Goal: Communication & Community: Answer question/provide support

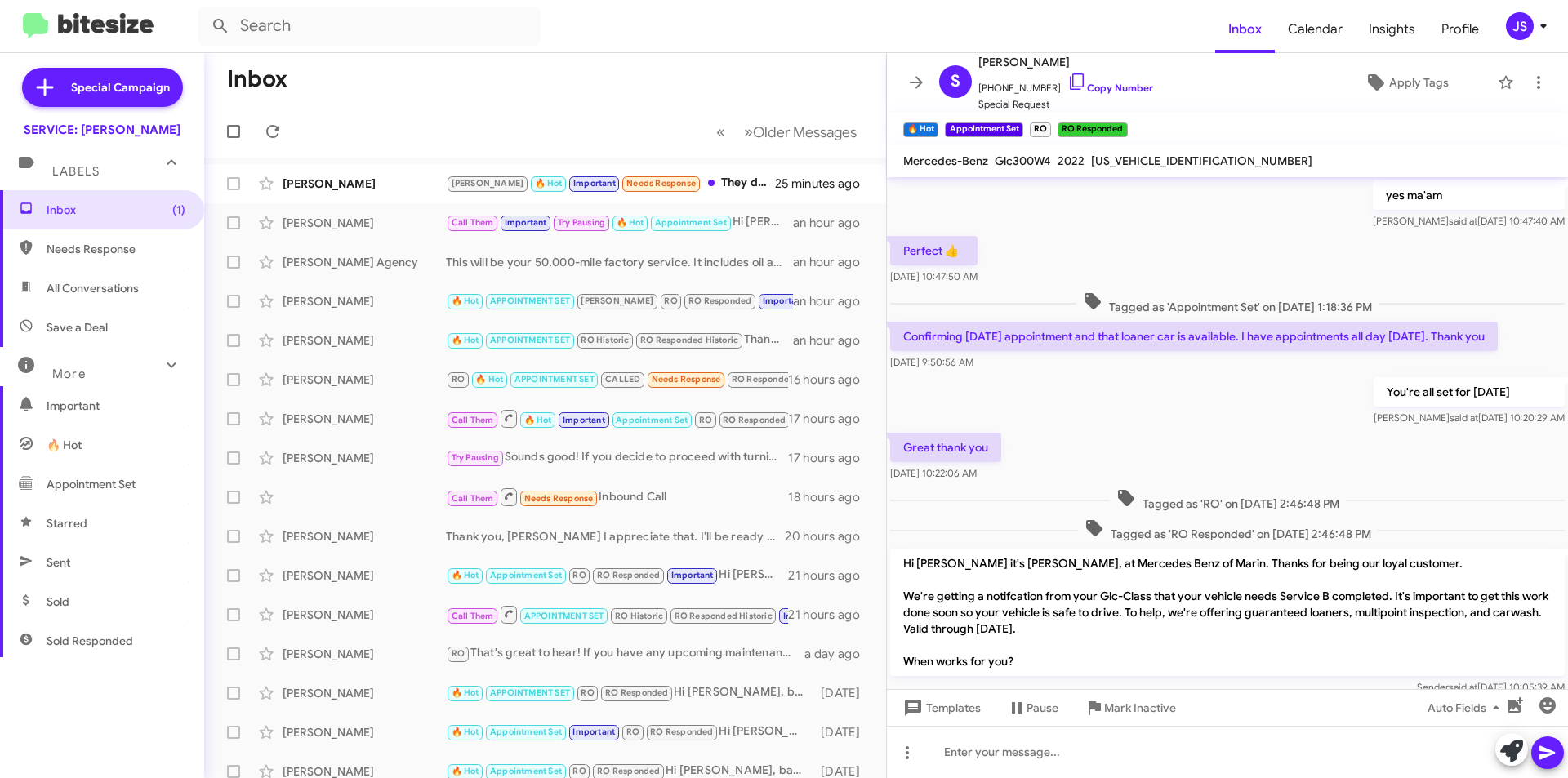
scroll to position [733, 0]
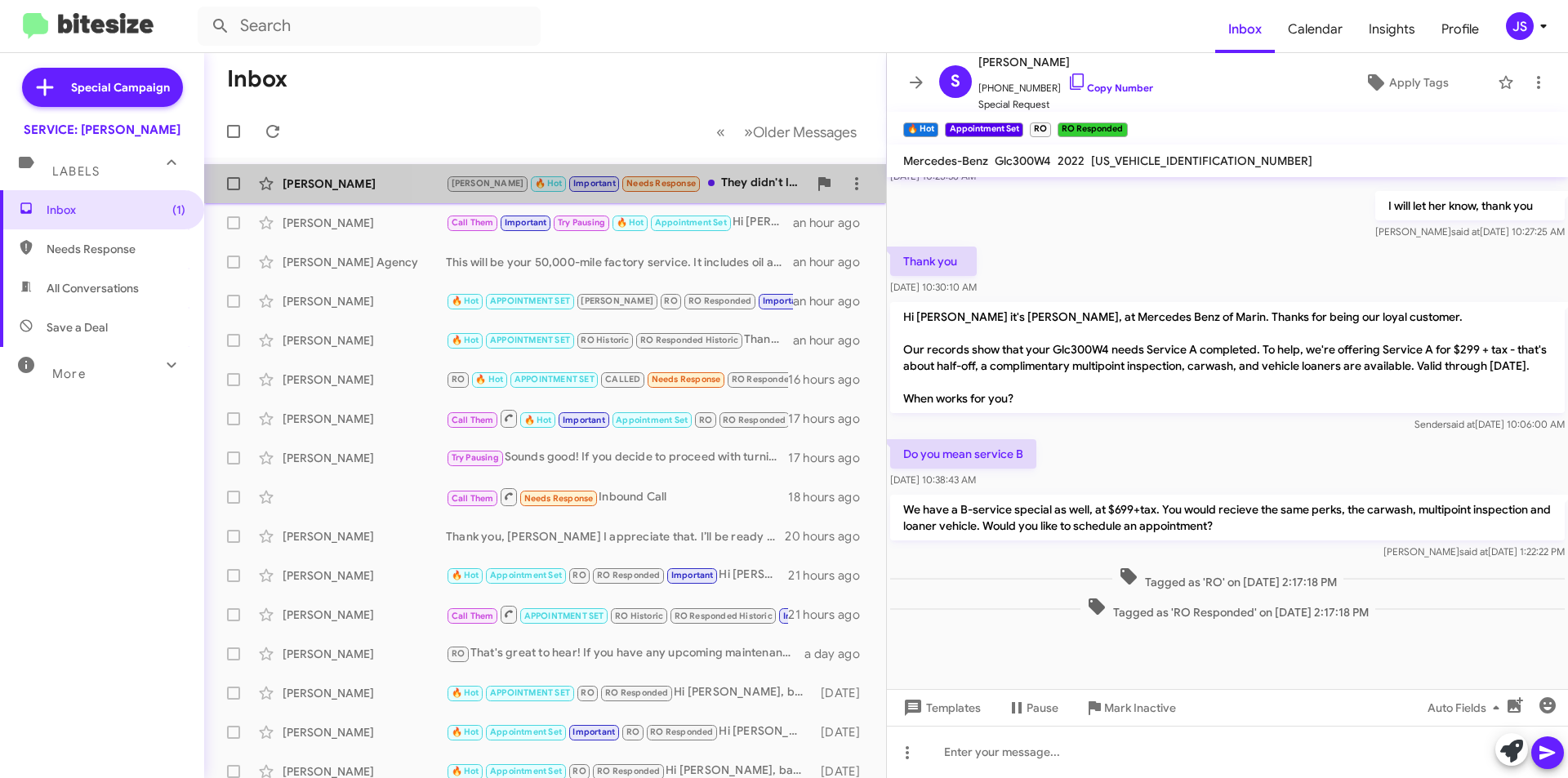
click at [713, 178] on div "JUDITH 🔥 Hot Important Needs Response They didn't leave a voicemail. Can you co…" at bounding box center [627, 183] width 362 height 18
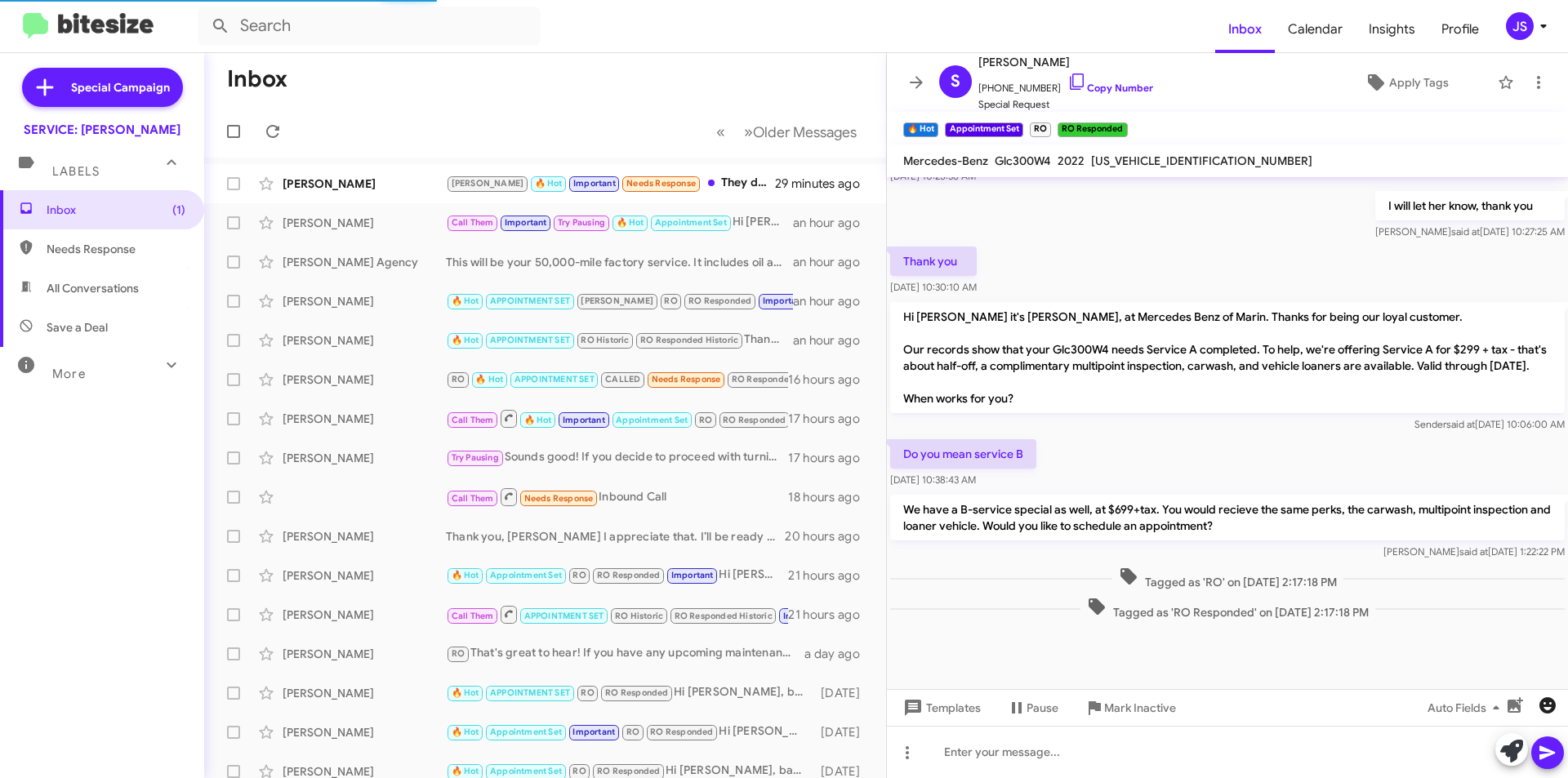
scroll to position [487, 0]
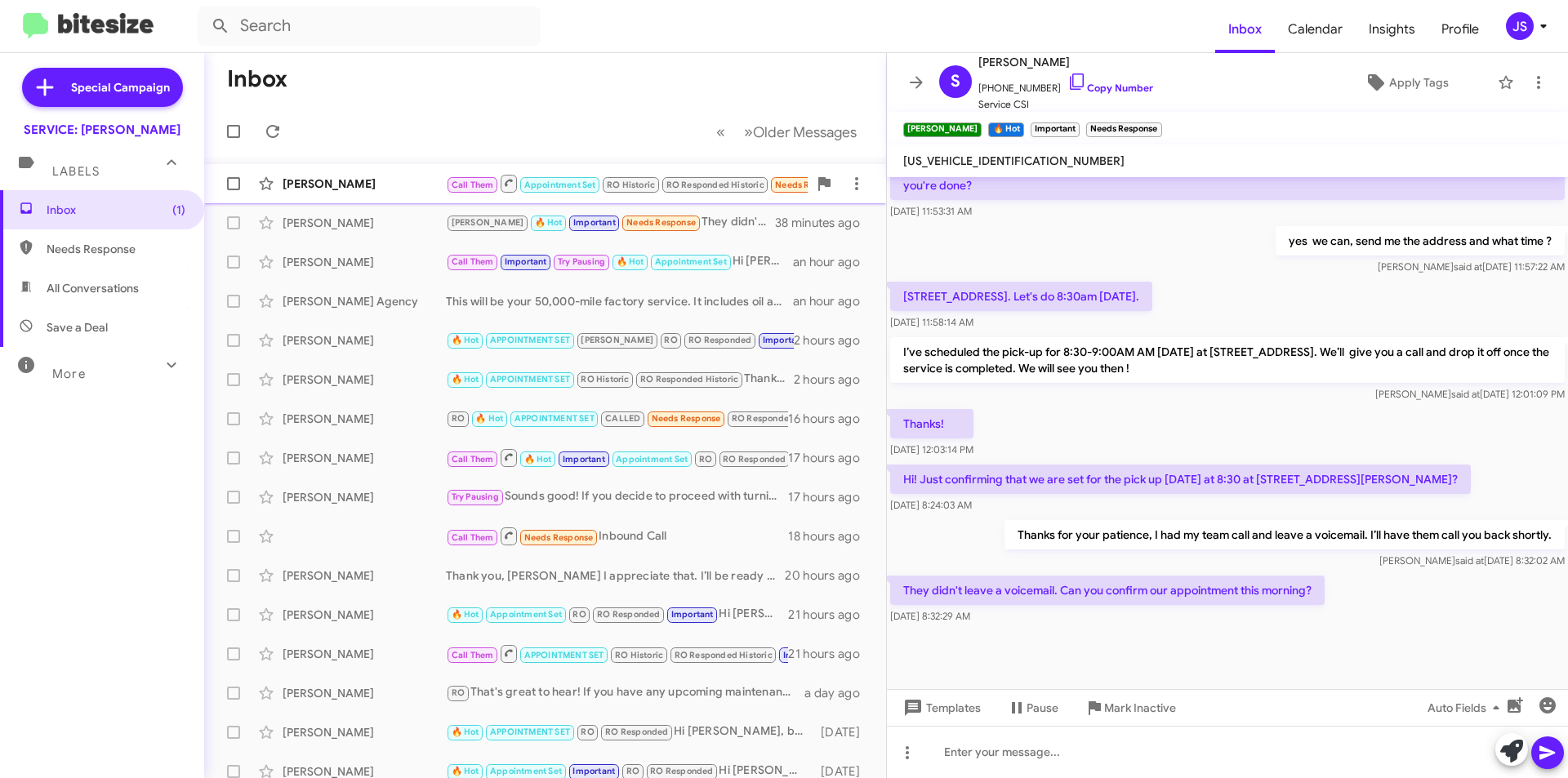
click at [403, 190] on div "[PERSON_NAME]" at bounding box center [364, 183] width 163 height 17
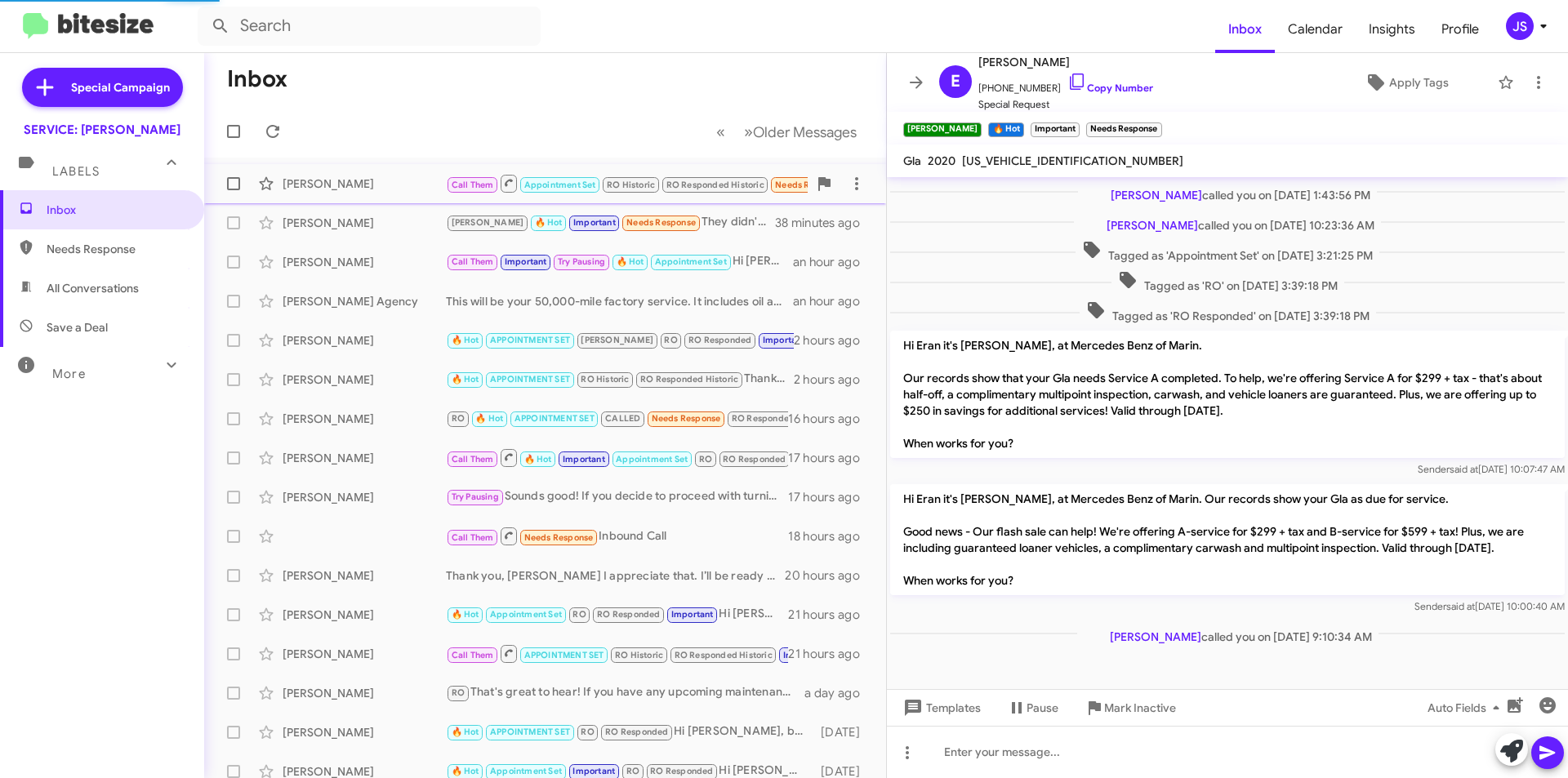
scroll to position [168, 0]
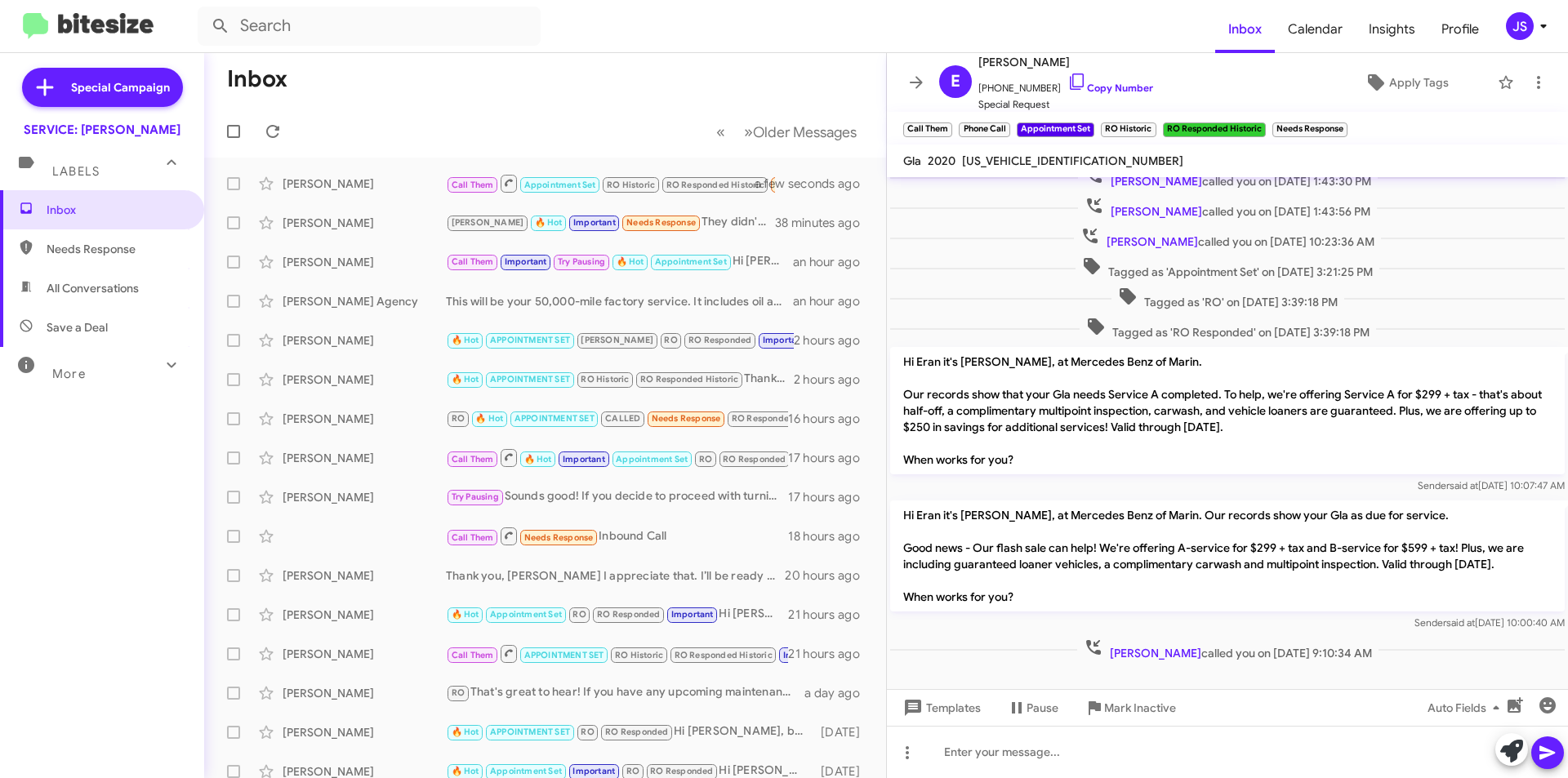
click at [93, 284] on span "All Conversations" at bounding box center [93, 288] width 93 height 17
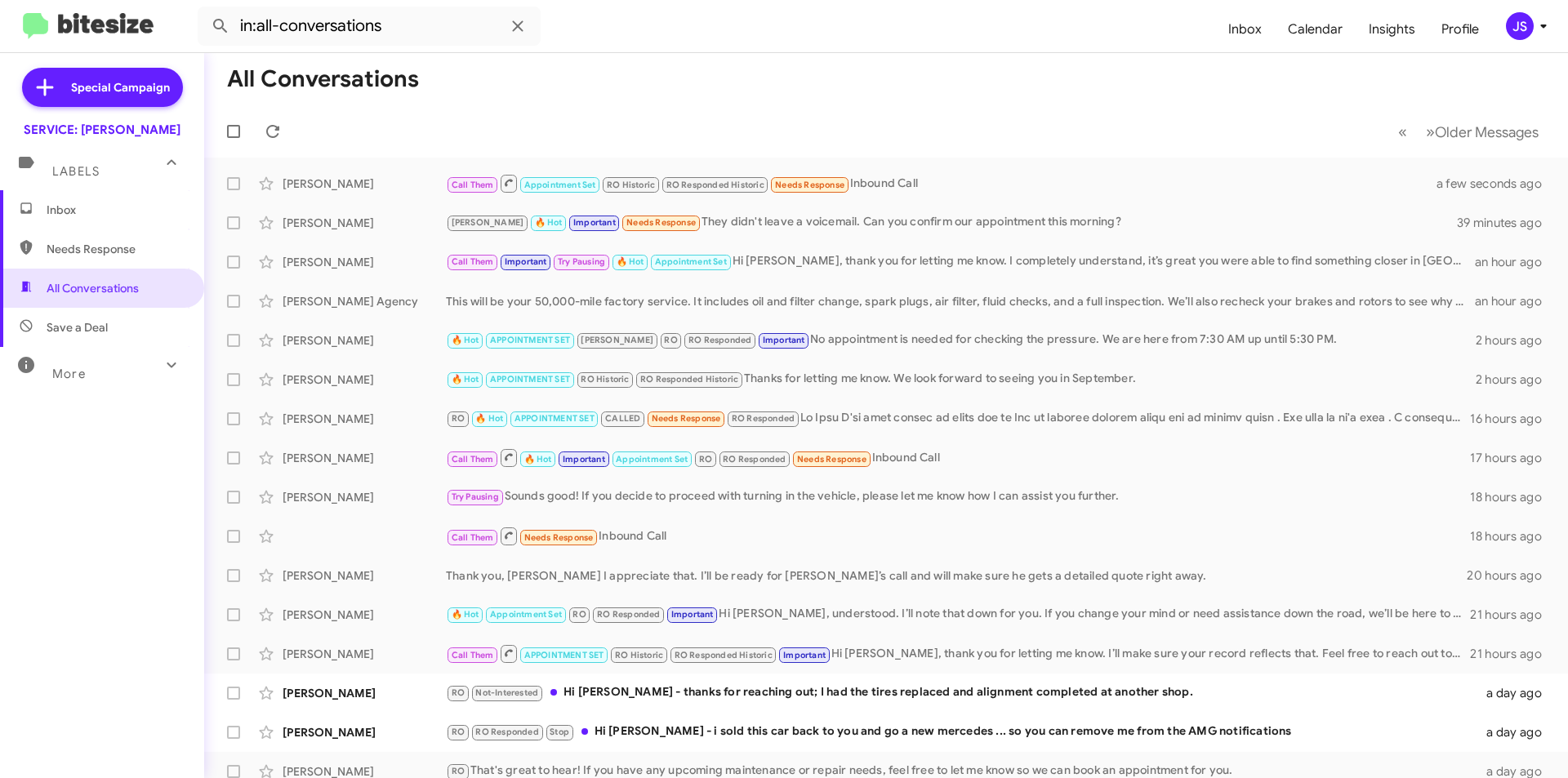
click at [82, 320] on span "Save a Deal" at bounding box center [77, 328] width 62 height 17
type input "in:not-interested"
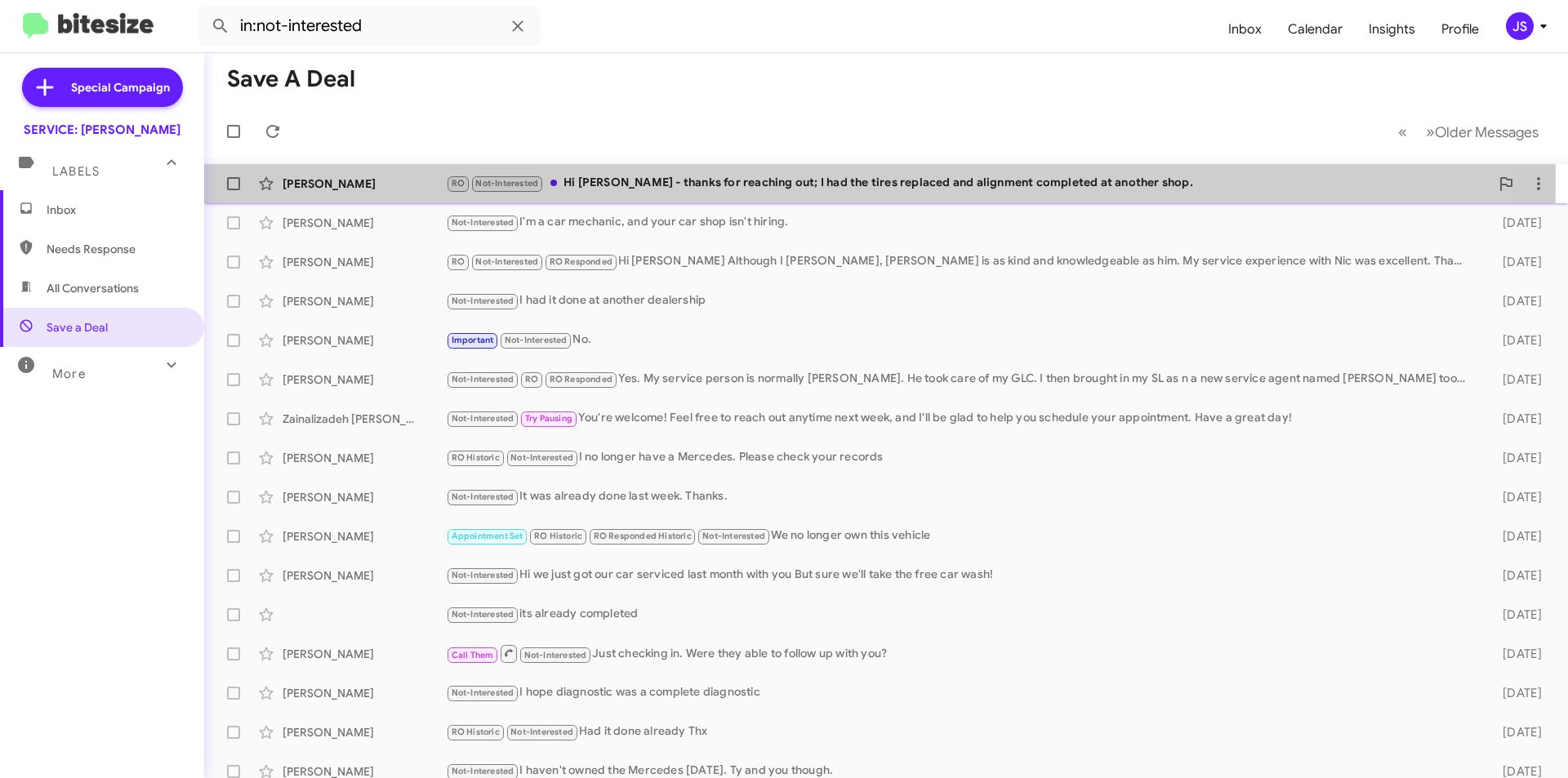
click at [704, 181] on div "RO Not-Interested Hi Omar - thanks for reaching out; I had the tires replaced a…" at bounding box center [968, 183] width 1044 height 18
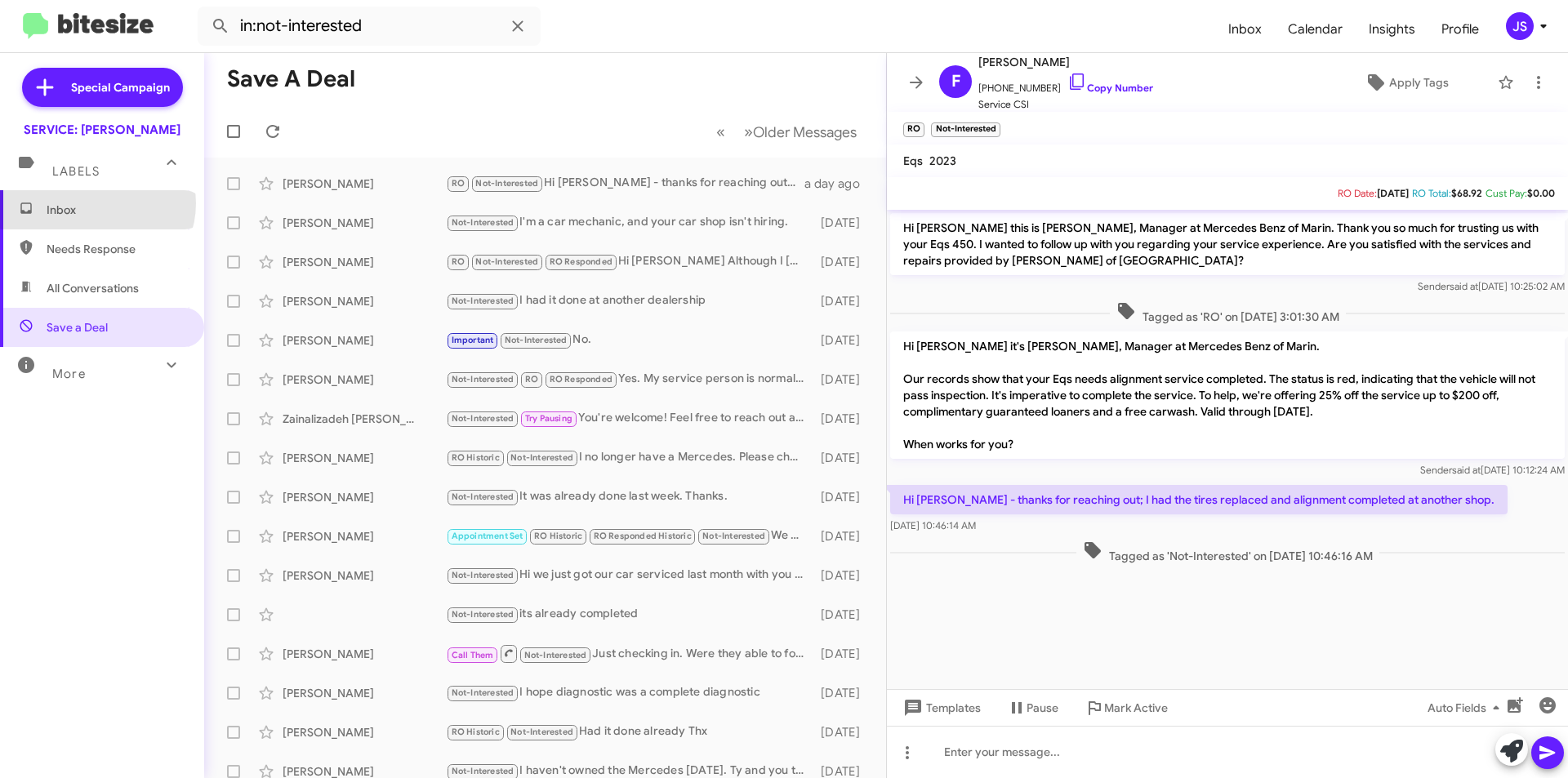
click at [96, 203] on span "Inbox" at bounding box center [116, 210] width 139 height 17
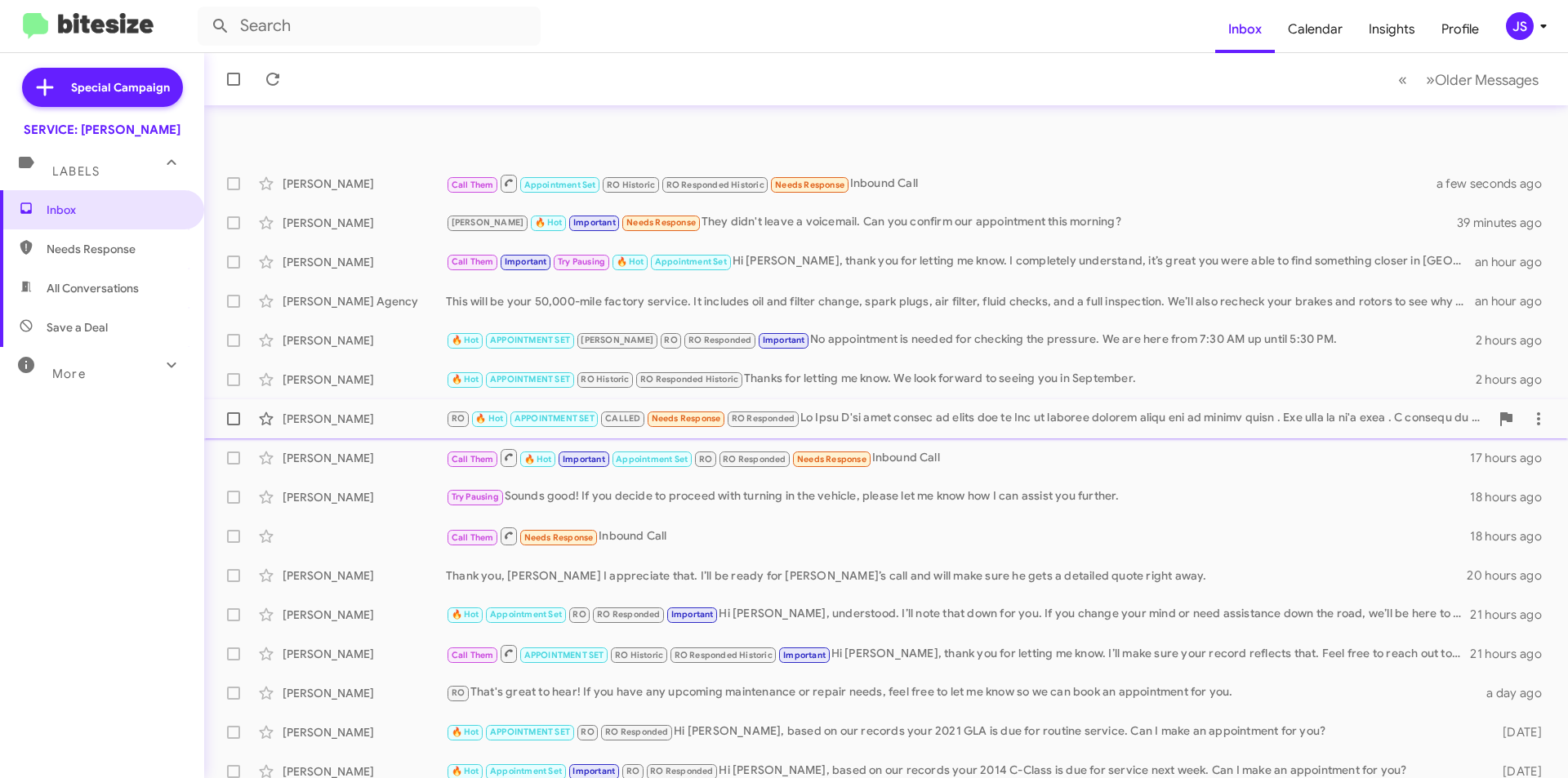
scroll to position [170, 0]
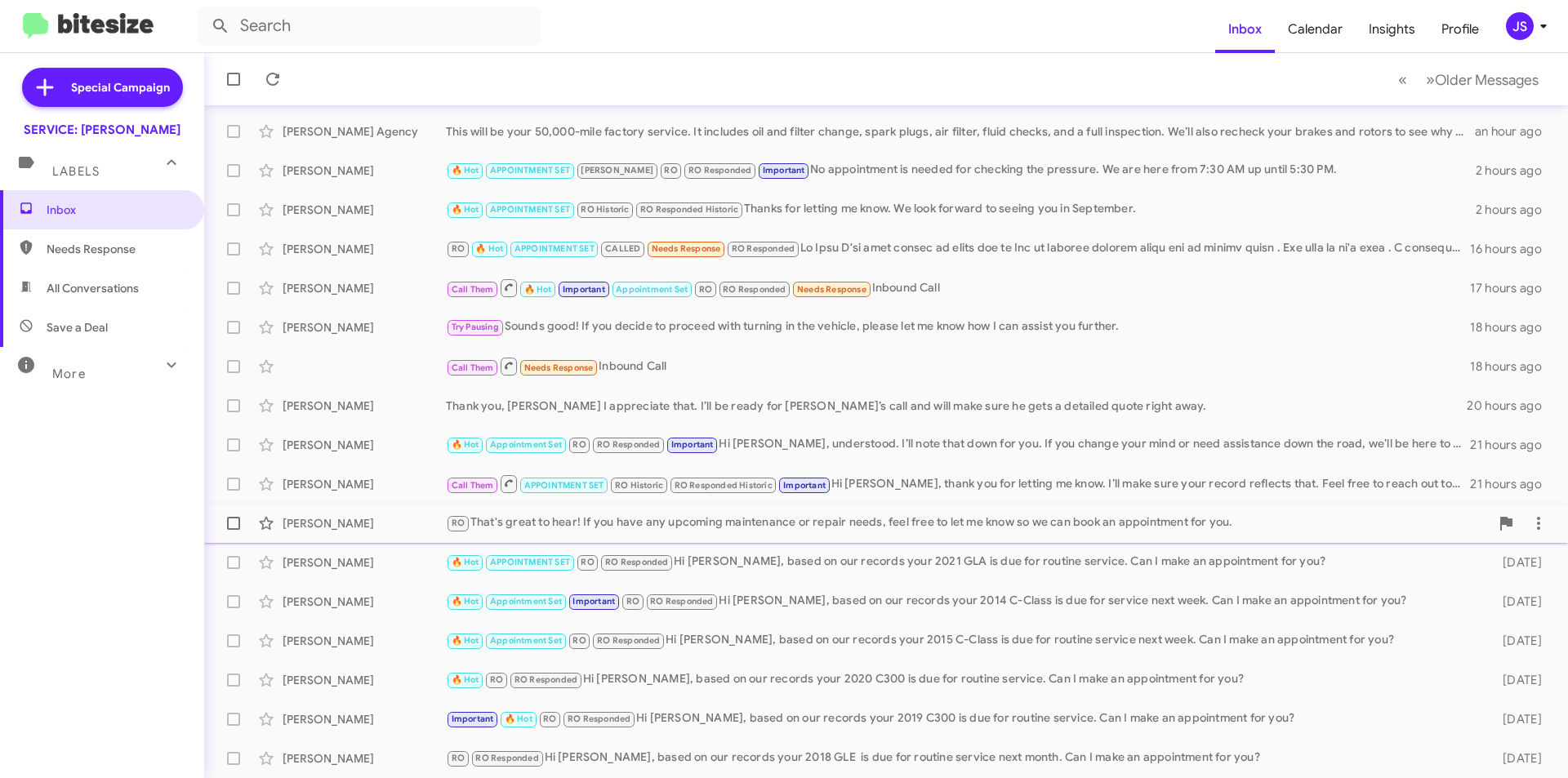
click at [861, 531] on div "RO That's great to hear! If you have any upcoming maintenance or repair needs, …" at bounding box center [968, 523] width 1044 height 18
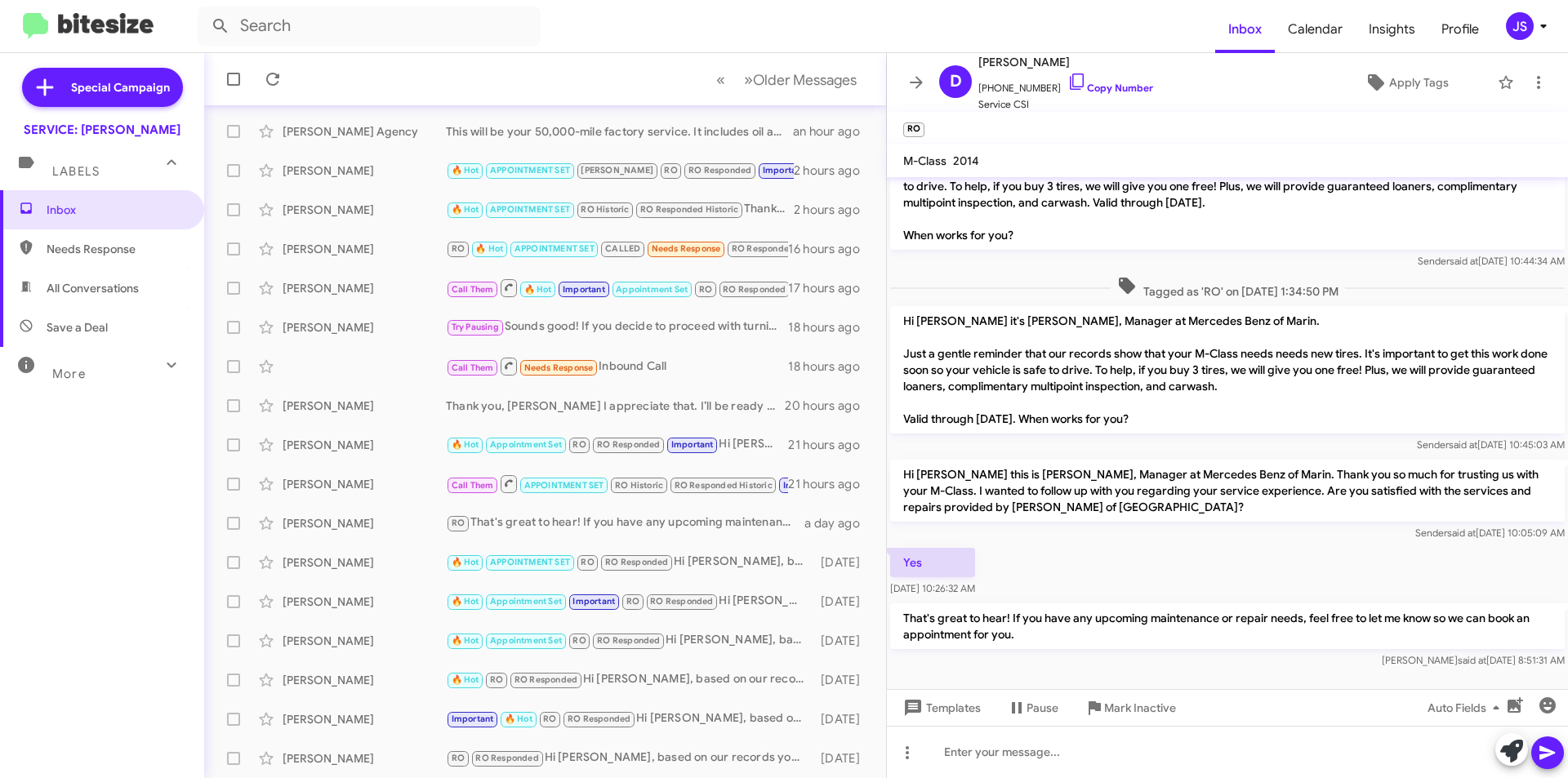
scroll to position [65, 0]
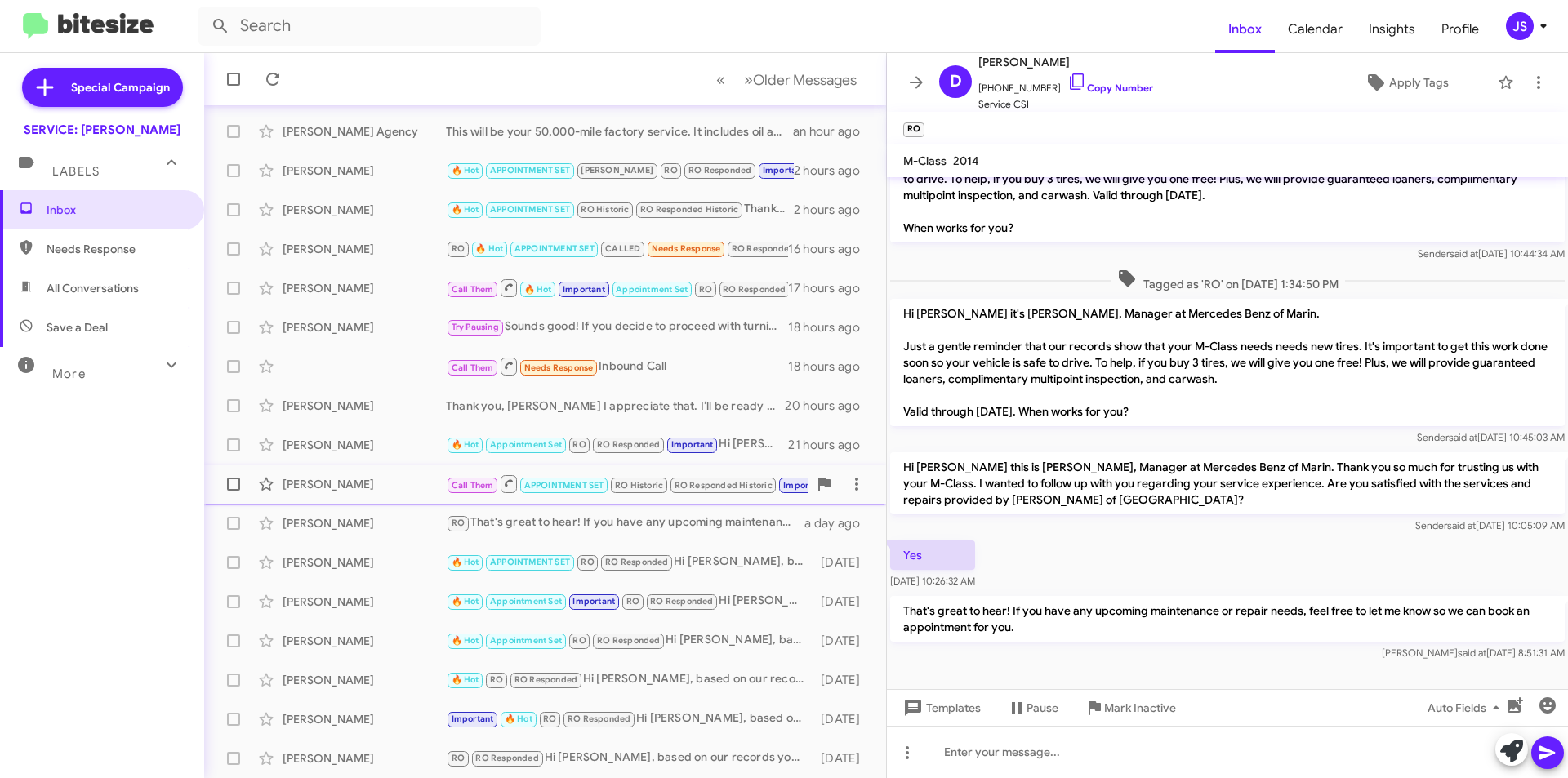
click at [347, 489] on div "[PERSON_NAME]" at bounding box center [364, 484] width 163 height 17
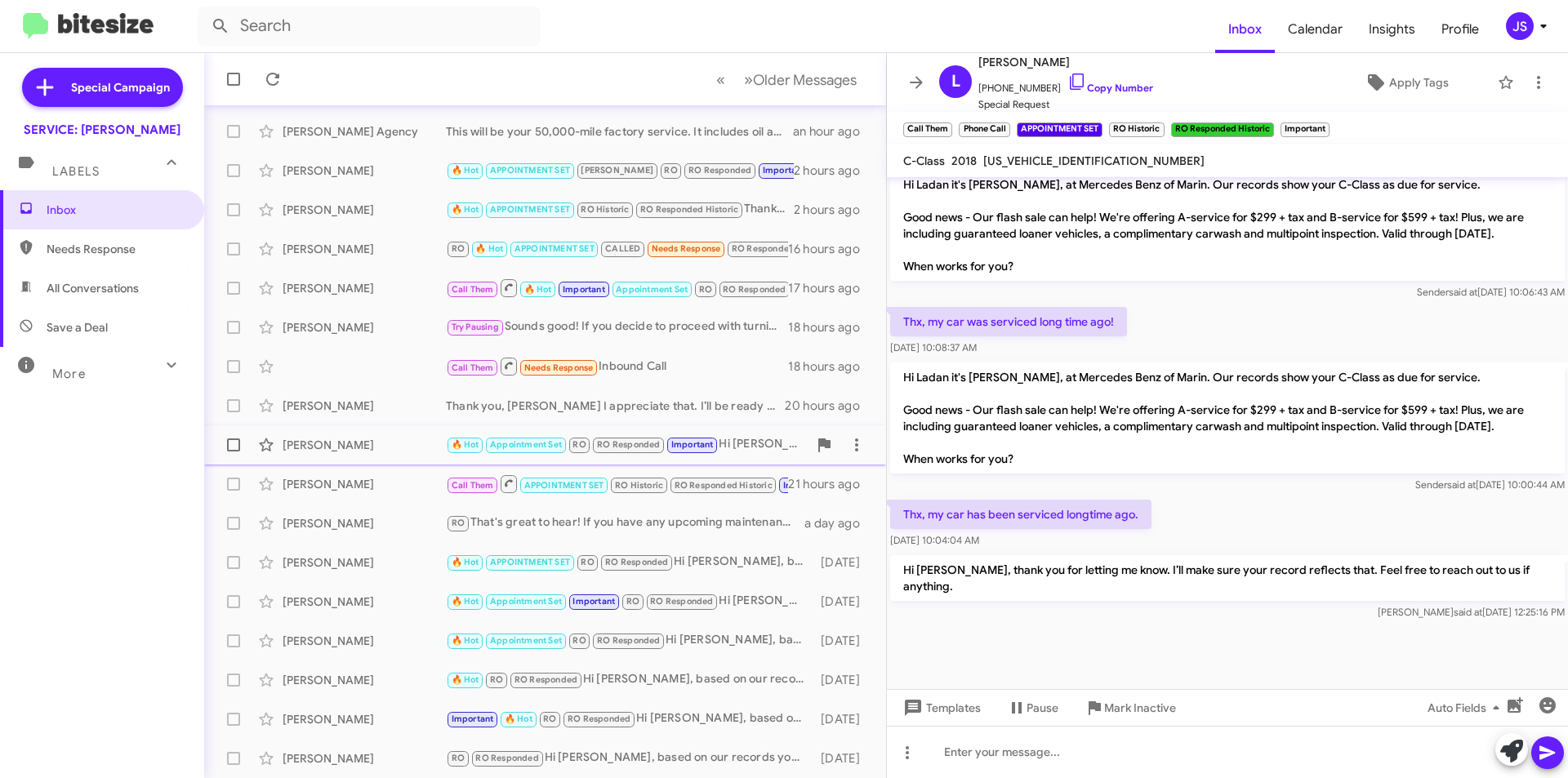
click at [347, 437] on div "[PERSON_NAME]" at bounding box center [364, 445] width 163 height 17
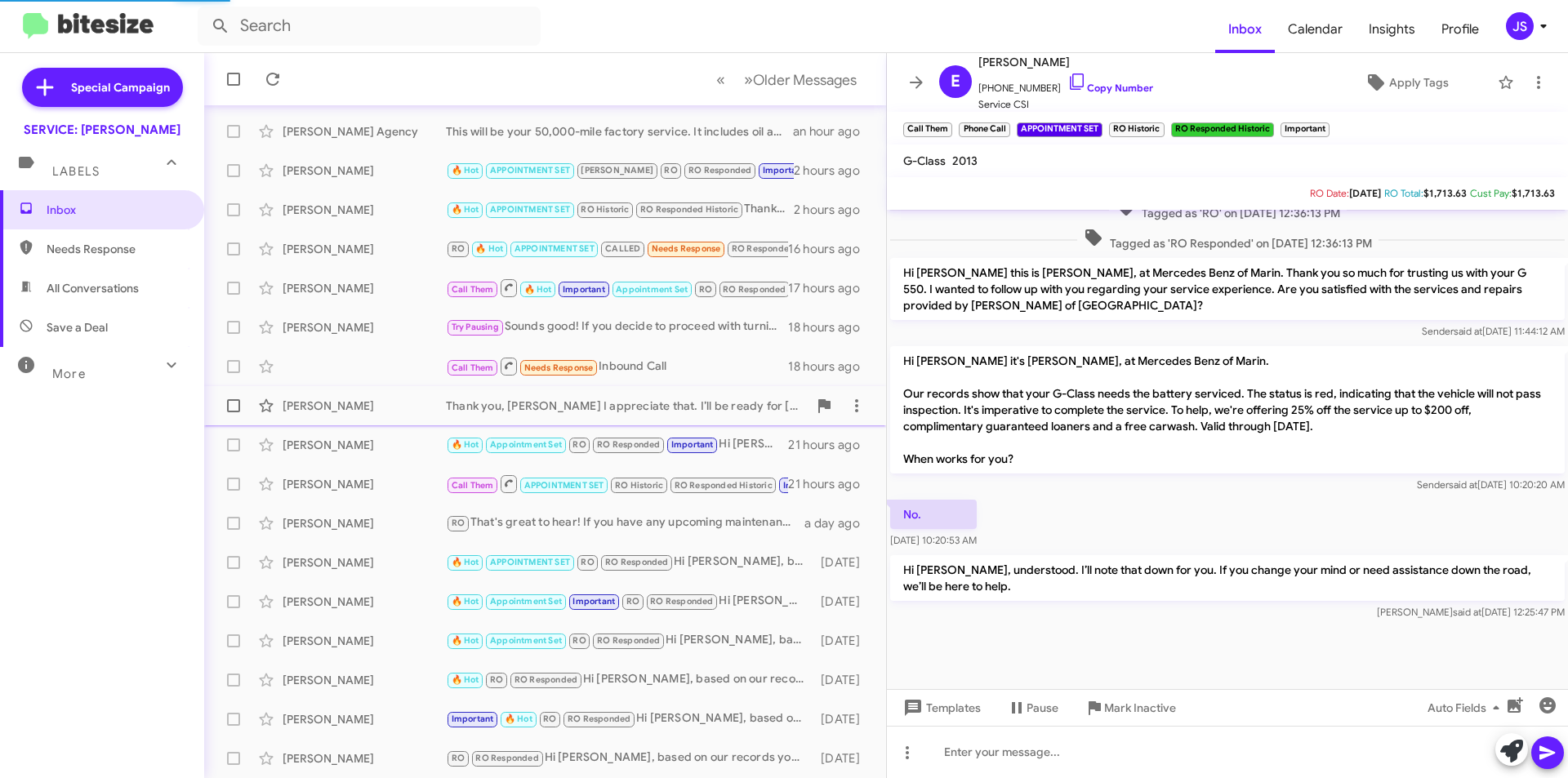
scroll to position [643, 0]
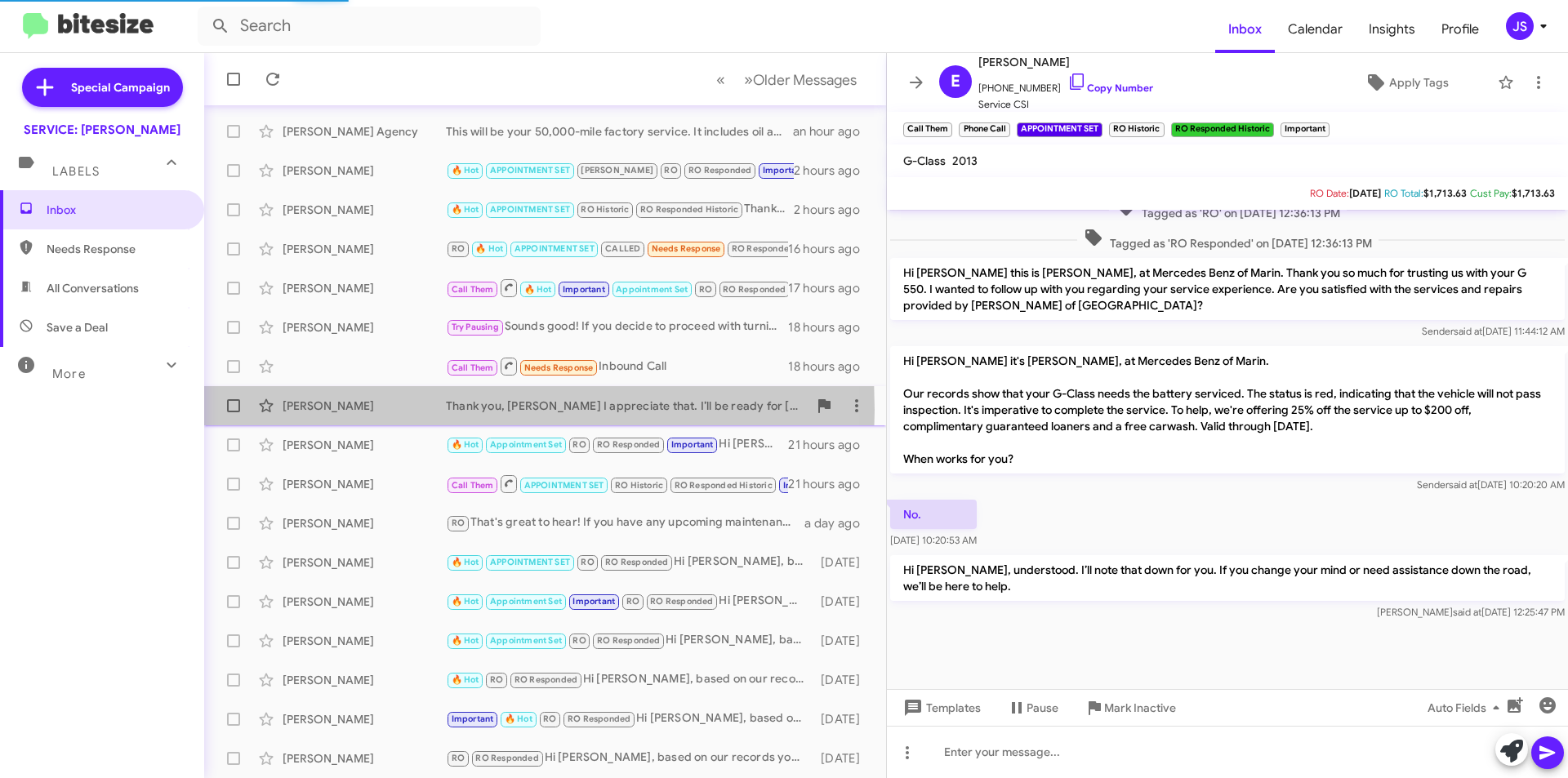
click at [348, 410] on div "[PERSON_NAME]" at bounding box center [364, 406] width 163 height 17
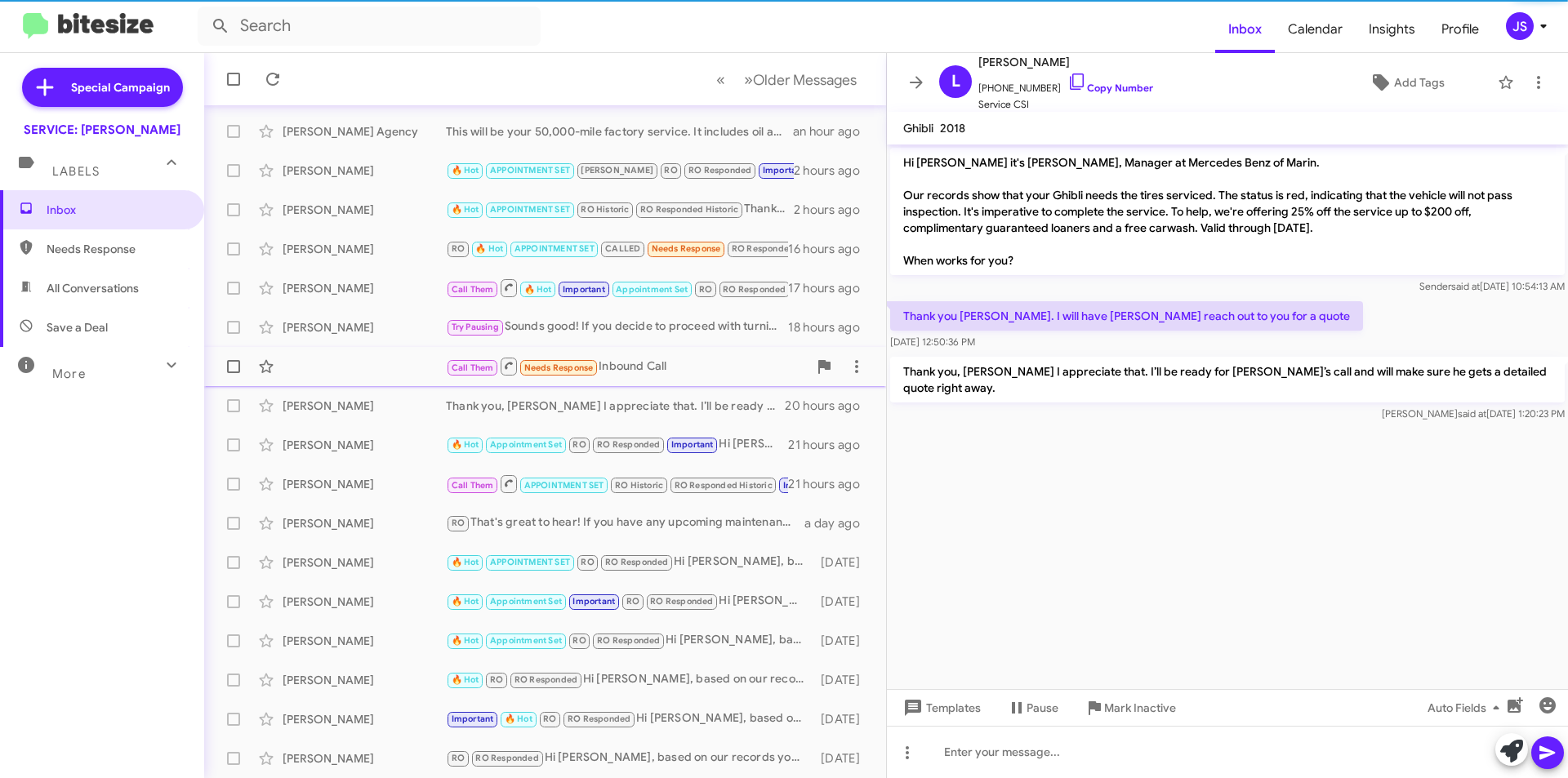
click at [350, 359] on div "Call Them Needs Response Inbound Call 18 hours ago" at bounding box center [545, 367] width 655 height 33
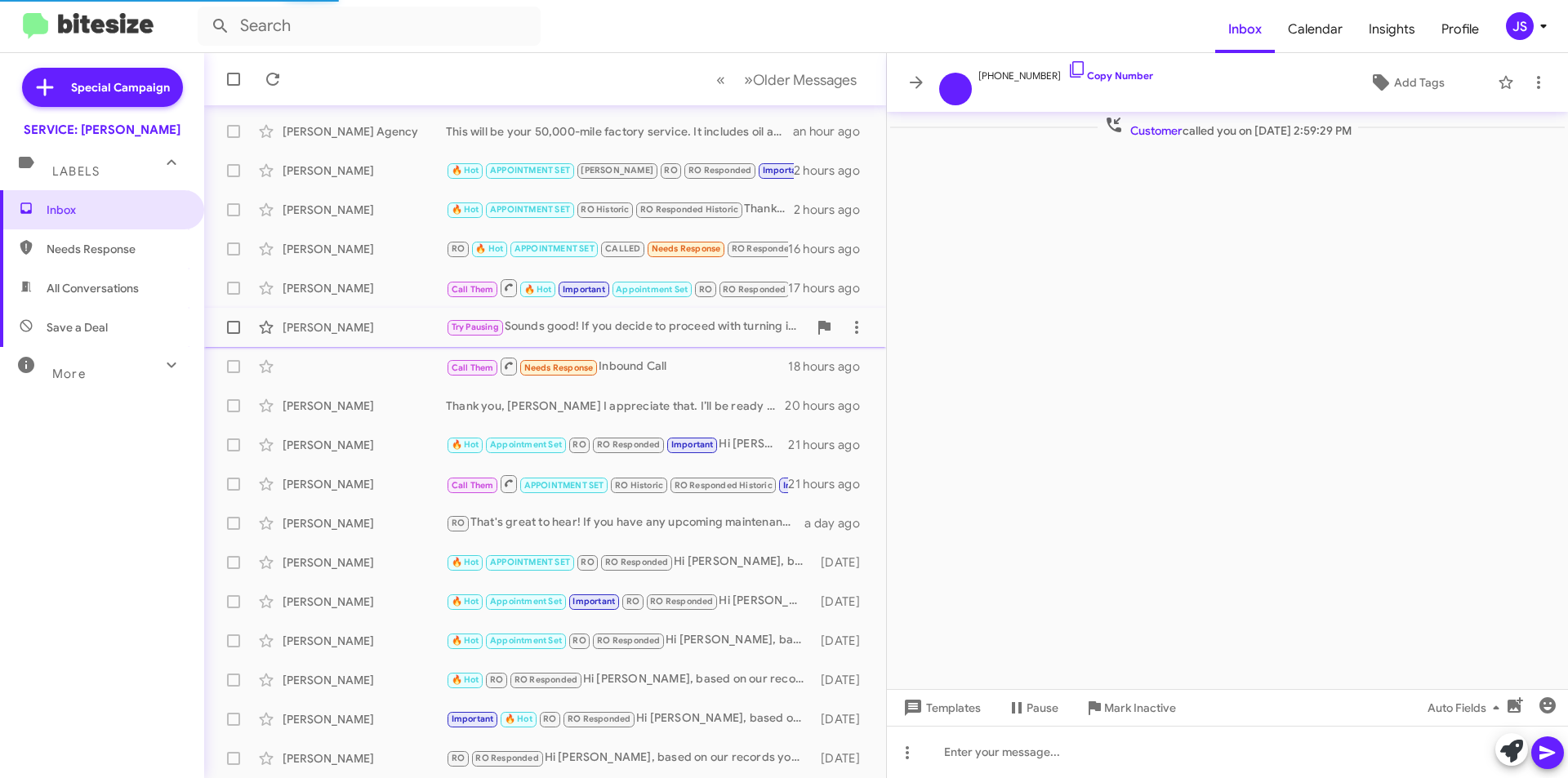
click at [361, 326] on div "[PERSON_NAME]" at bounding box center [364, 328] width 163 height 17
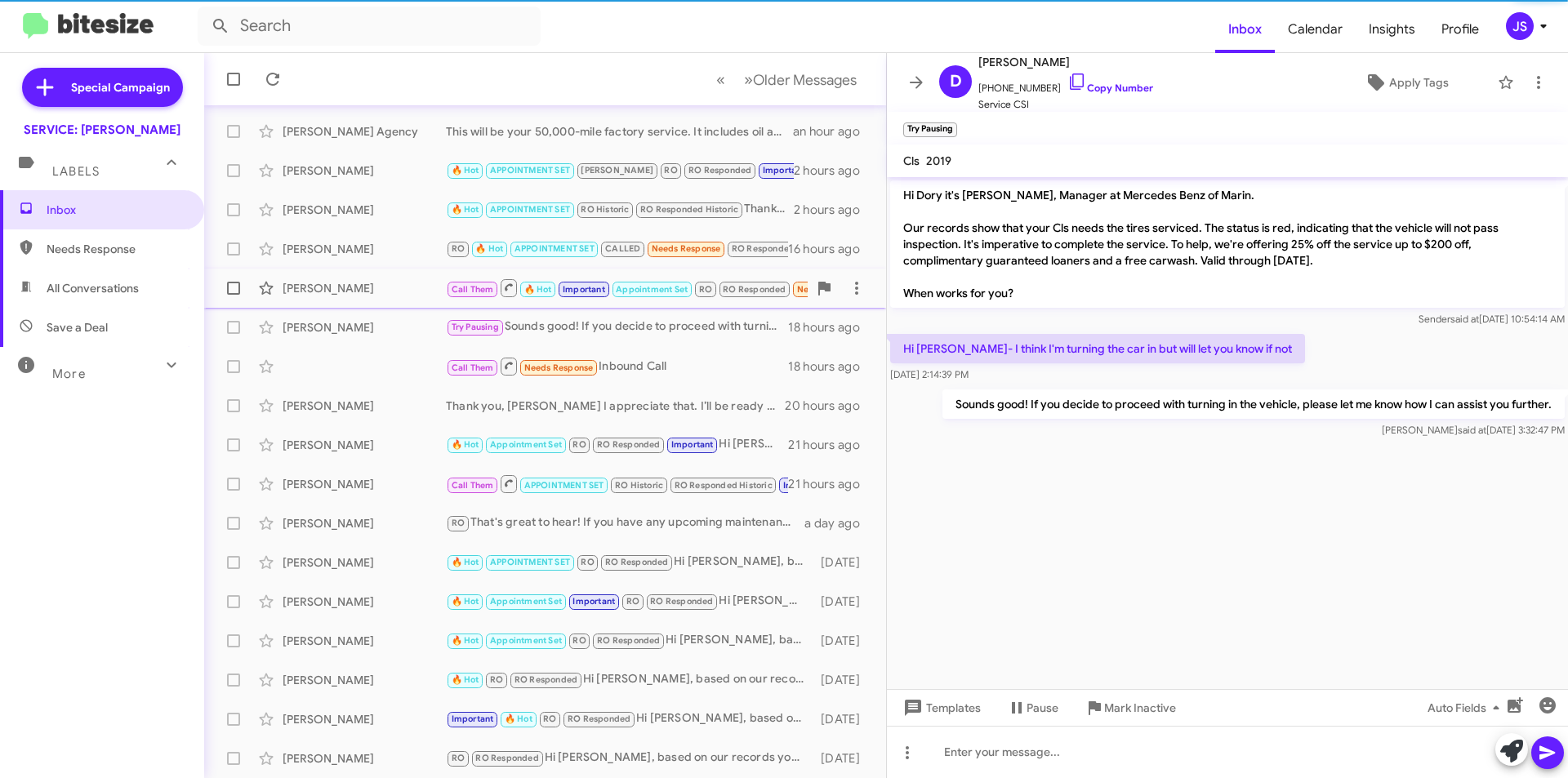
click at [364, 286] on div "[PERSON_NAME]" at bounding box center [364, 288] width 163 height 17
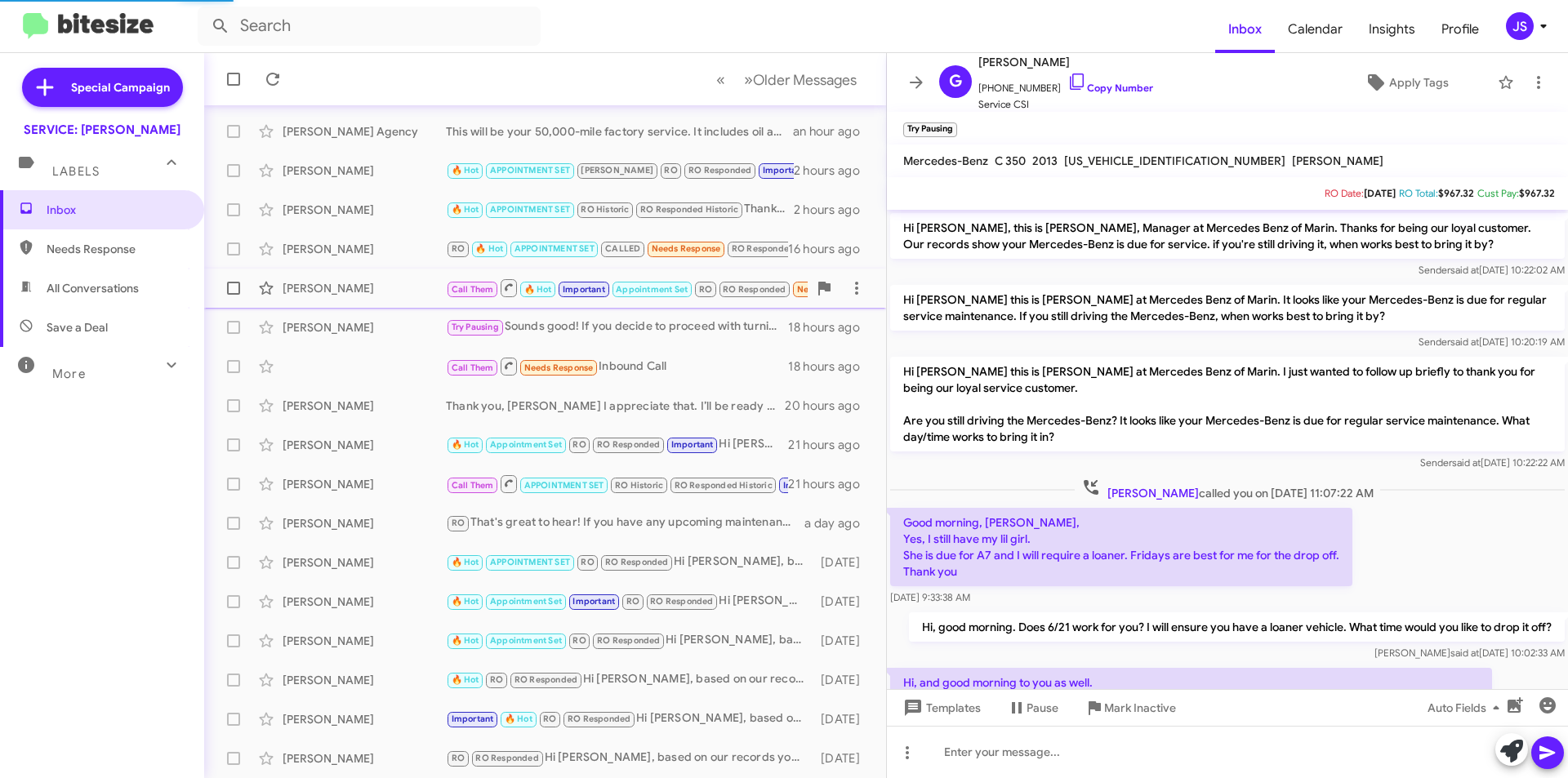
scroll to position [835, 0]
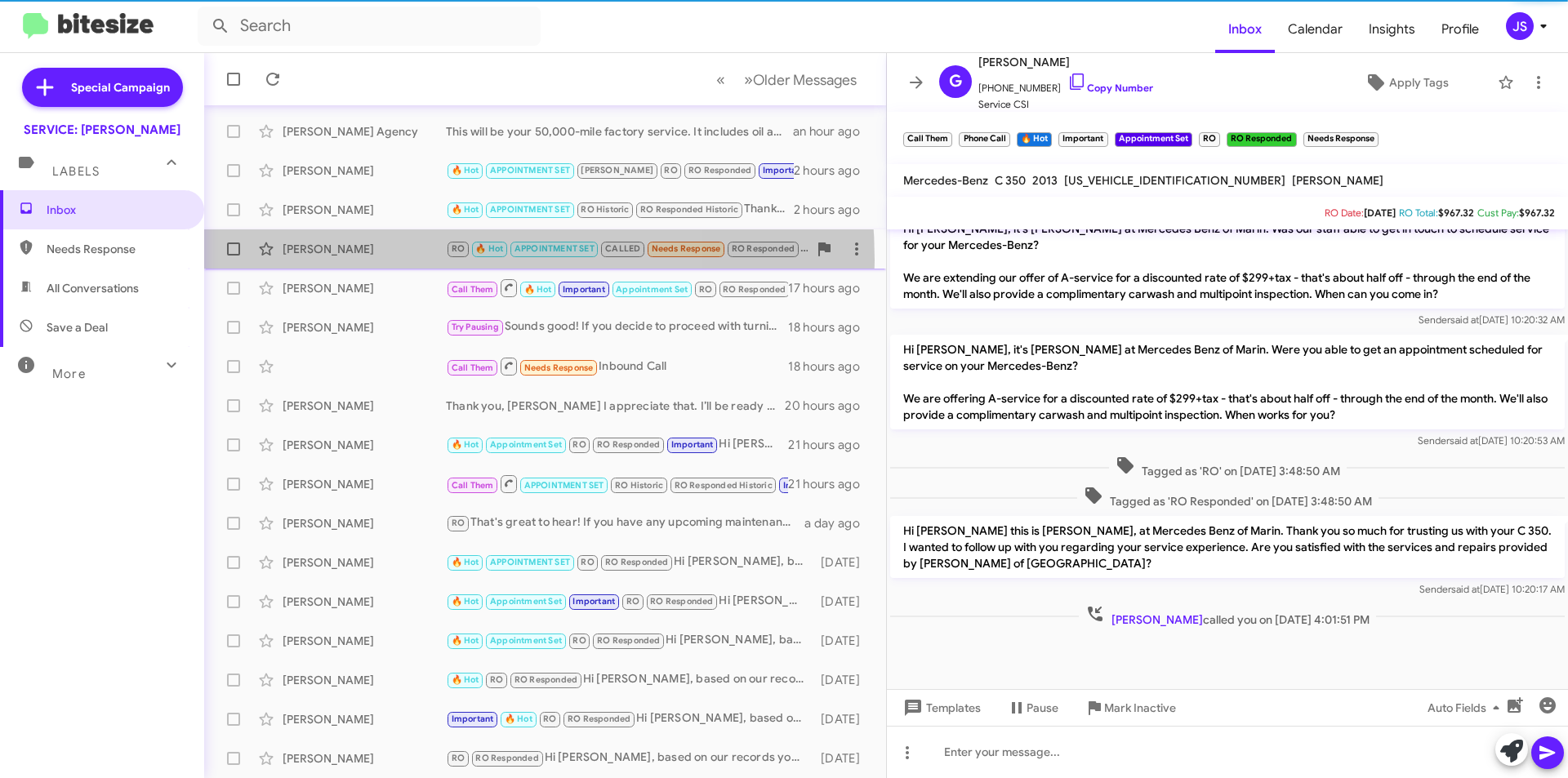
click at [374, 261] on div "Mandana Ghahremani RO 🔥 Hot APPOINTMENT SET CALLED Needs Response RO Responded …" at bounding box center [545, 250] width 655 height 33
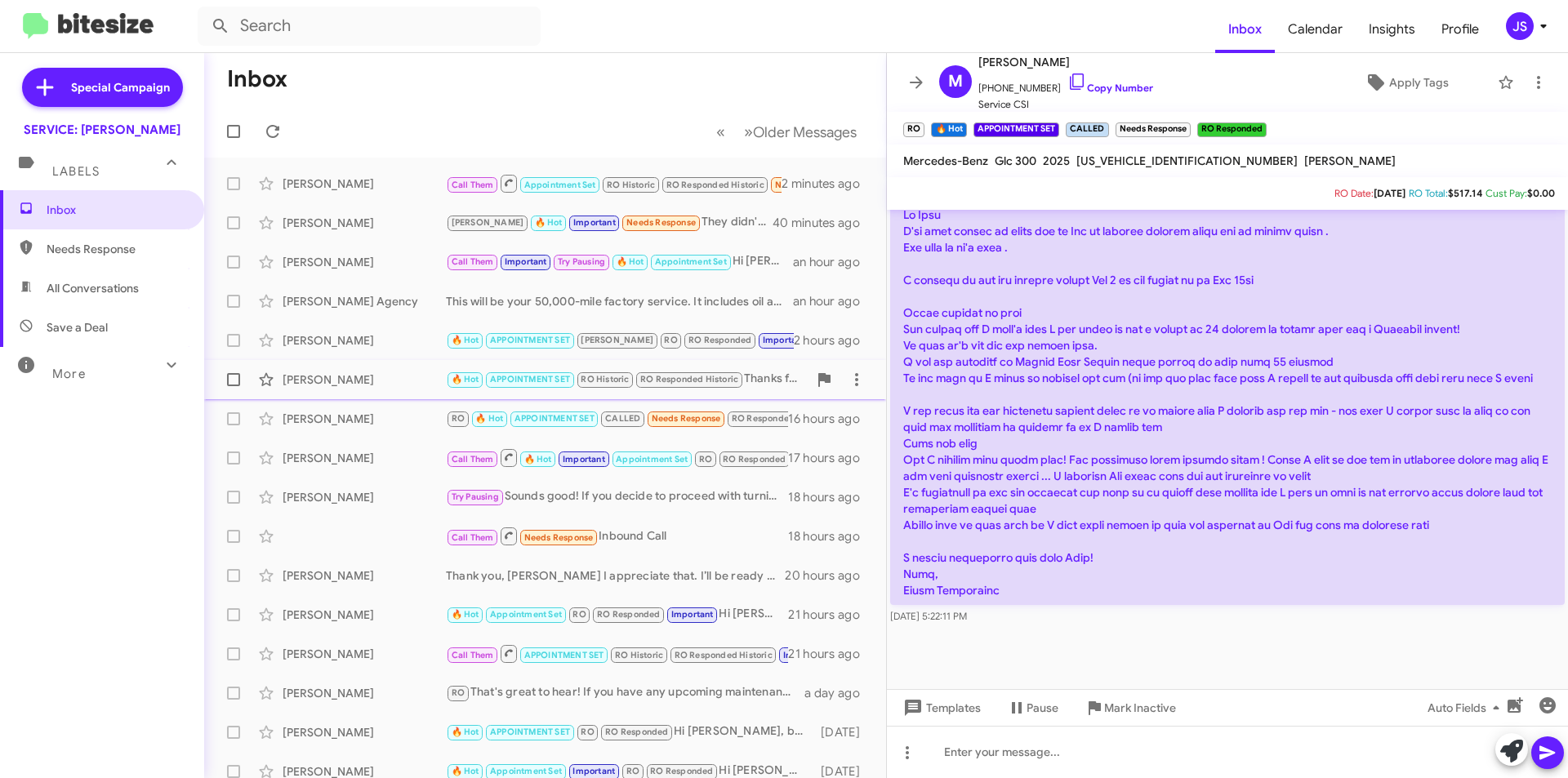
click at [367, 391] on div "Deborah Smith 🔥 Hot APPOINTMENT SET RO Historic RO Responded Historic Thanks fo…" at bounding box center [545, 380] width 655 height 33
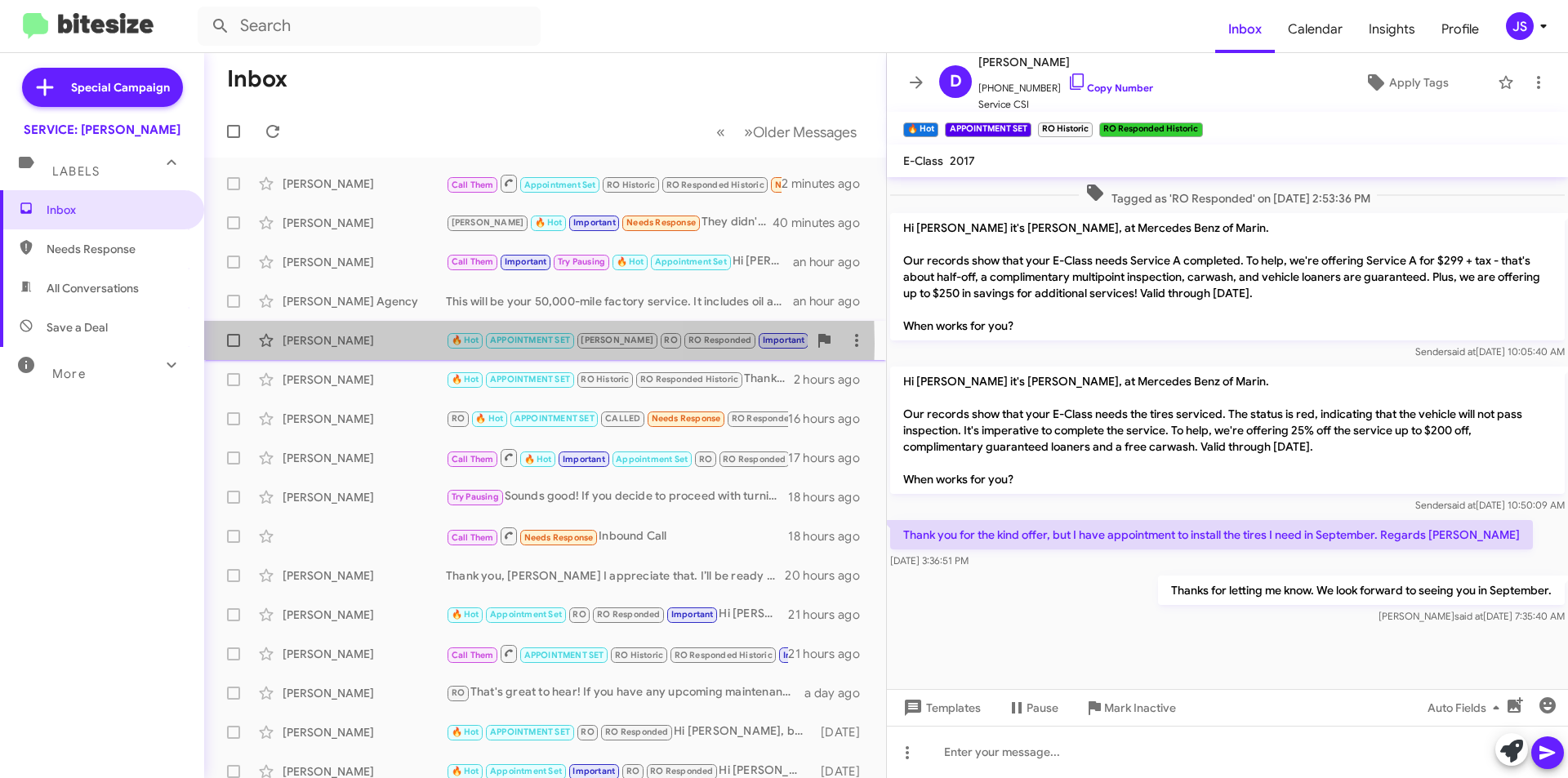
click at [364, 344] on div "[PERSON_NAME]" at bounding box center [364, 340] width 163 height 17
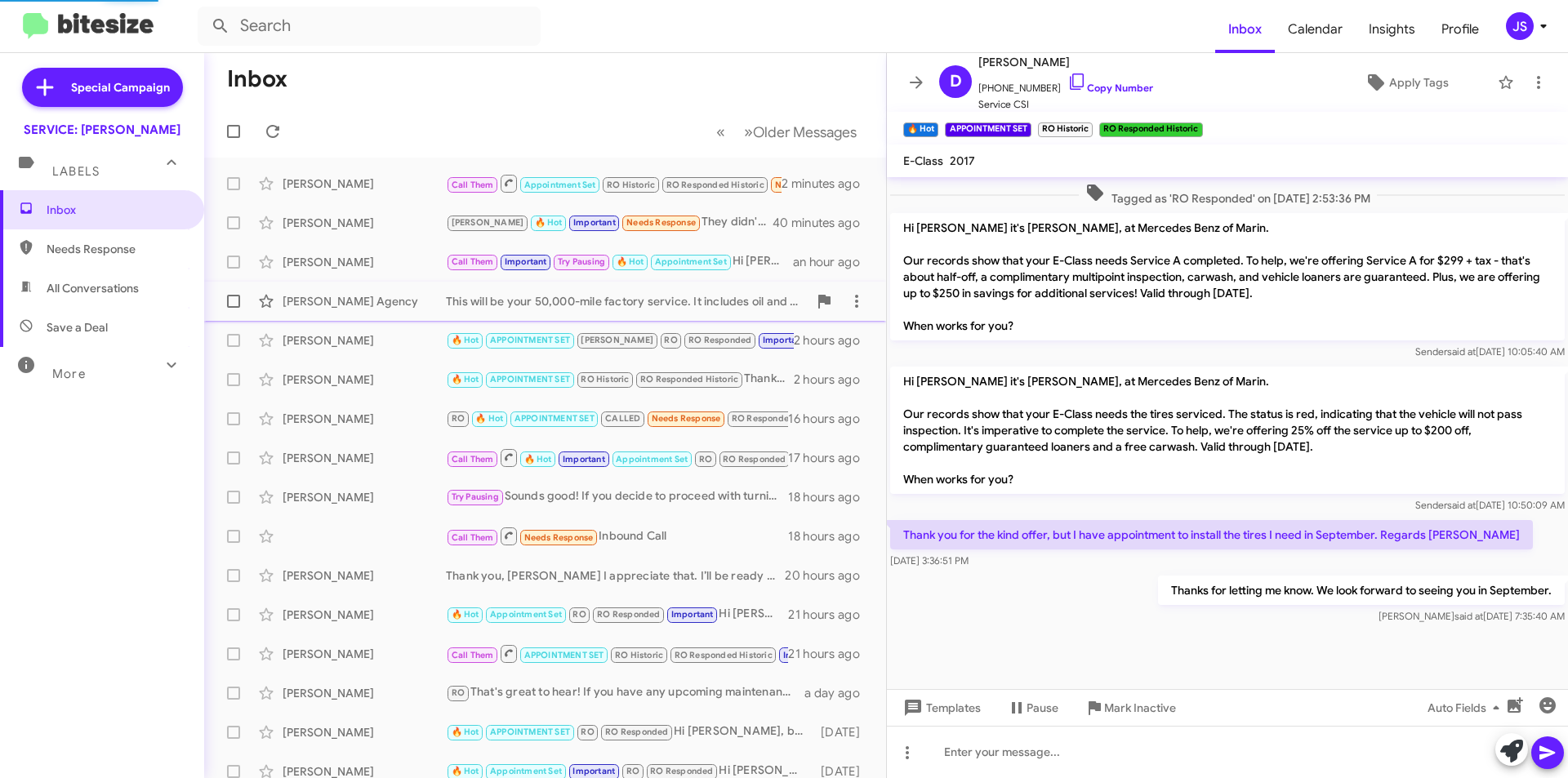
scroll to position [642, 0]
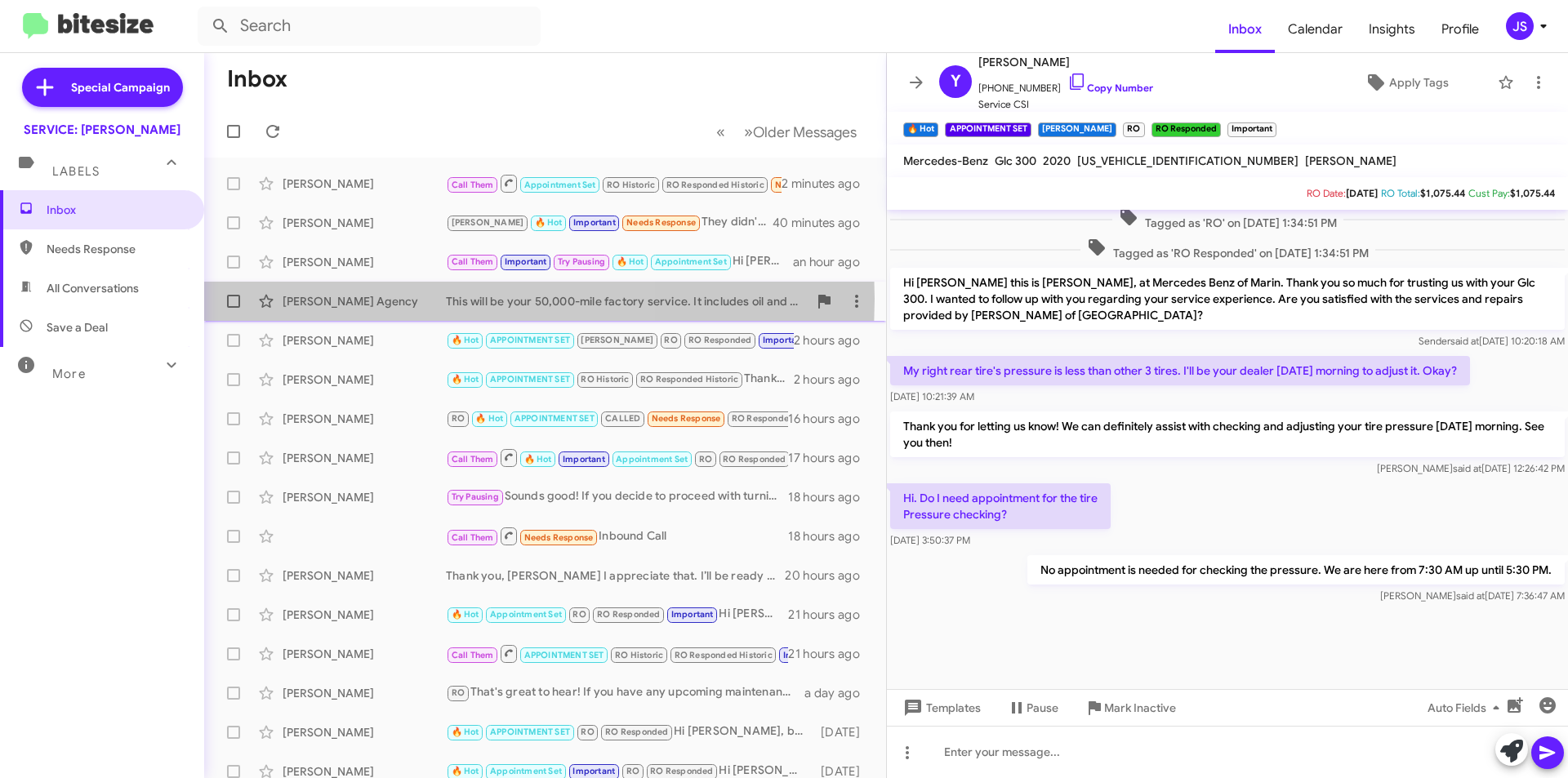
click at [350, 299] on div "[PERSON_NAME] Agency" at bounding box center [364, 301] width 163 height 17
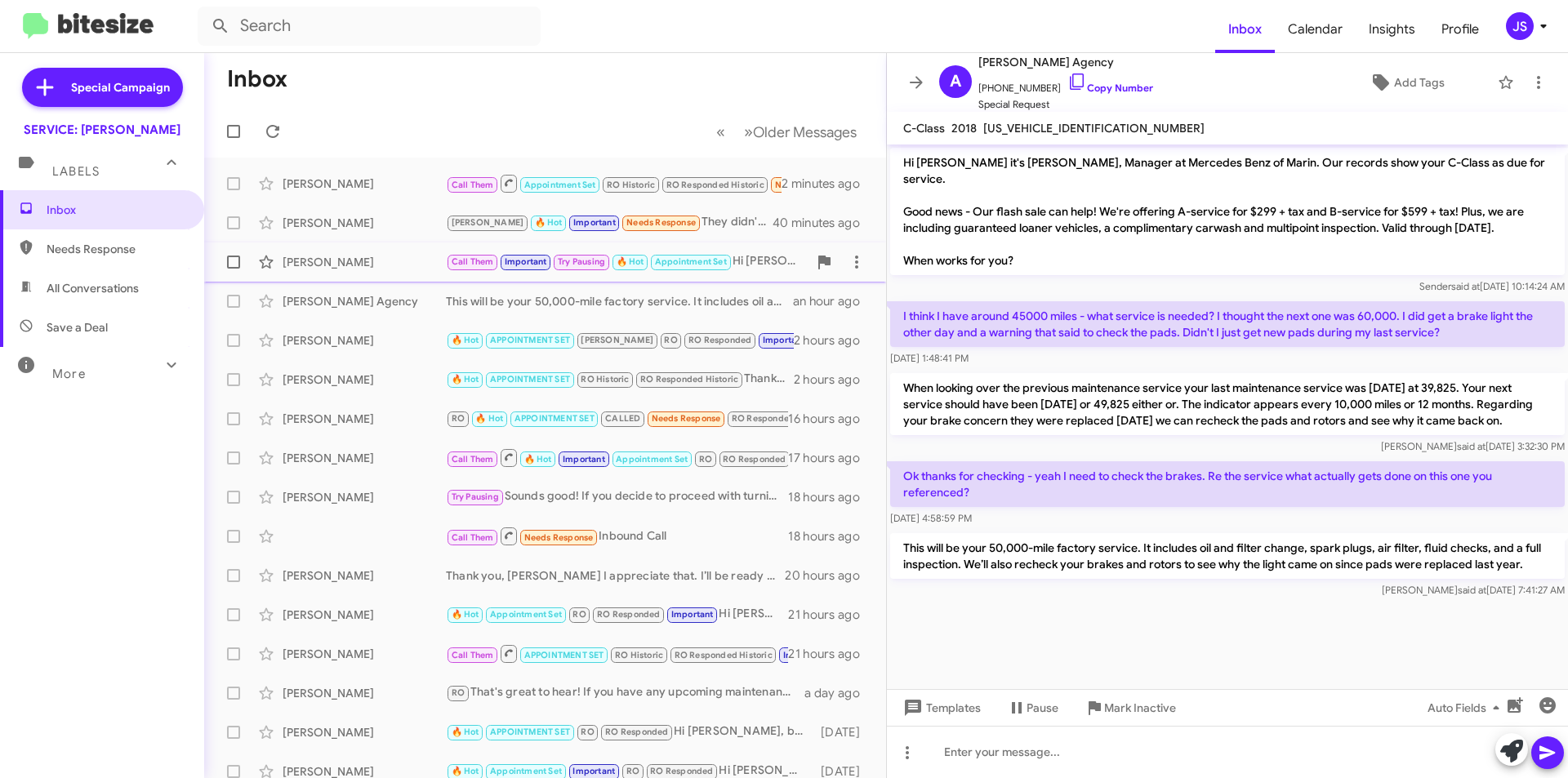
click at [383, 248] on div "Adam Boulanger Call Them Important Try Pausing 🔥 Hot Appointment Set Hi Raul, t…" at bounding box center [545, 262] width 655 height 33
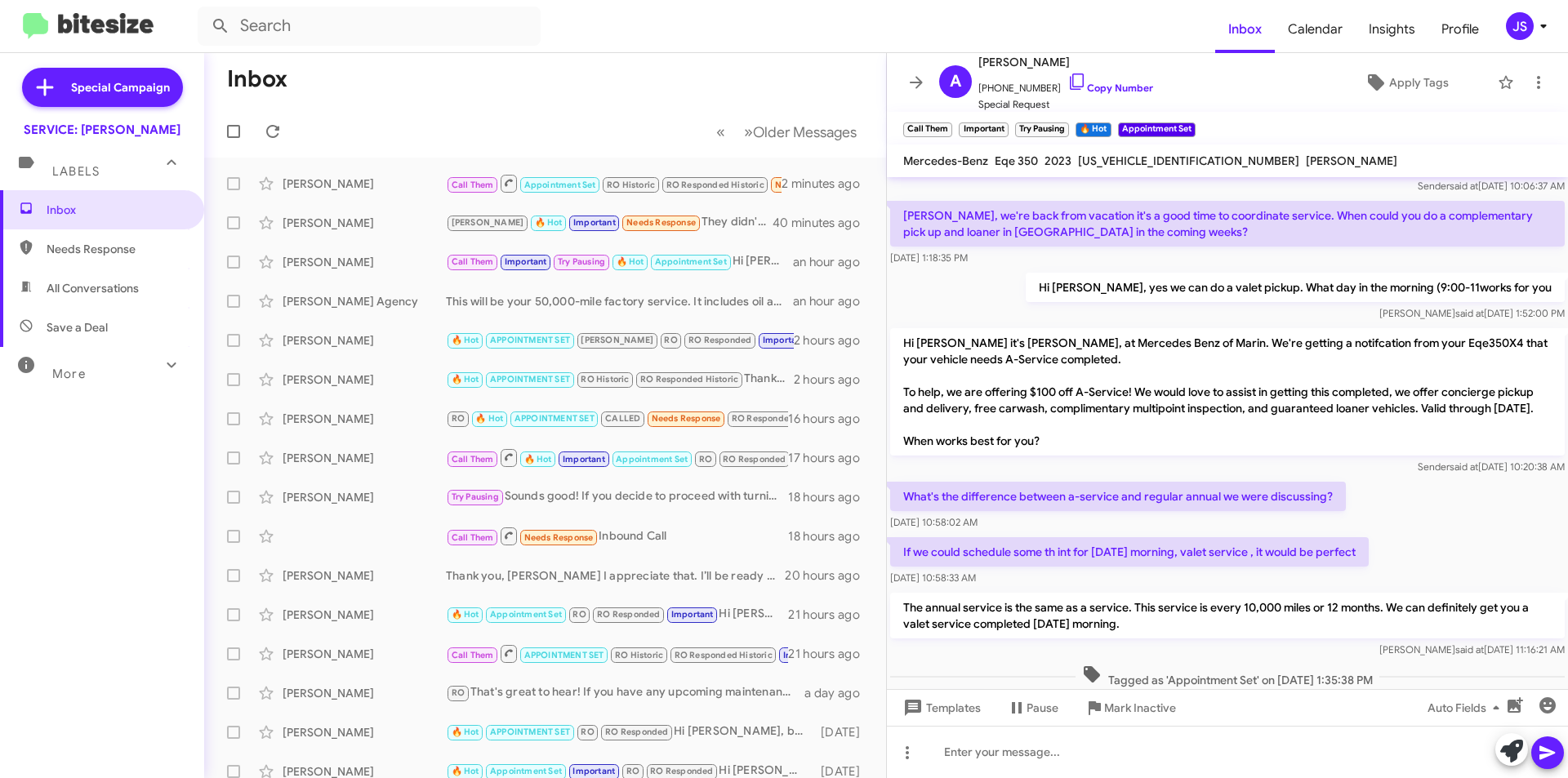
scroll to position [295, 0]
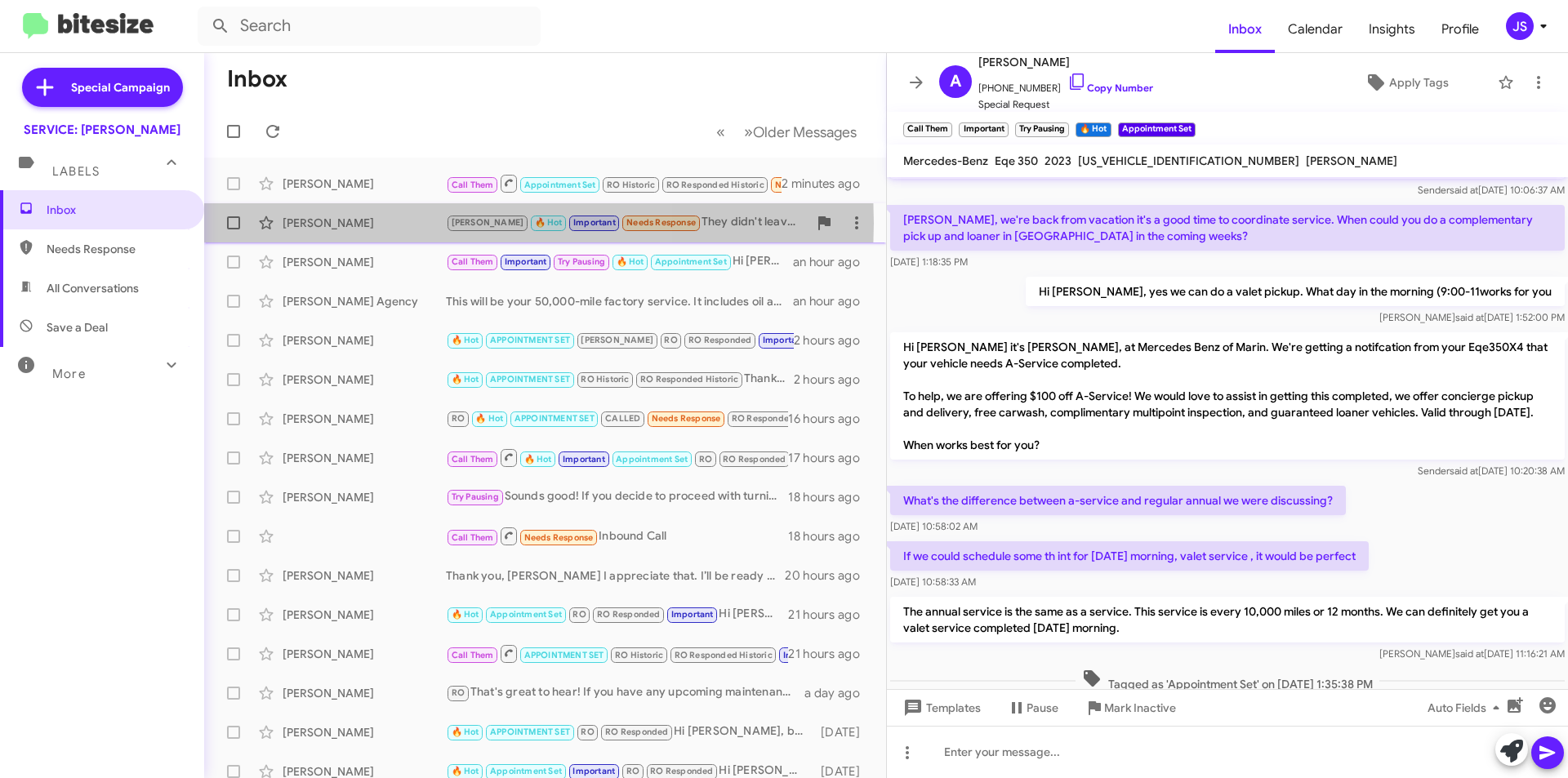
click at [358, 223] on div "[PERSON_NAME]" at bounding box center [364, 223] width 163 height 17
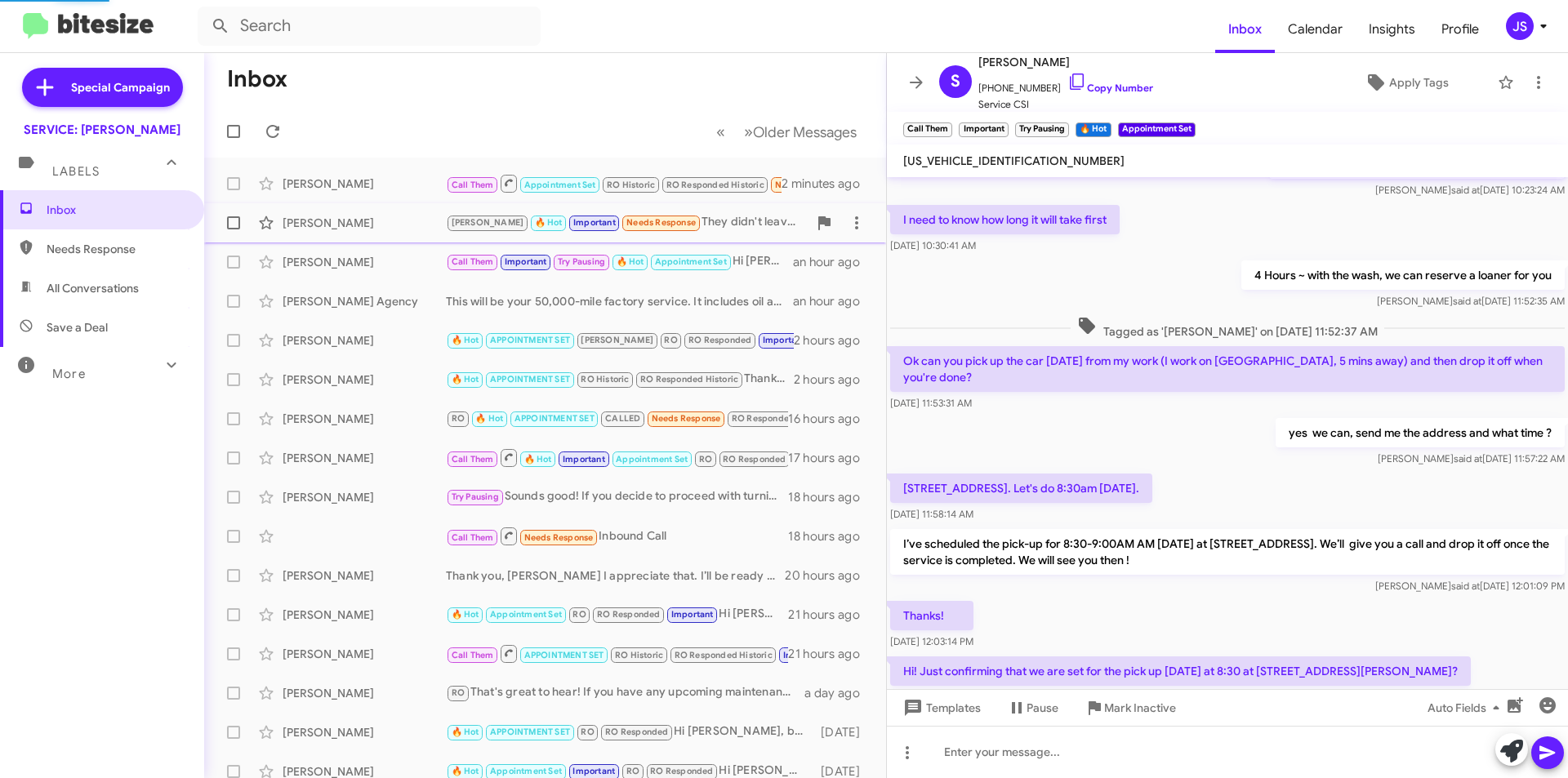
scroll to position [487, 0]
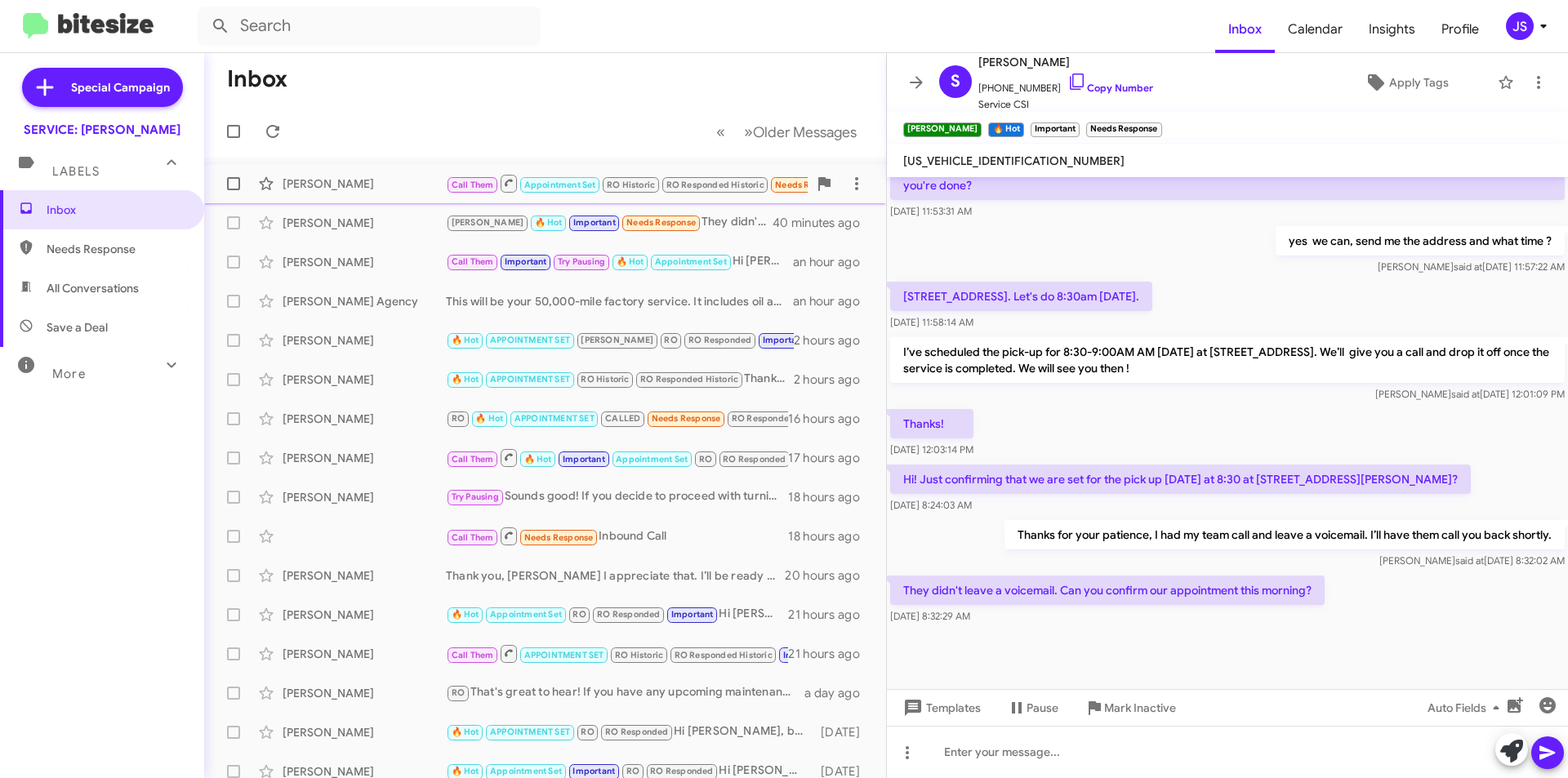
click at [358, 178] on div "[PERSON_NAME]" at bounding box center [364, 183] width 163 height 17
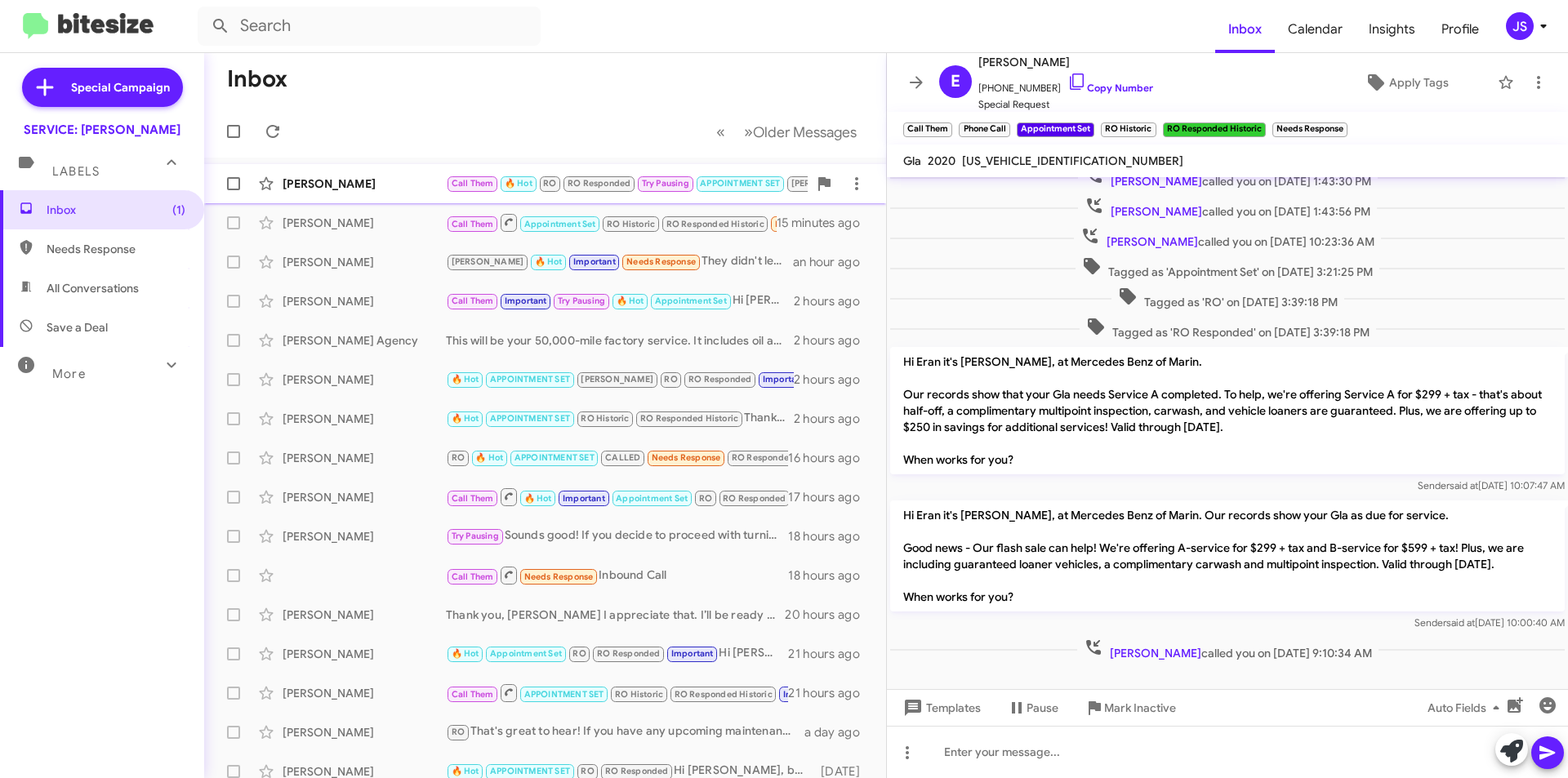
click at [348, 180] on div "[PERSON_NAME]" at bounding box center [364, 183] width 163 height 17
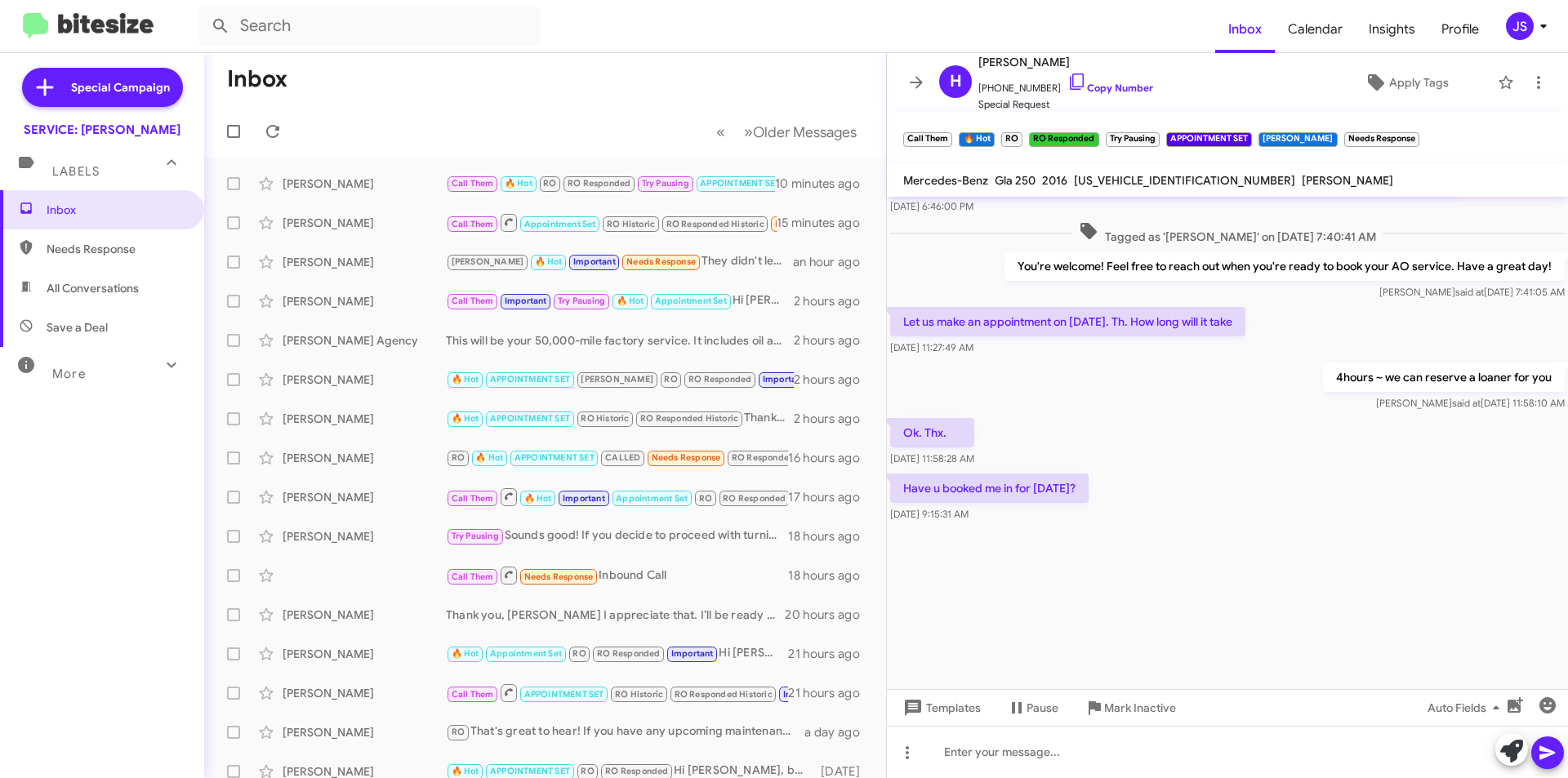
scroll to position [2257, 0]
click at [1075, 85] on link "Copy Number" at bounding box center [1110, 87] width 85 height 12
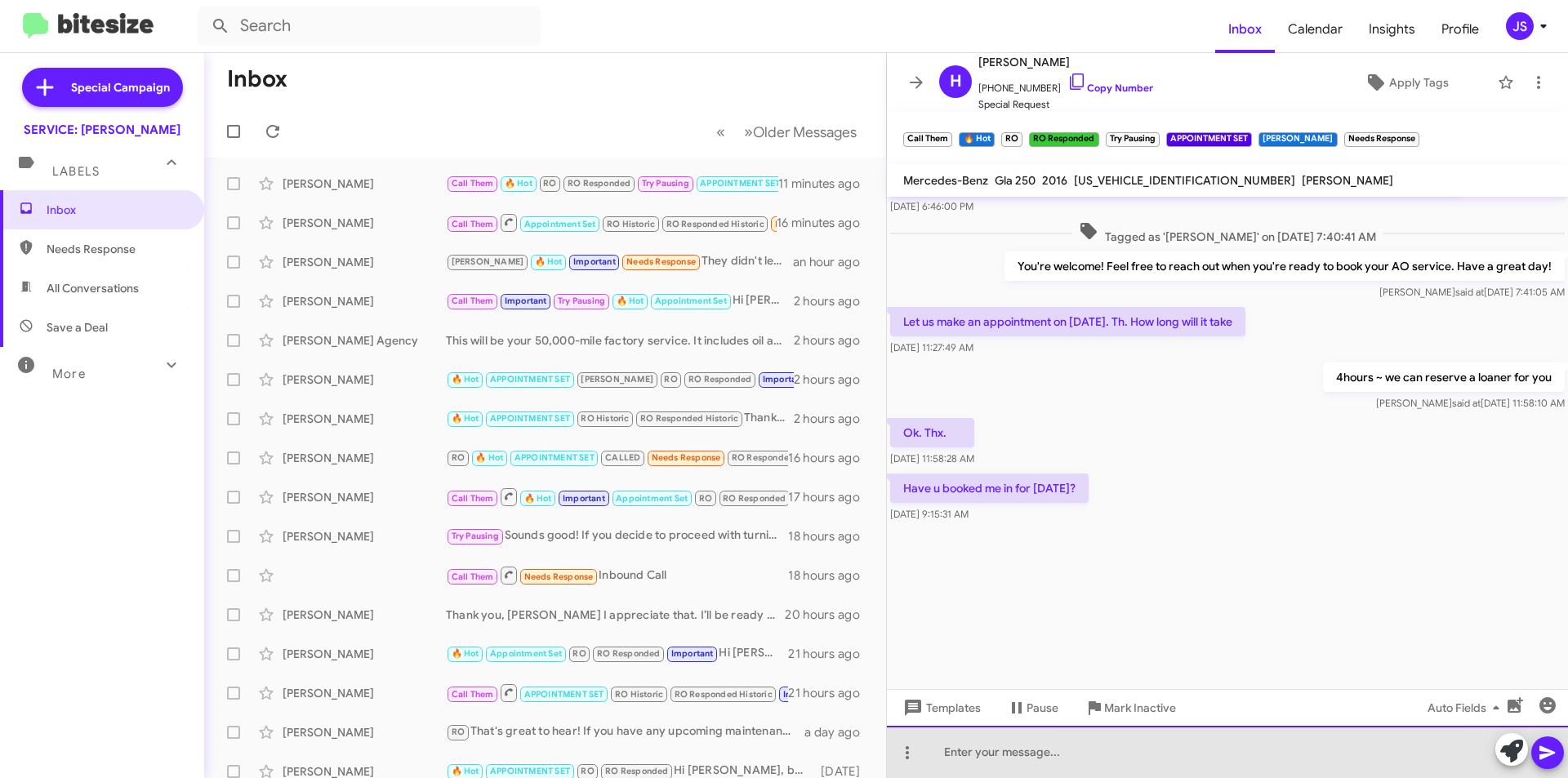
click at [1208, 753] on div at bounding box center [1227, 751] width 681 height 52
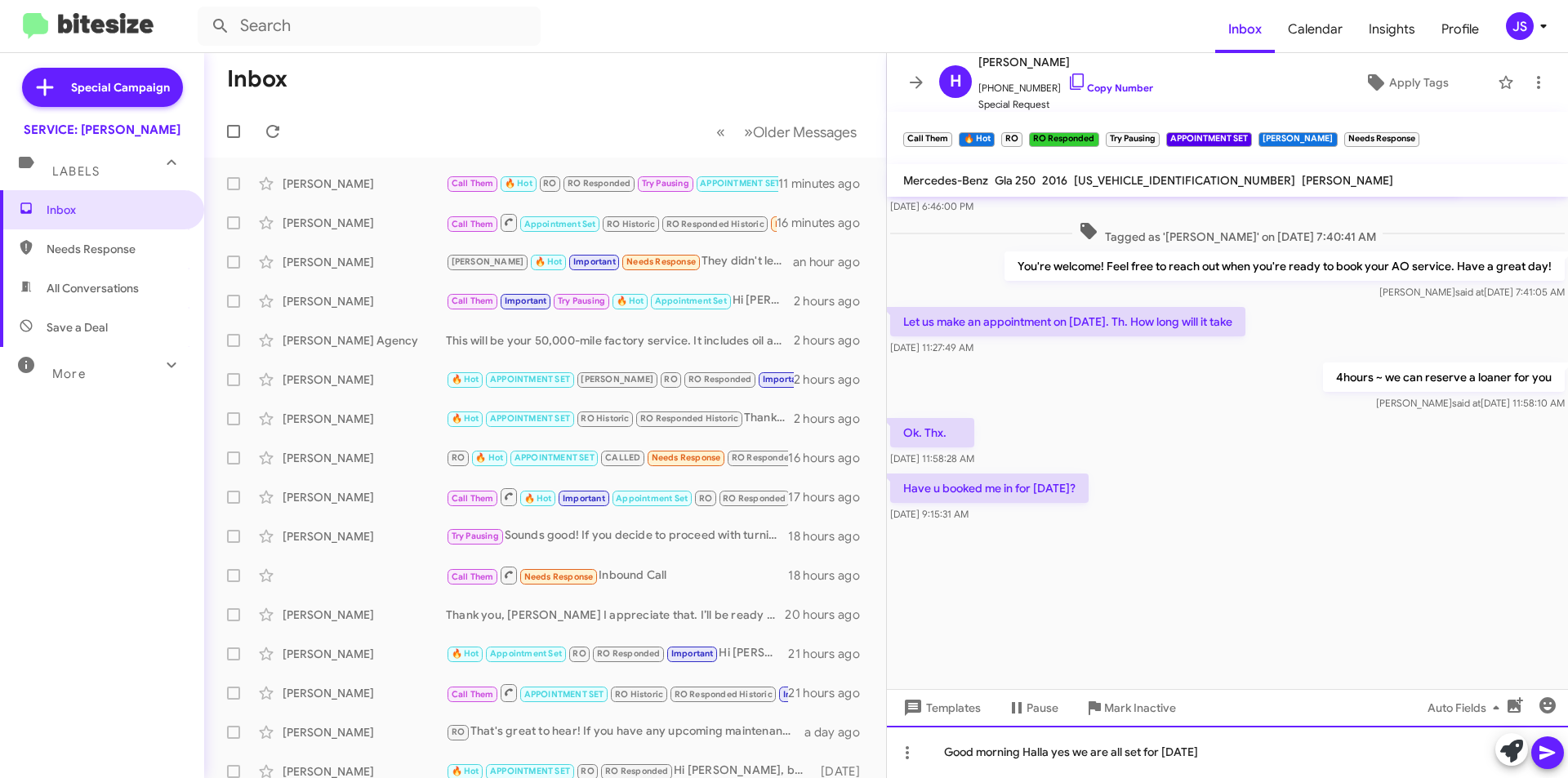
click at [1049, 749] on div "Good morning Halla yes we are all set for today" at bounding box center [1227, 751] width 681 height 52
click at [1210, 748] on div "Good morning Halla, yes we are all set for today" at bounding box center [1227, 751] width 681 height 52
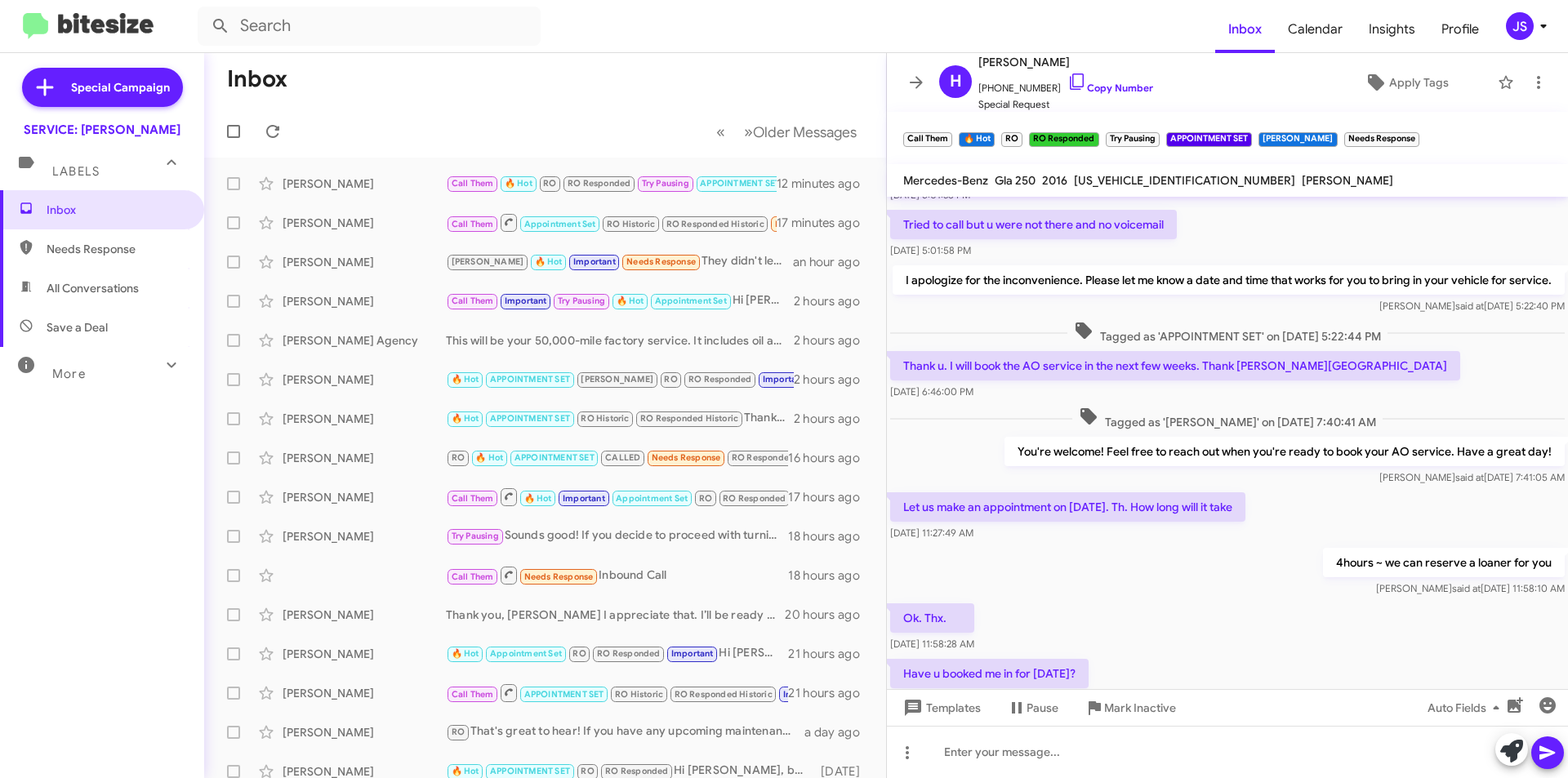
scroll to position [2317, 0]
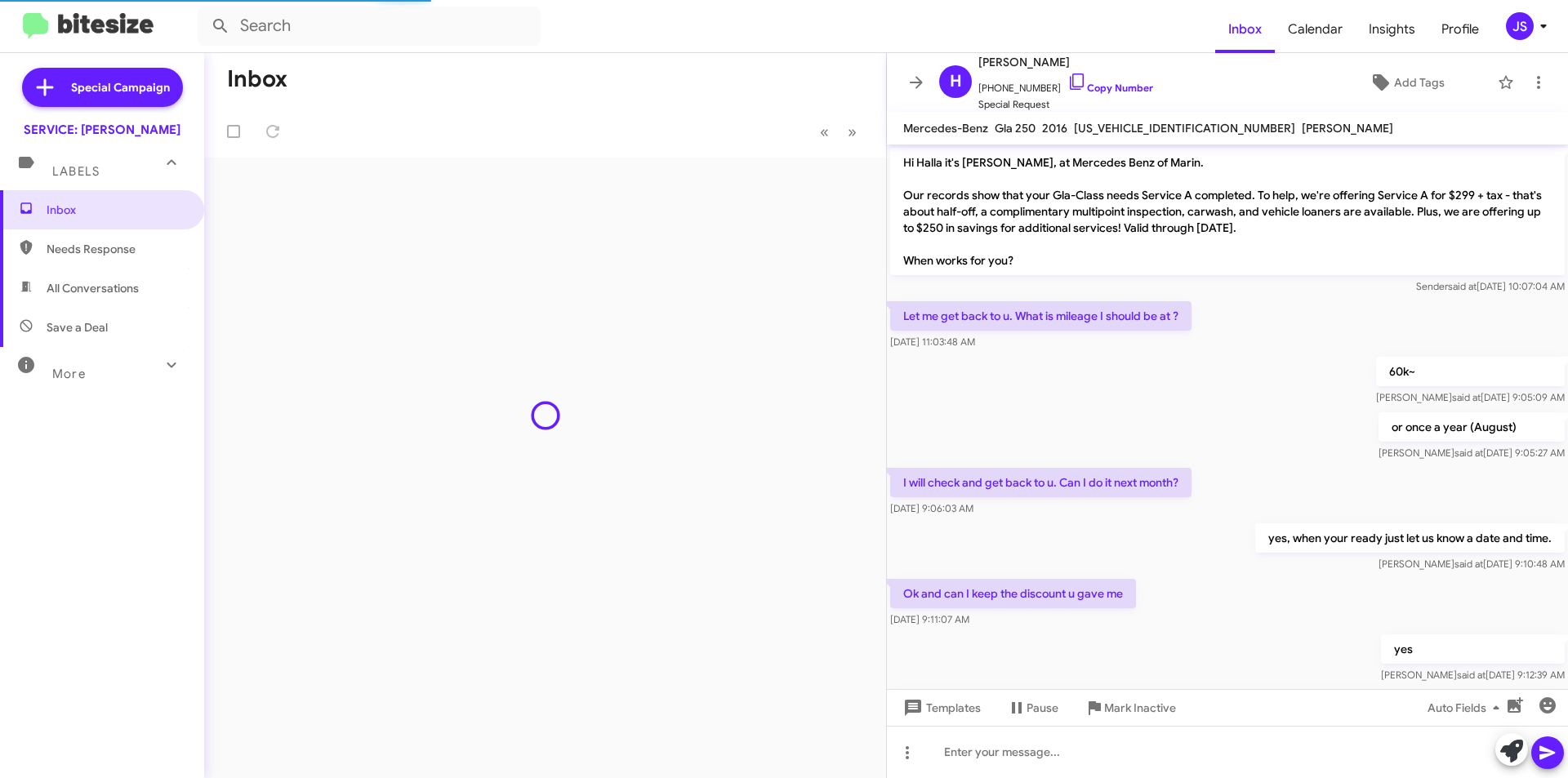
scroll to position [728, 0]
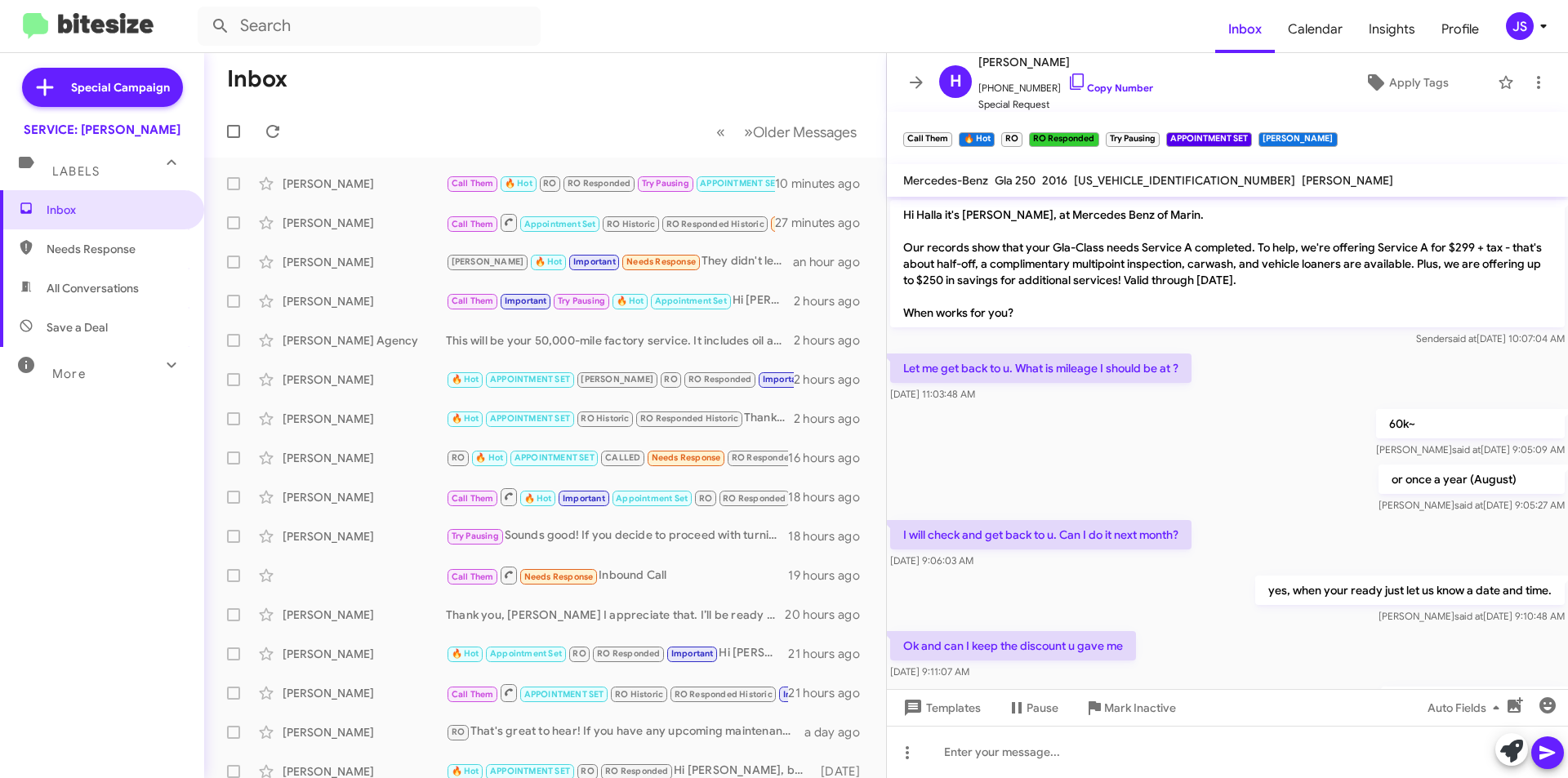
scroll to position [780, 0]
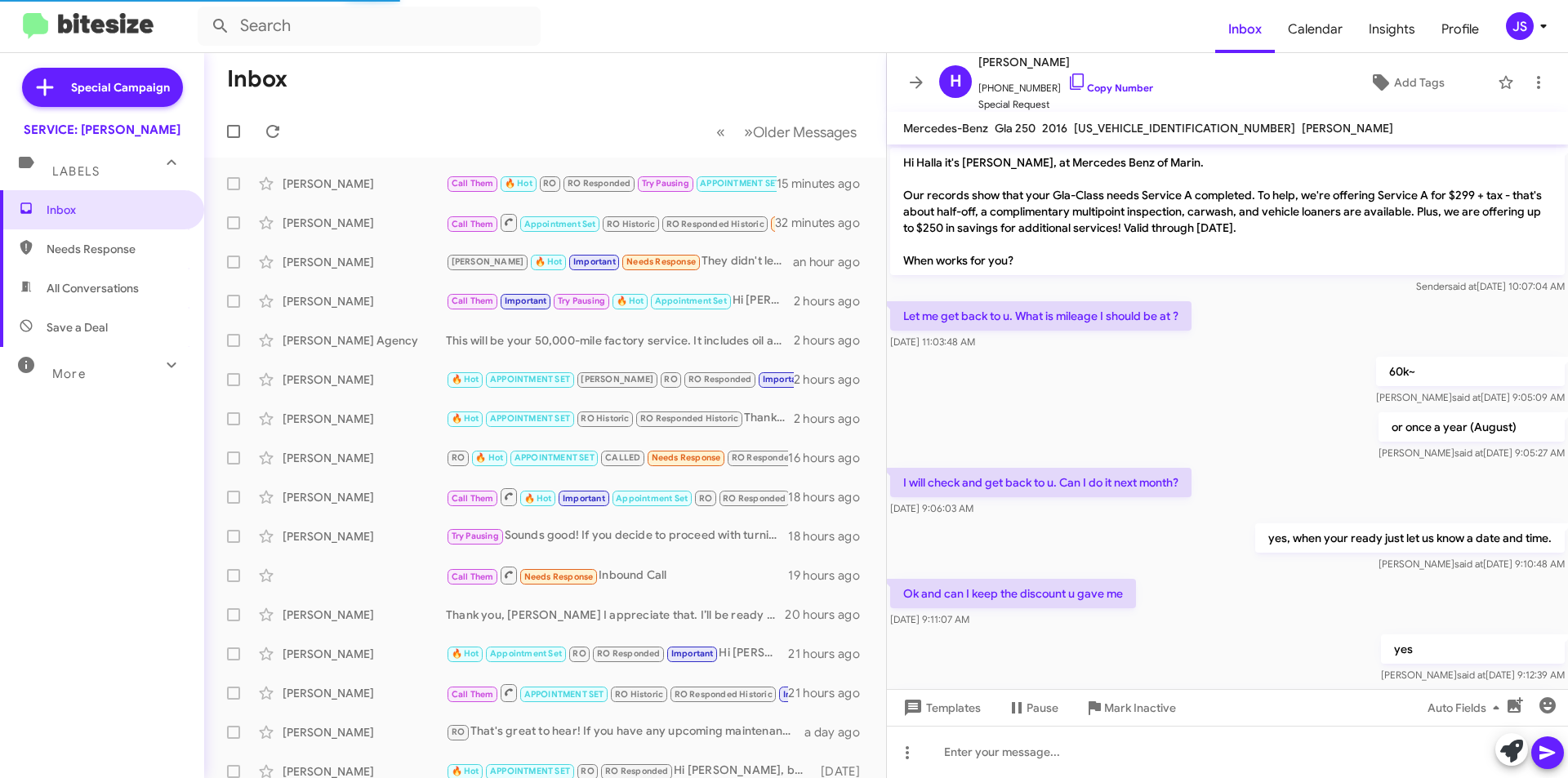
scroll to position [728, 0]
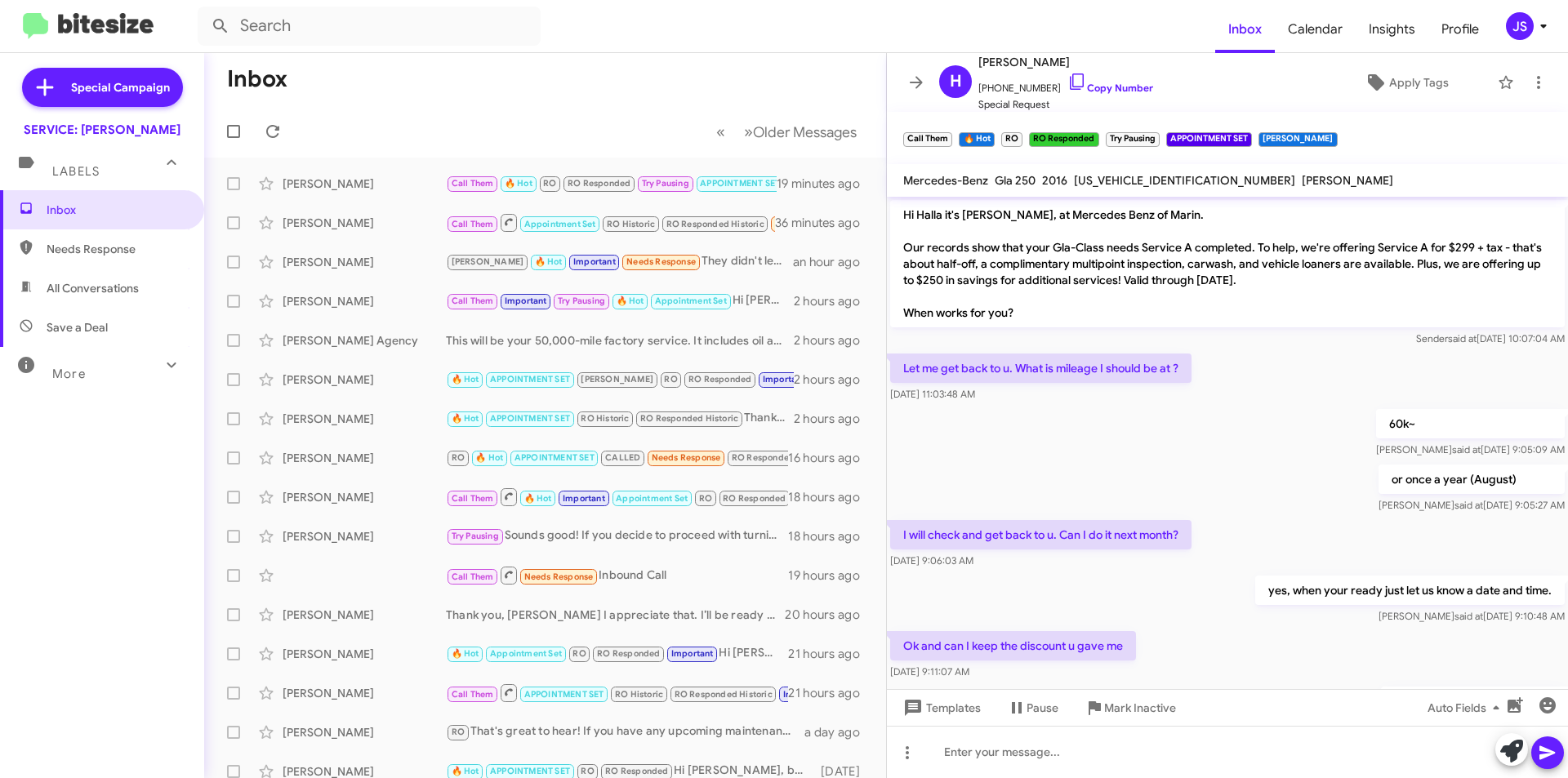
scroll to position [728, 0]
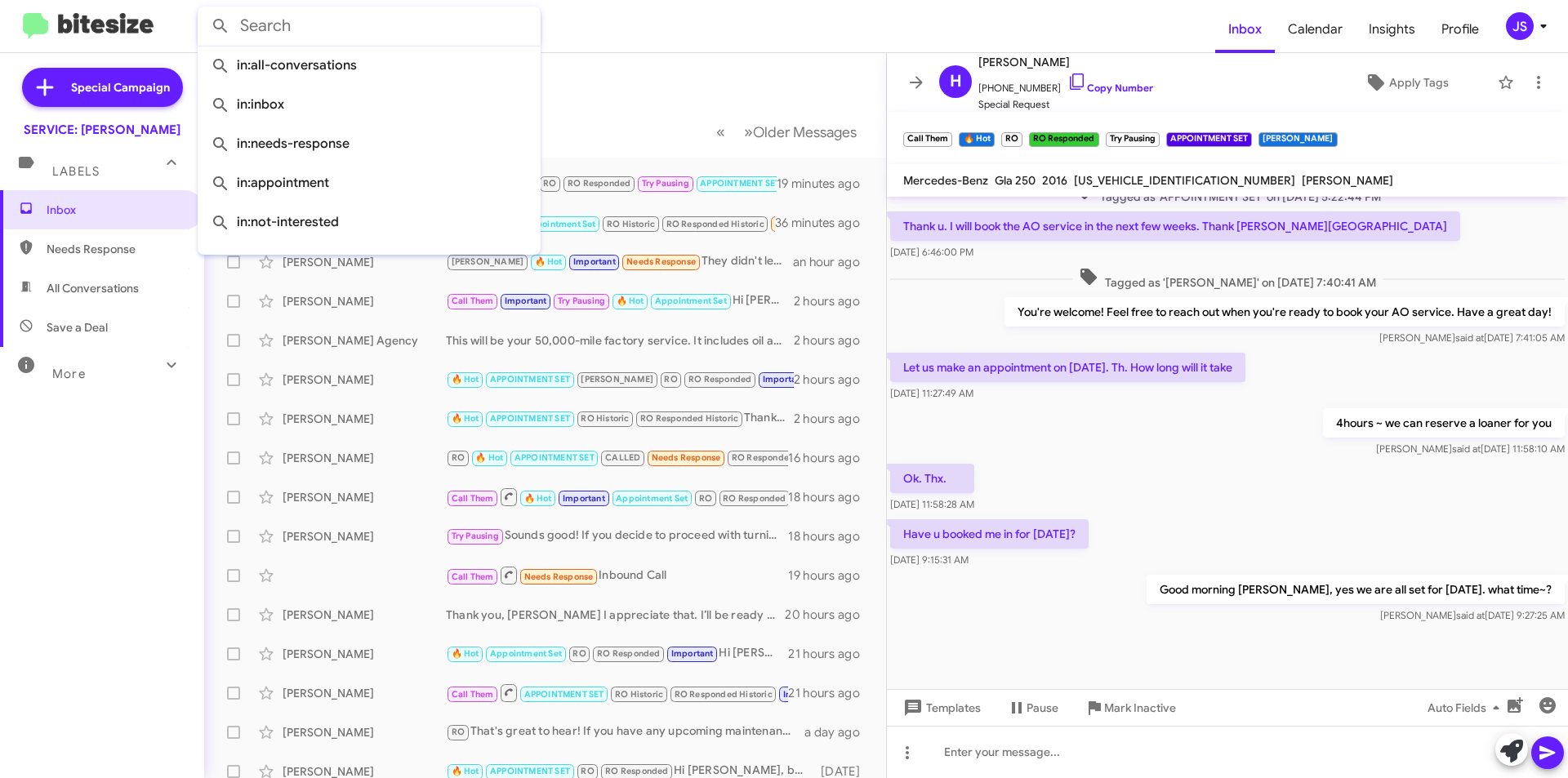
click at [329, 18] on input "text" at bounding box center [369, 26] width 343 height 39
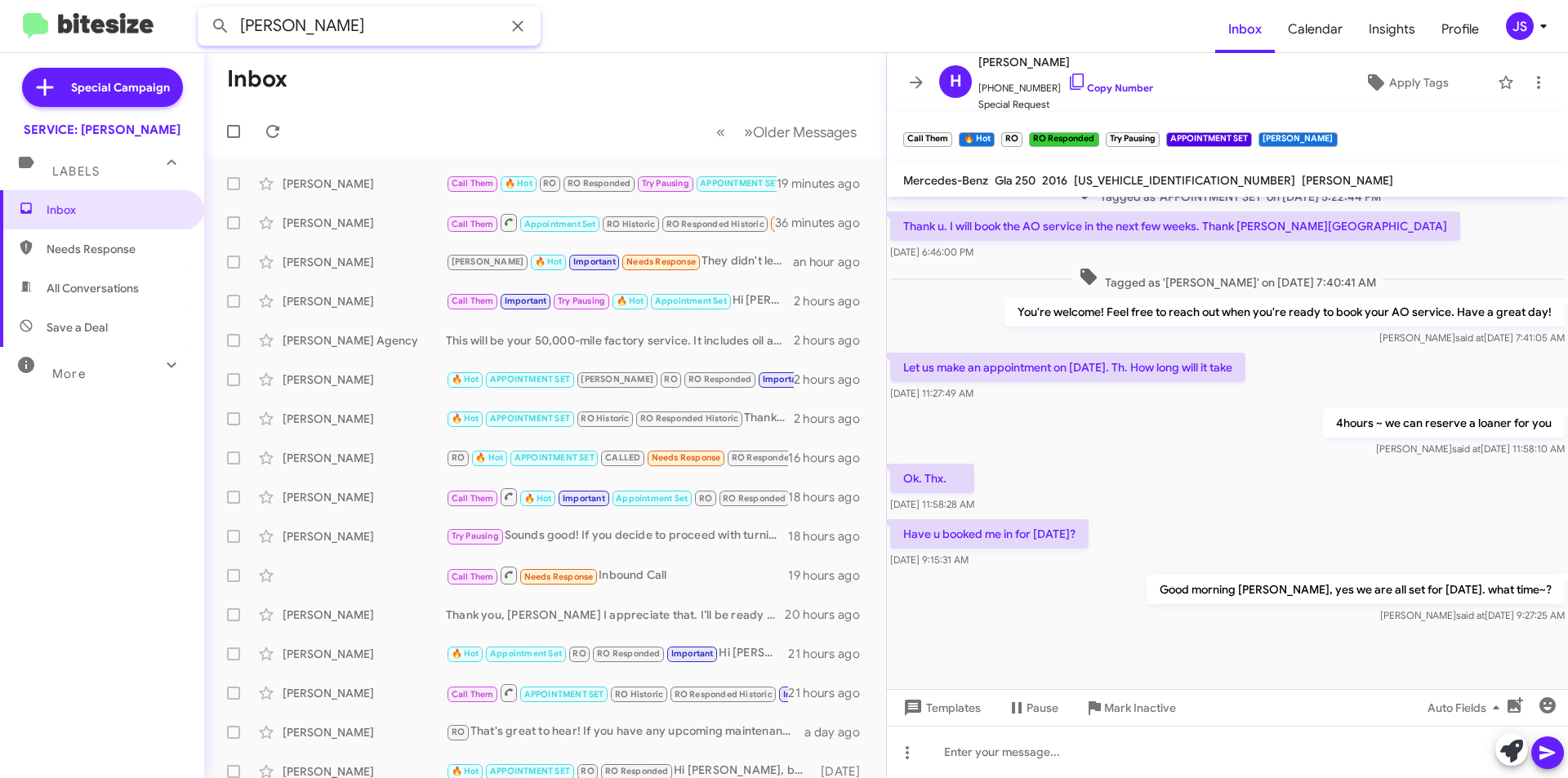
type input "[PERSON_NAME]"
click at [204, 10] on button at bounding box center [220, 27] width 33 height 33
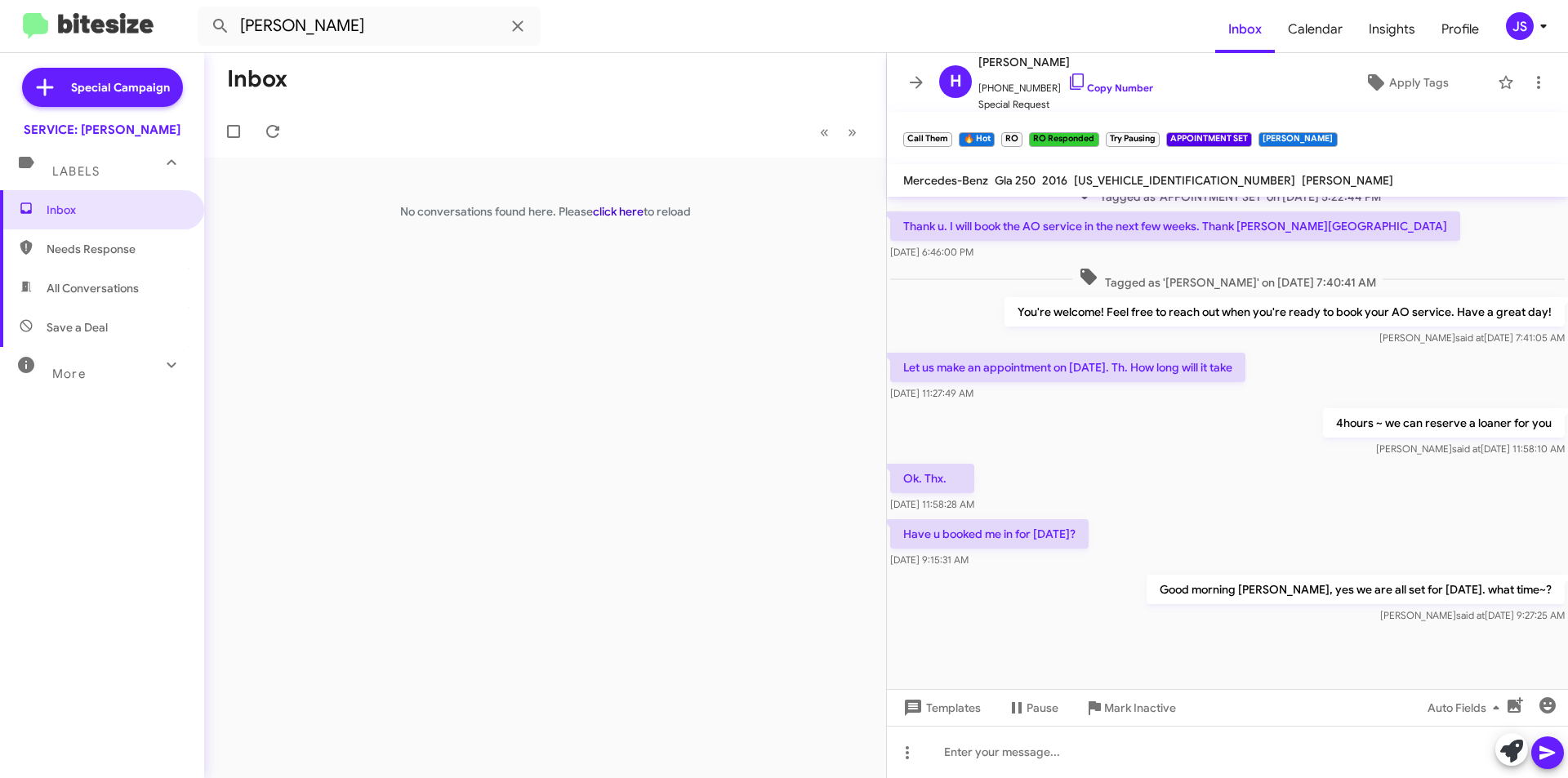
click at [602, 212] on link "click here" at bounding box center [618, 211] width 50 height 15
click at [338, 28] on input "[PERSON_NAME]" at bounding box center [369, 26] width 343 height 39
click at [204, 10] on button at bounding box center [220, 27] width 33 height 33
click at [518, 11] on button at bounding box center [518, 27] width 33 height 33
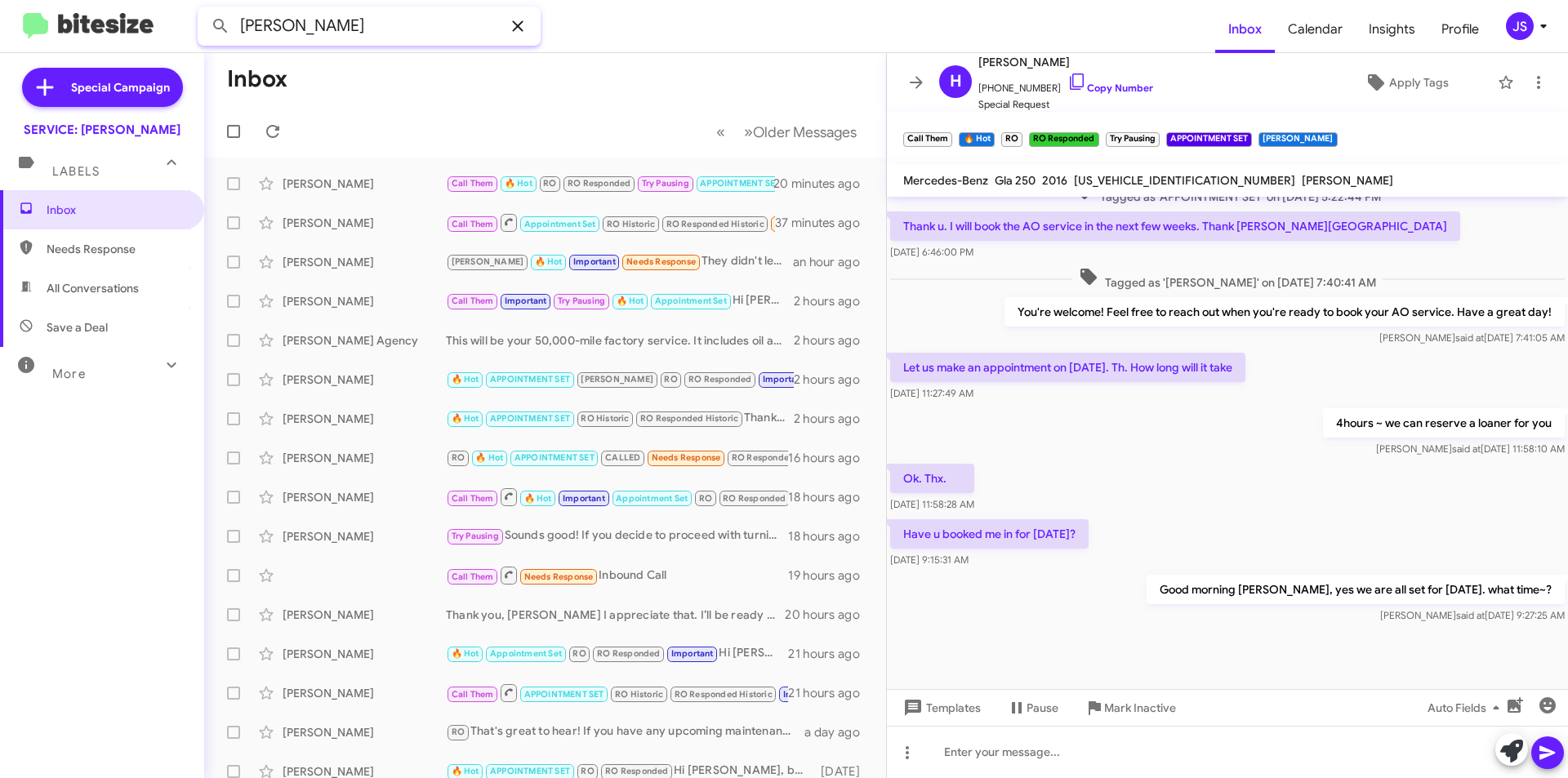
click at [204, 10] on button at bounding box center [220, 27] width 33 height 33
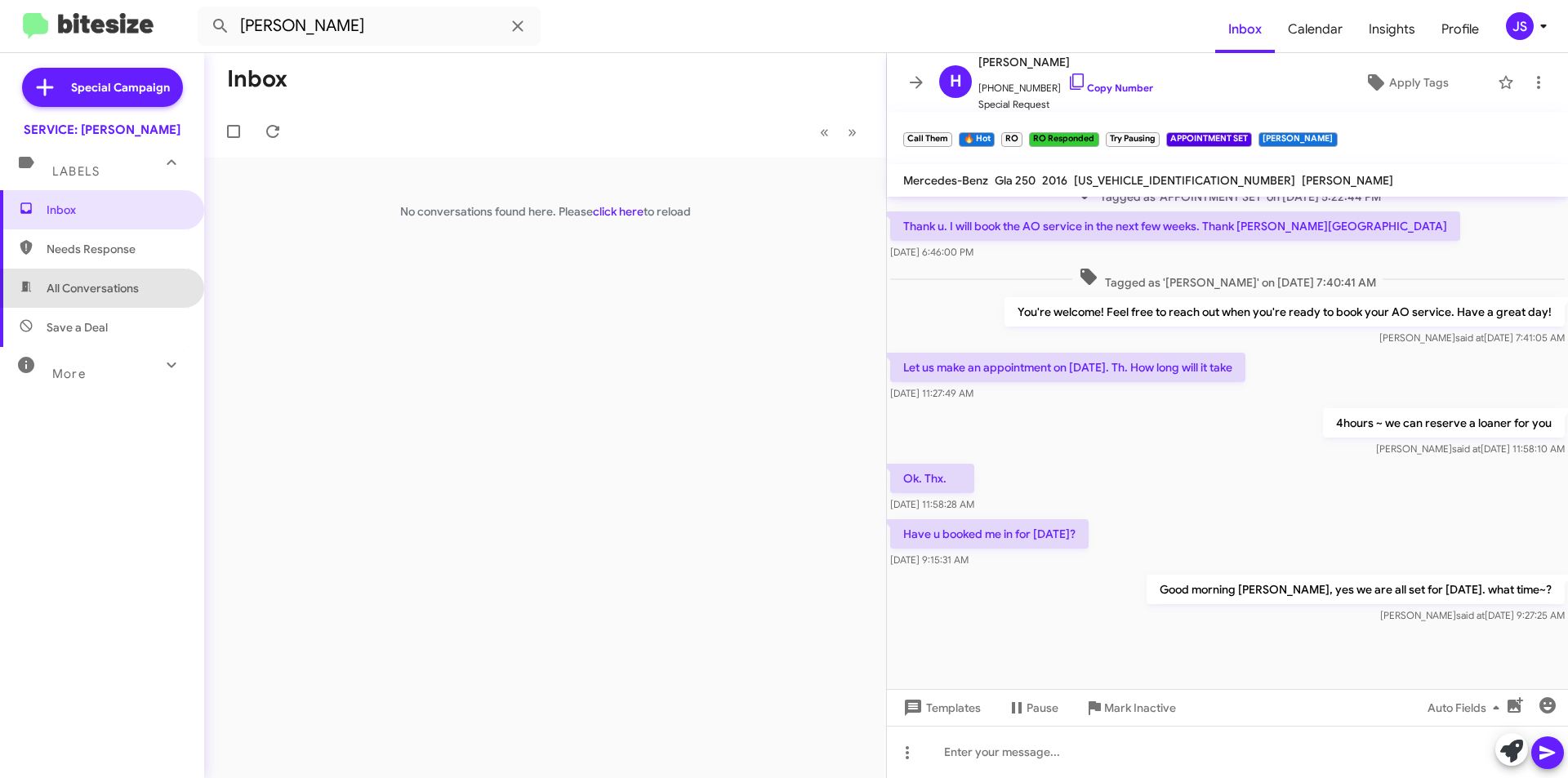
click at [104, 291] on span "All Conversations" at bounding box center [93, 288] width 93 height 17
type input "in:all-conversations"
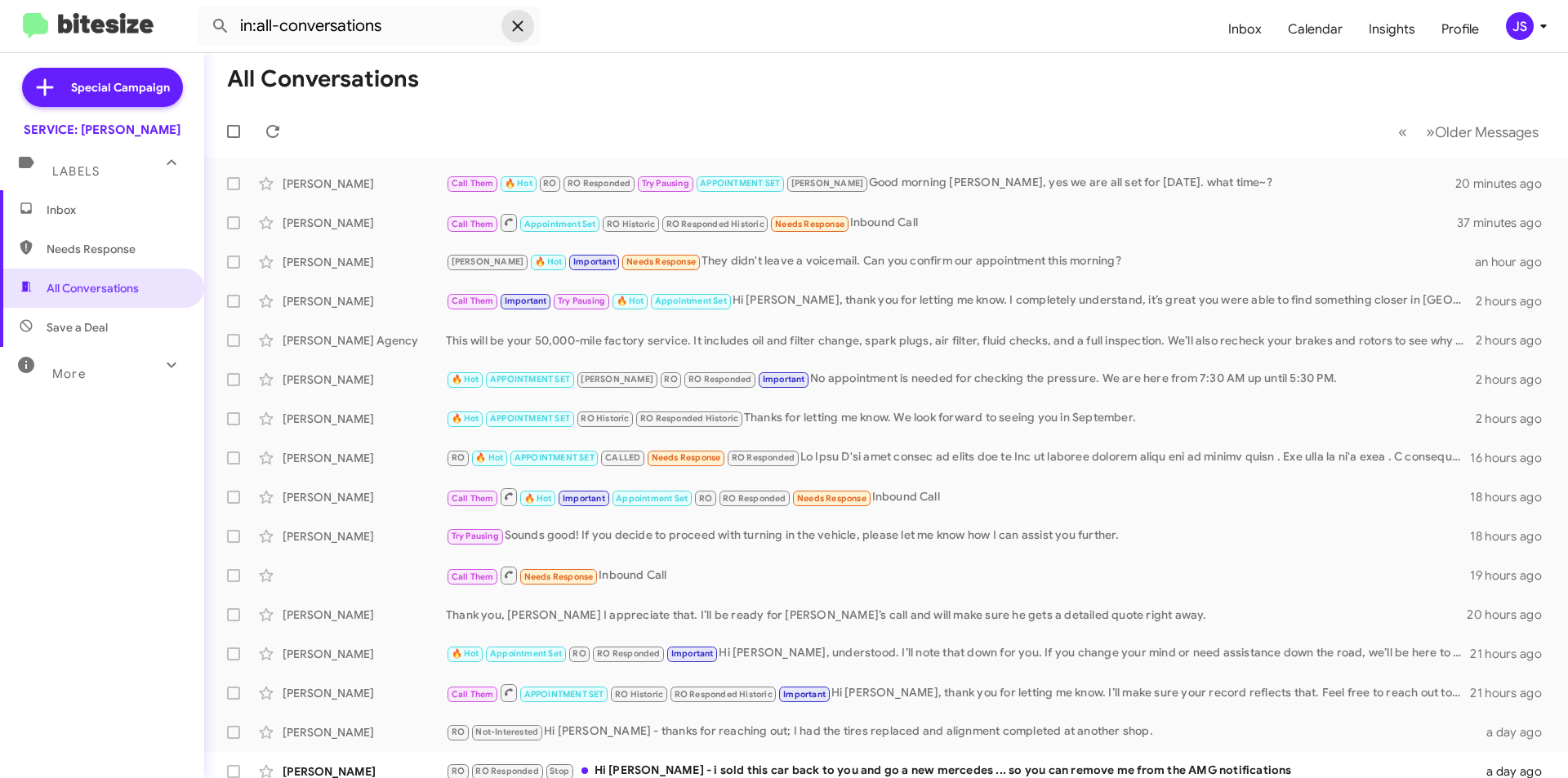
click at [510, 31] on icon at bounding box center [517, 26] width 19 height 19
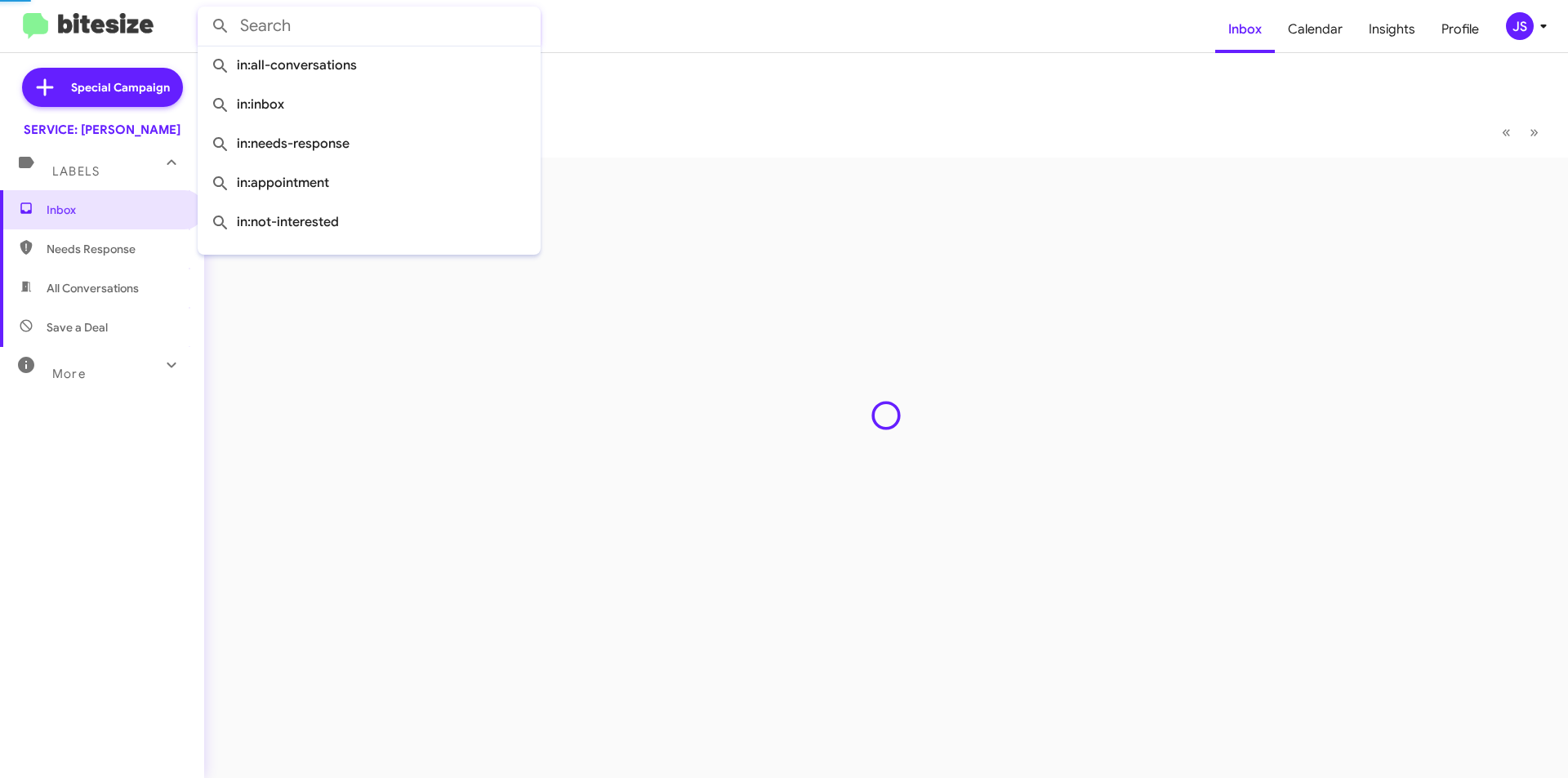
click at [408, 33] on input "text" at bounding box center [369, 26] width 343 height 39
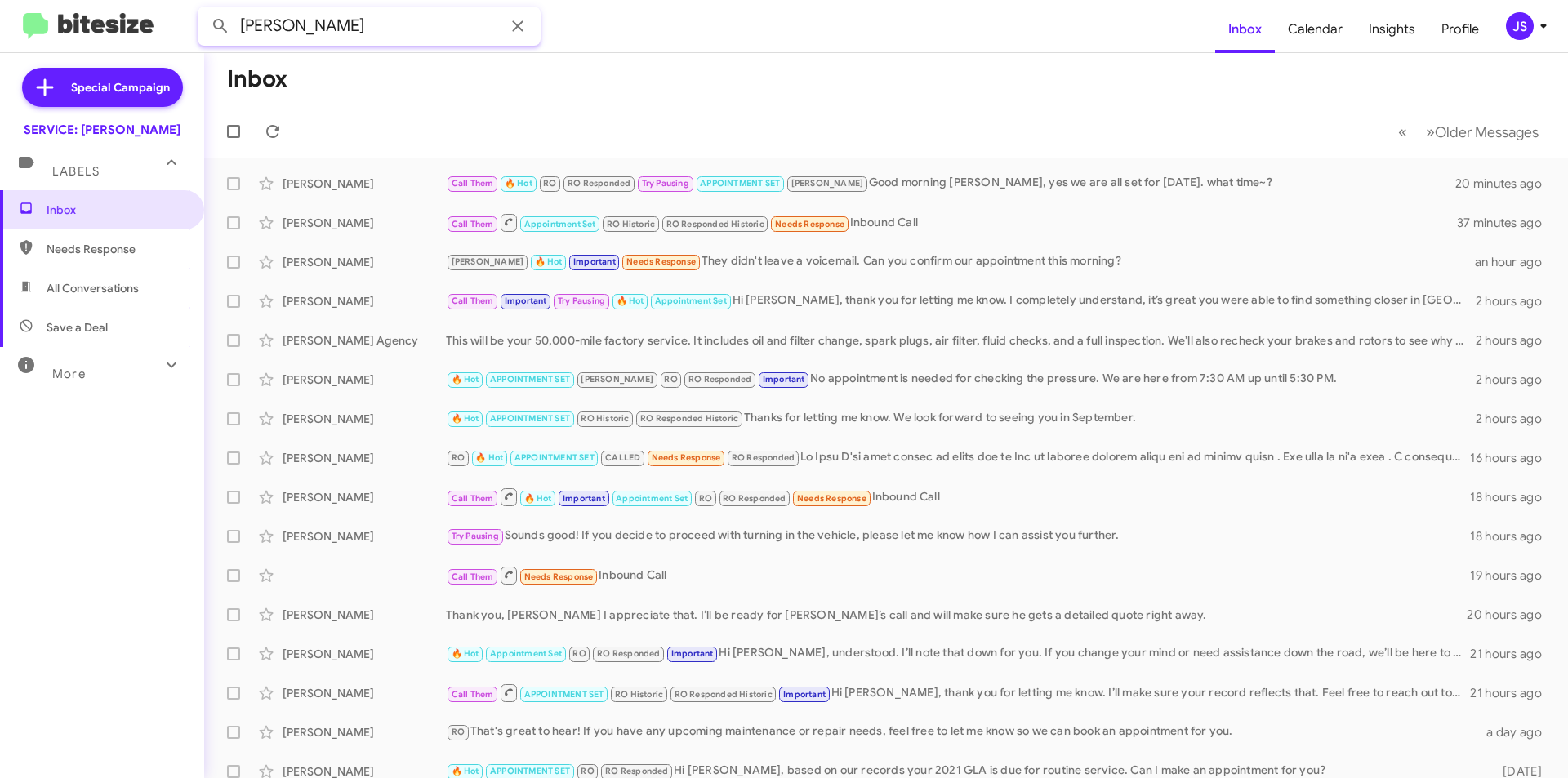
type input "[PERSON_NAME]"
click at [204, 10] on button at bounding box center [220, 27] width 33 height 33
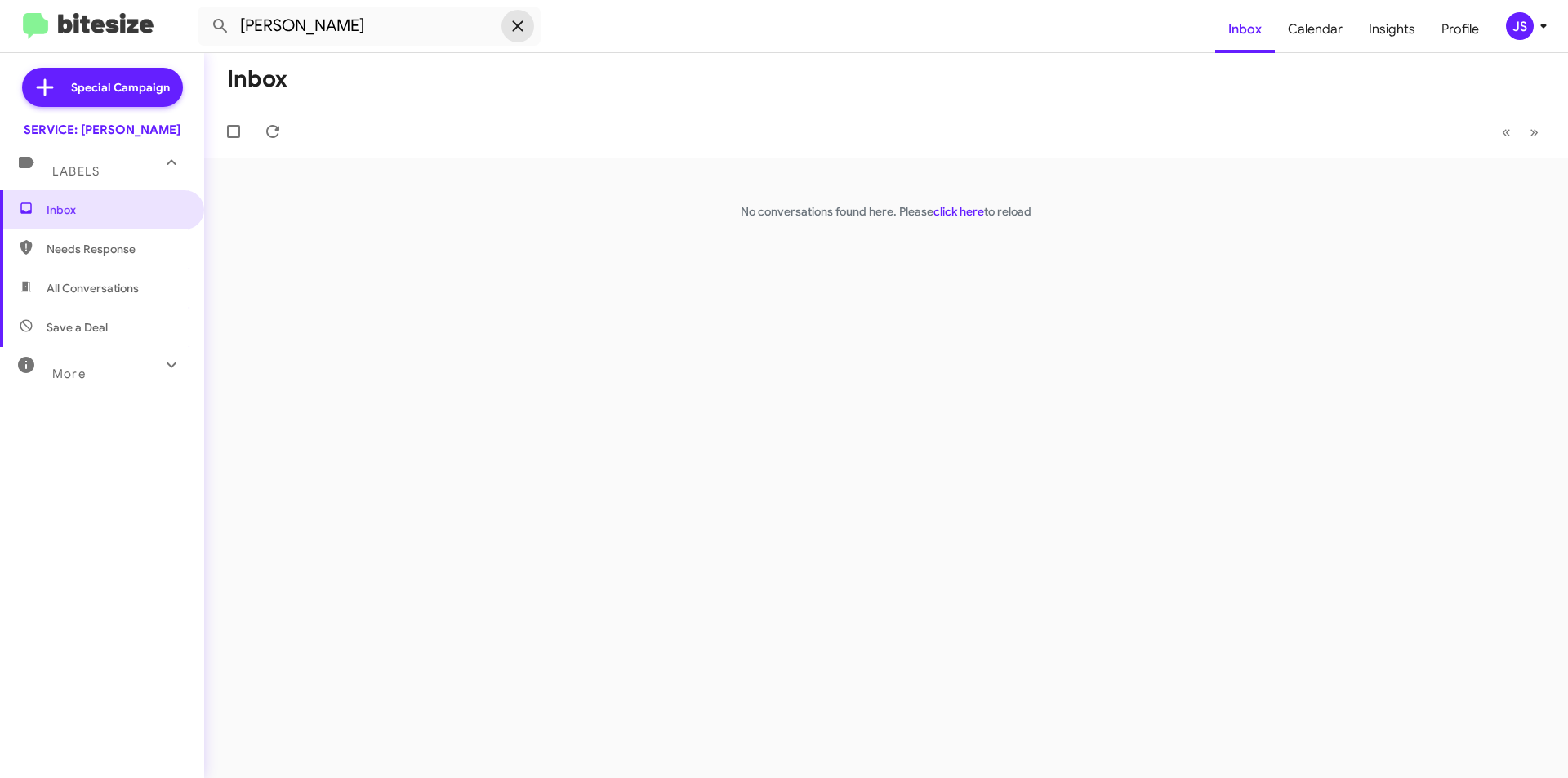
click at [519, 18] on icon at bounding box center [517, 26] width 19 height 19
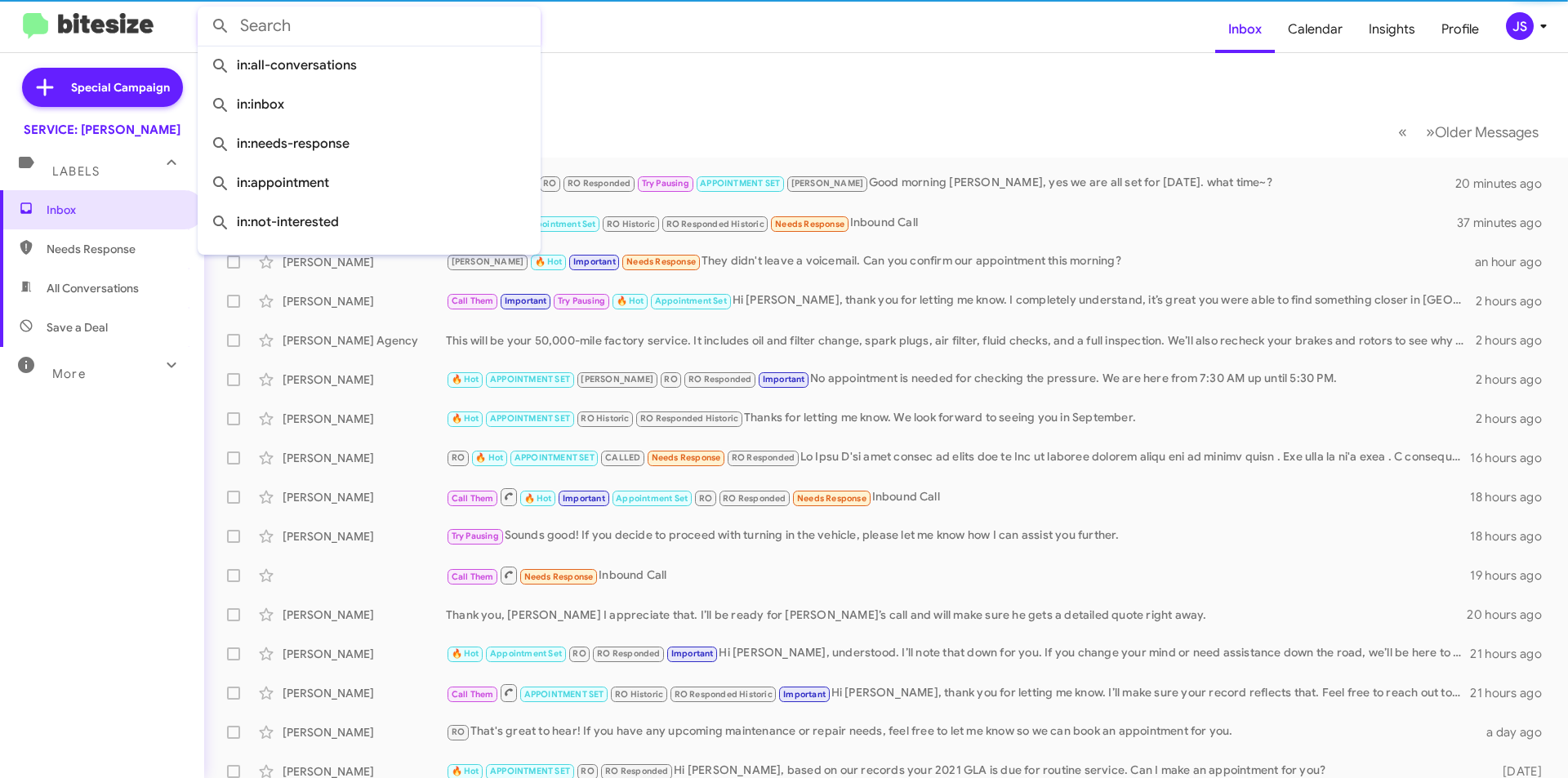
click at [747, 104] on mat-toolbar-row "Inbox" at bounding box center [886, 79] width 1364 height 52
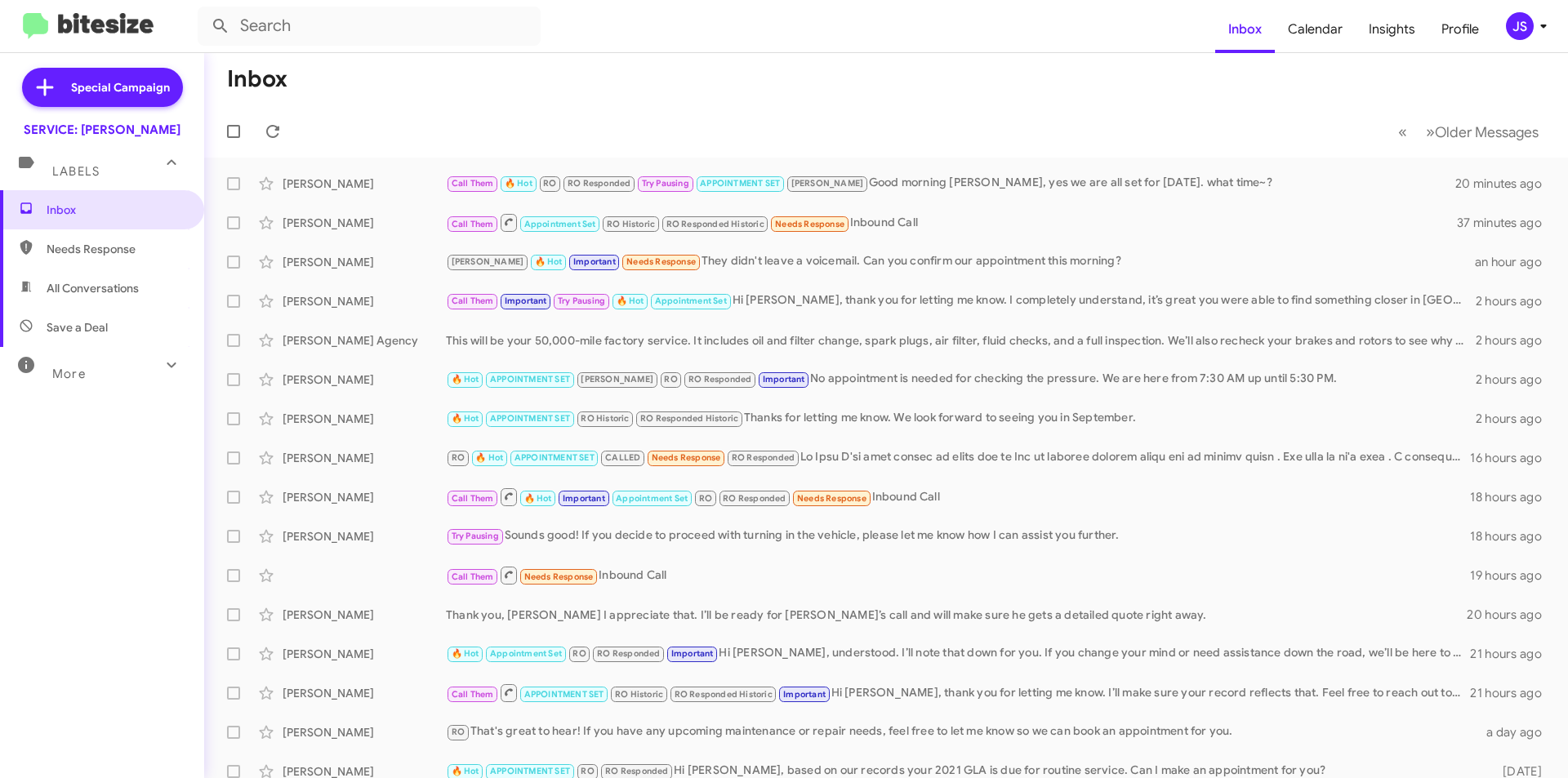
click at [432, 84] on mat-toolbar-row "Inbox" at bounding box center [886, 79] width 1364 height 52
click at [683, 136] on mat-toolbar-row "« Previous » Next Older Messages" at bounding box center [886, 131] width 1364 height 52
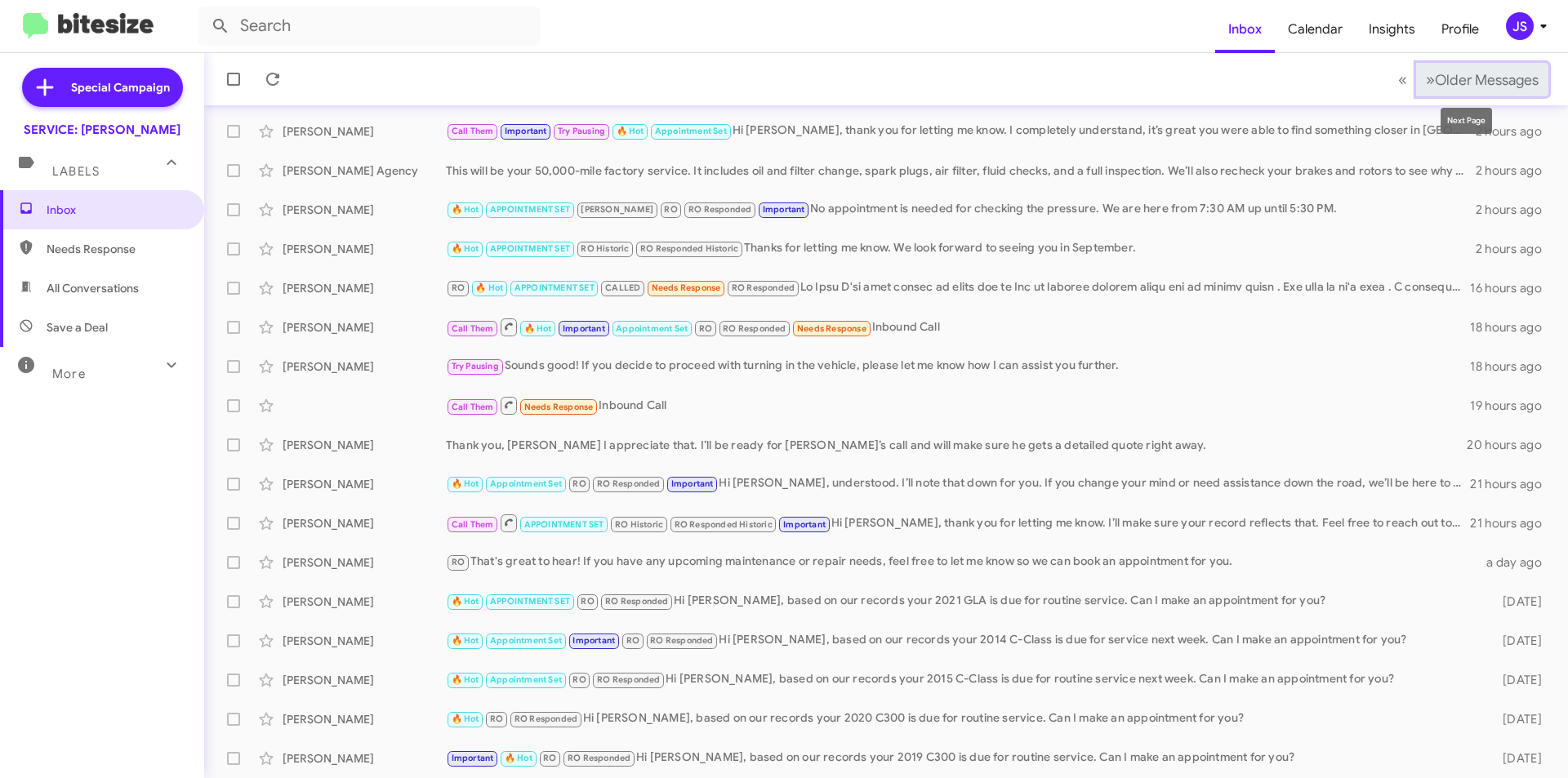
click at [1435, 85] on span "Older Messages" at bounding box center [1486, 80] width 104 height 18
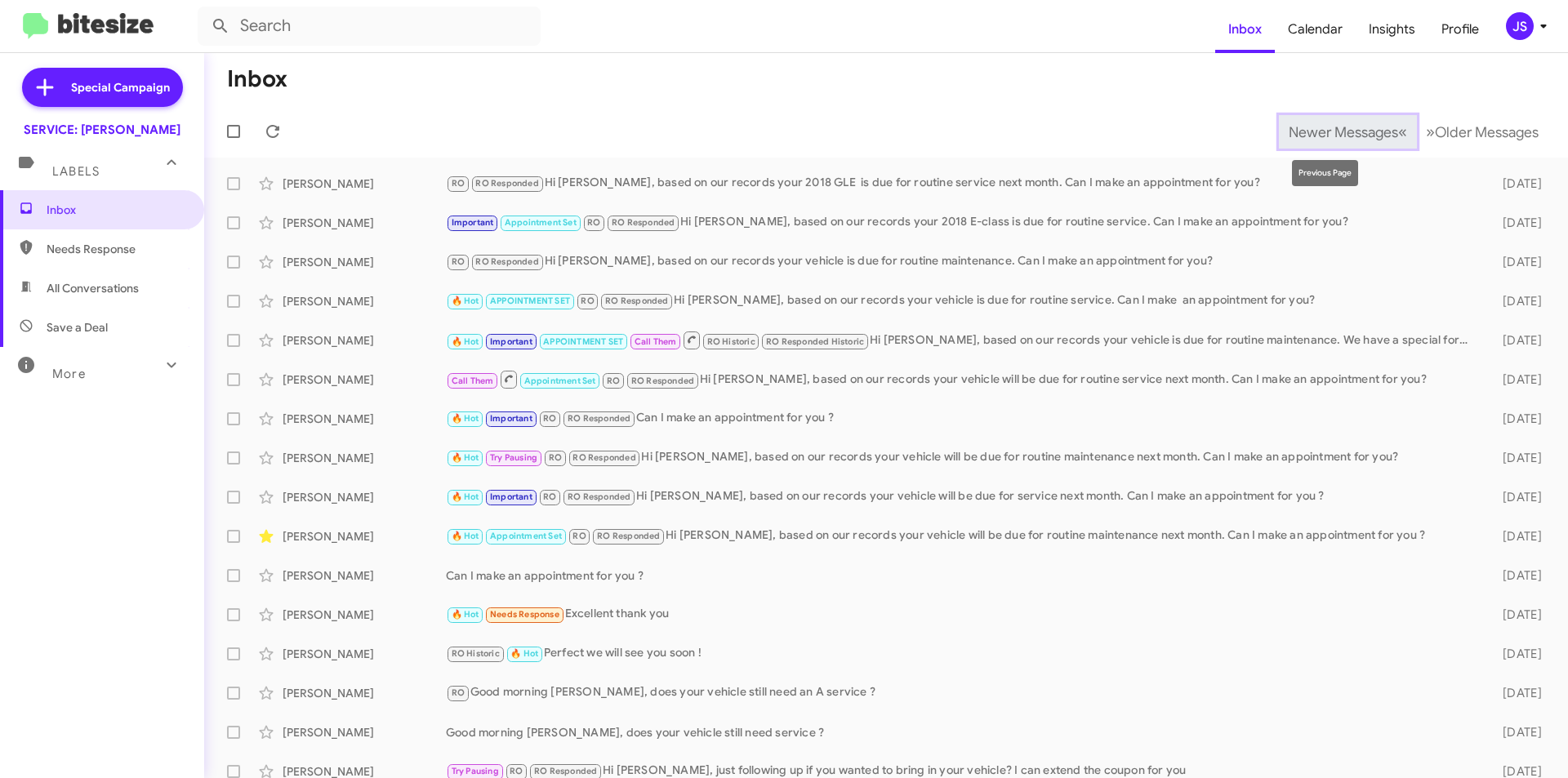
click at [1293, 129] on span "Newer Messages" at bounding box center [1343, 132] width 109 height 18
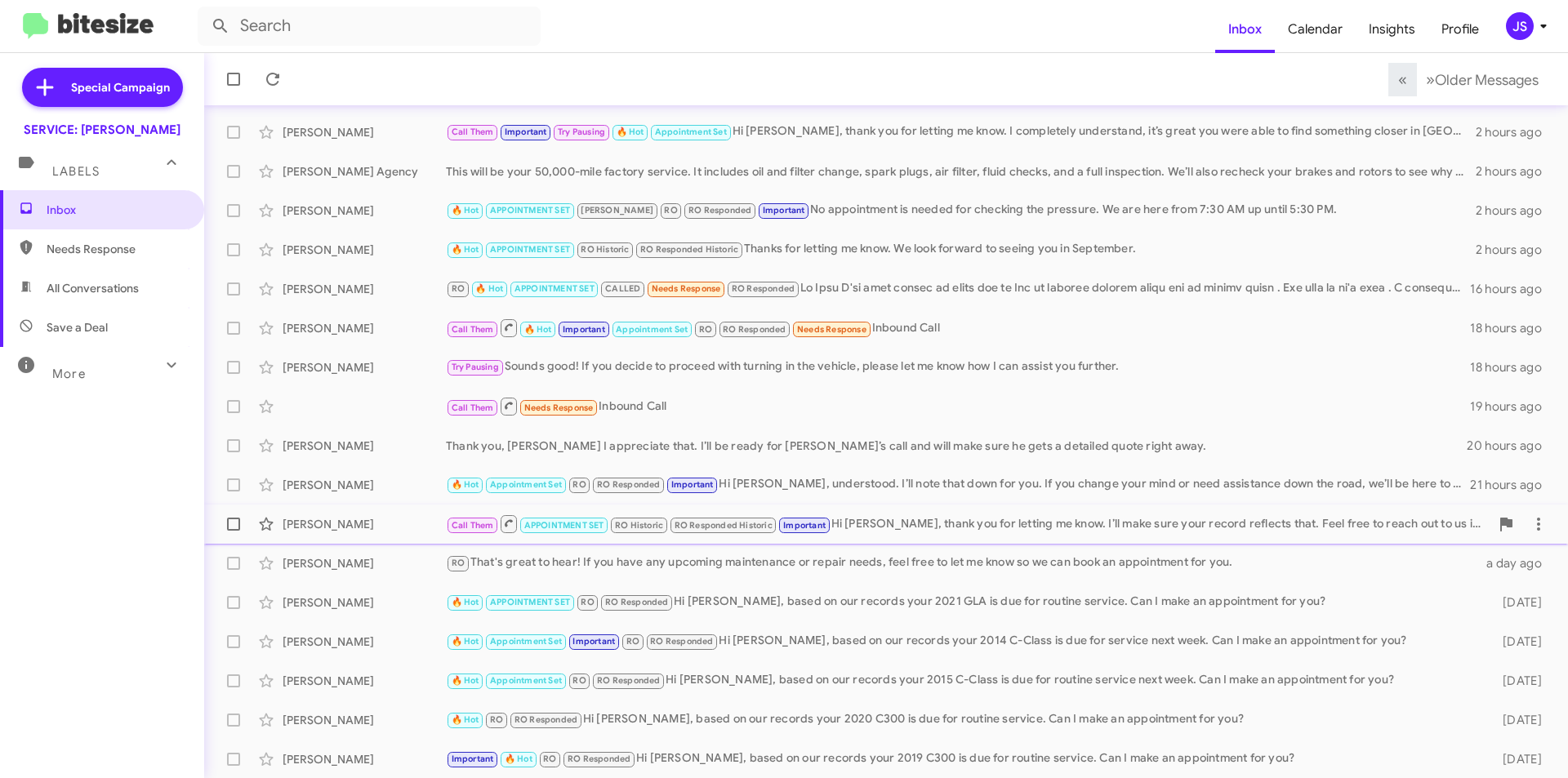
scroll to position [170, 0]
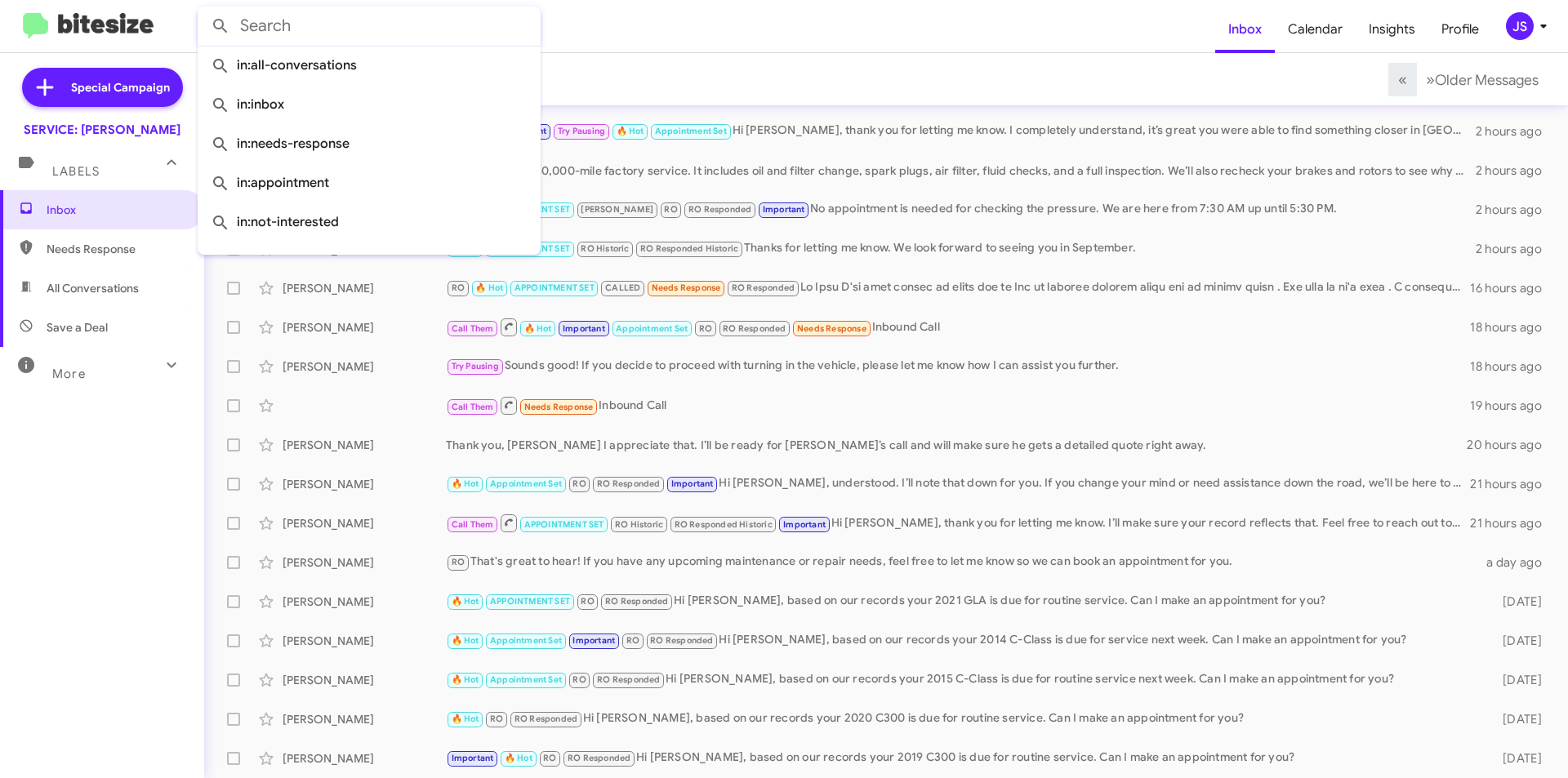
click at [294, 20] on input "text" at bounding box center [369, 26] width 343 height 39
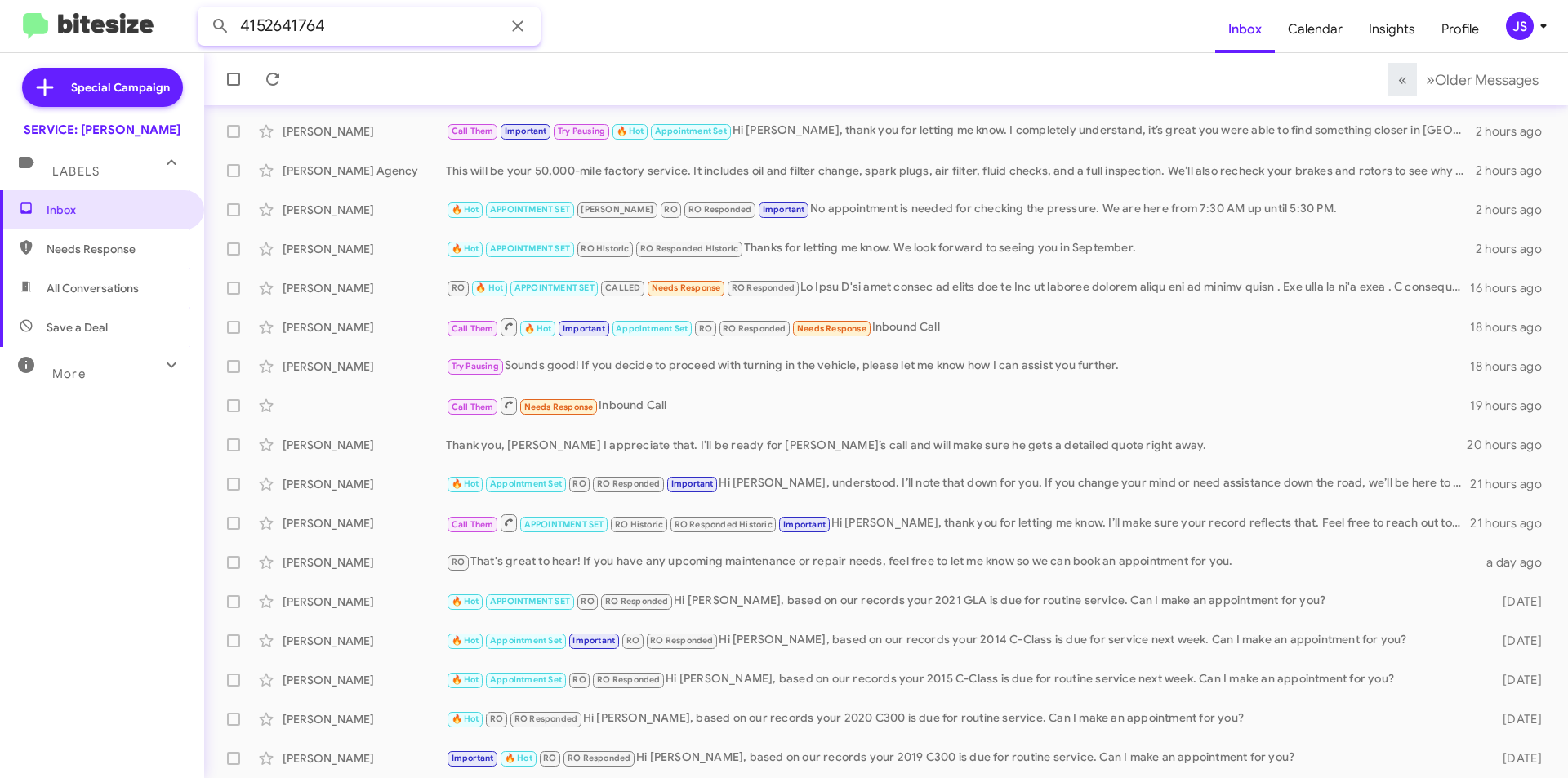
click at [204, 10] on button at bounding box center [220, 27] width 33 height 33
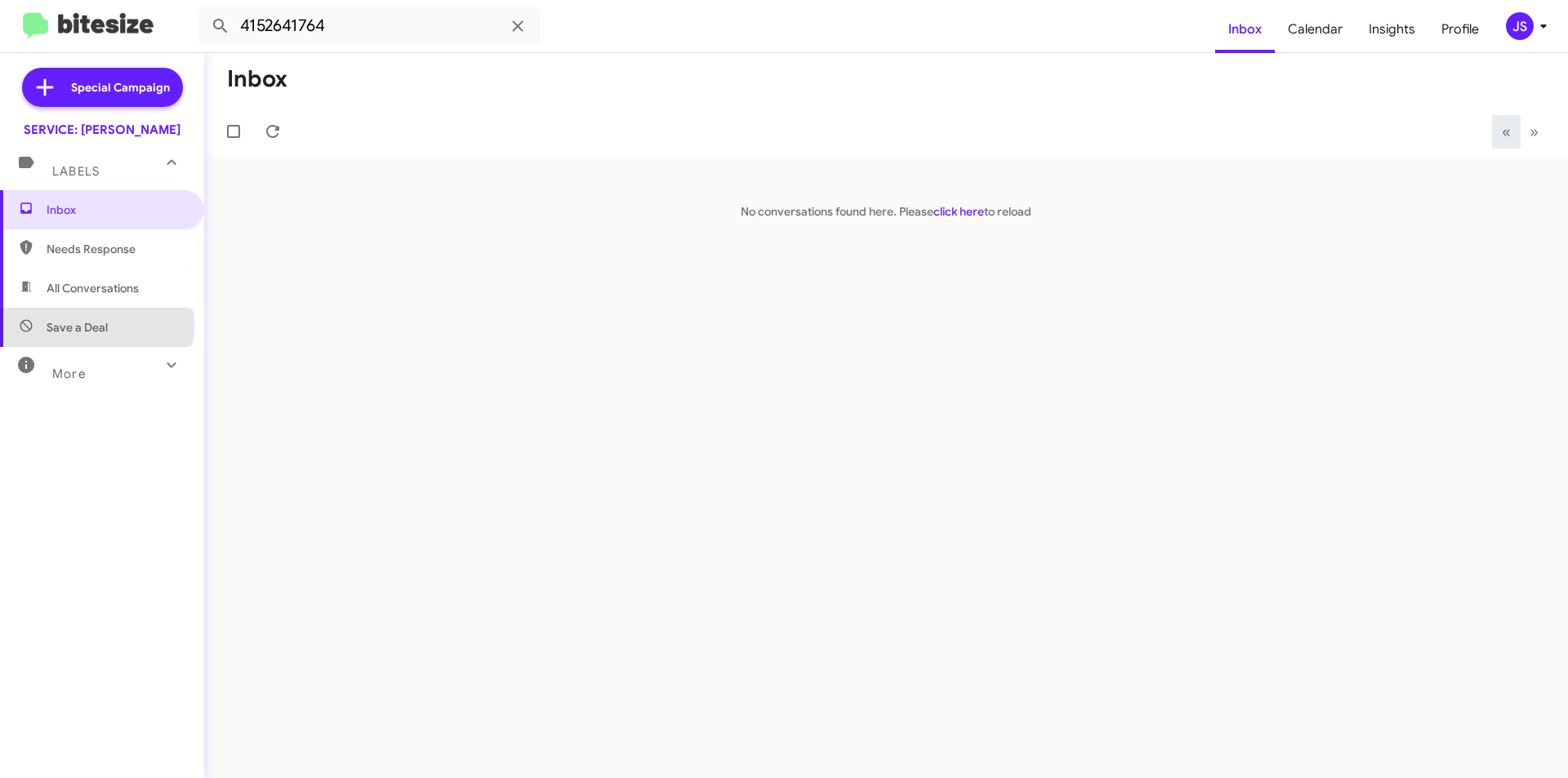
click at [88, 326] on span "Save a Deal" at bounding box center [77, 328] width 62 height 17
type input "in:not-interested"
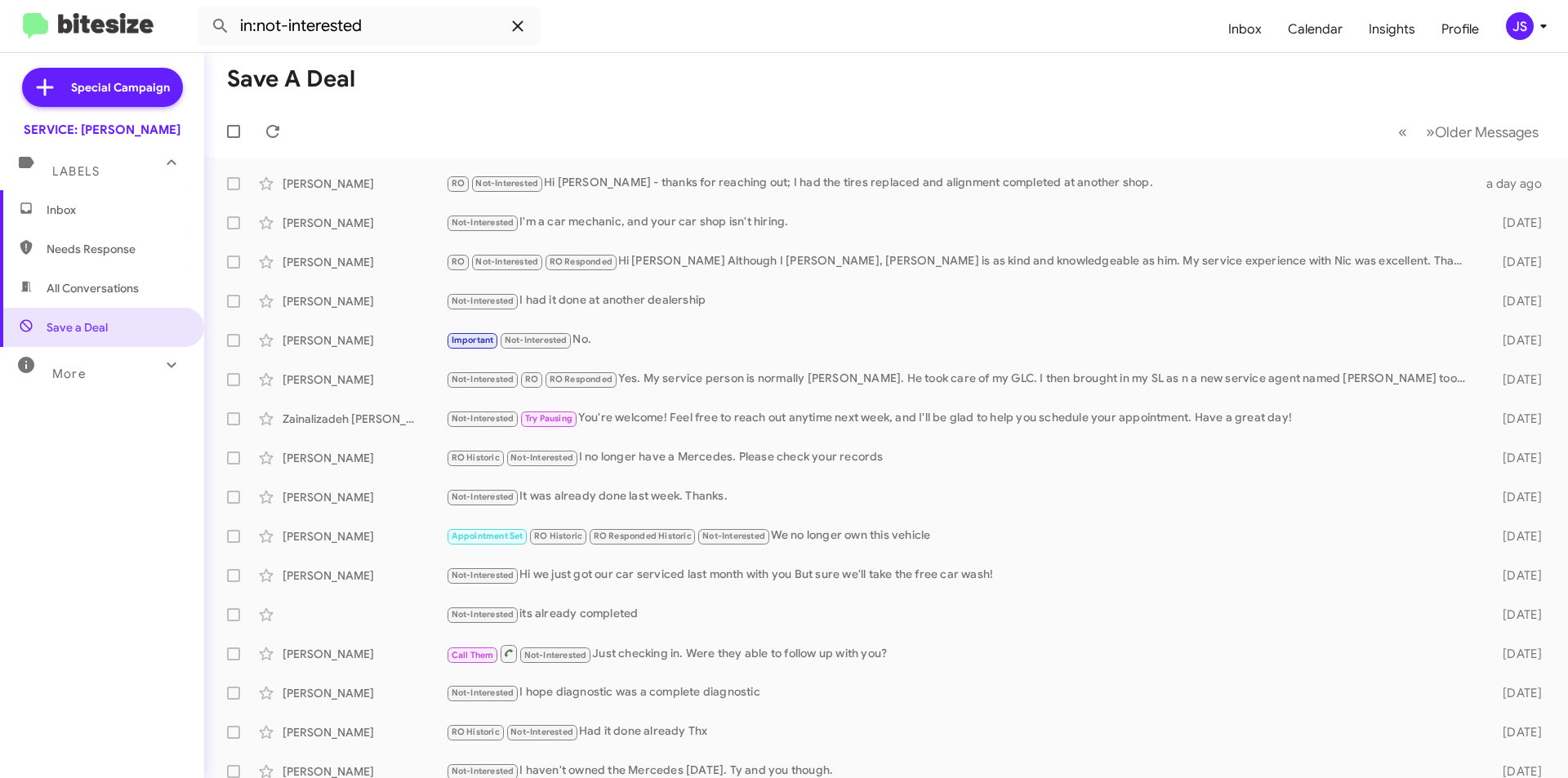
click at [513, 22] on icon at bounding box center [518, 26] width 11 height 11
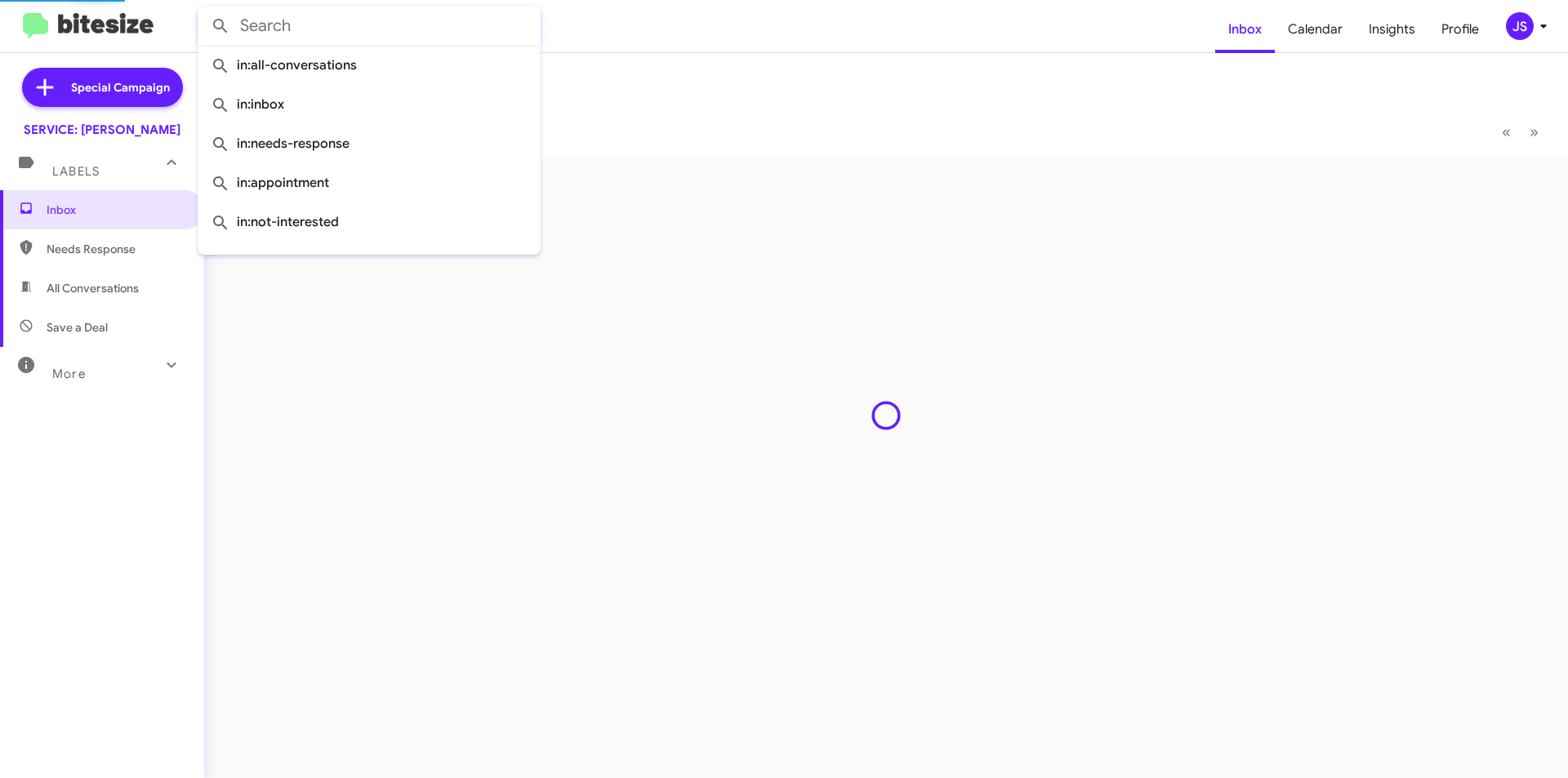
click at [476, 10] on input "text" at bounding box center [369, 26] width 343 height 39
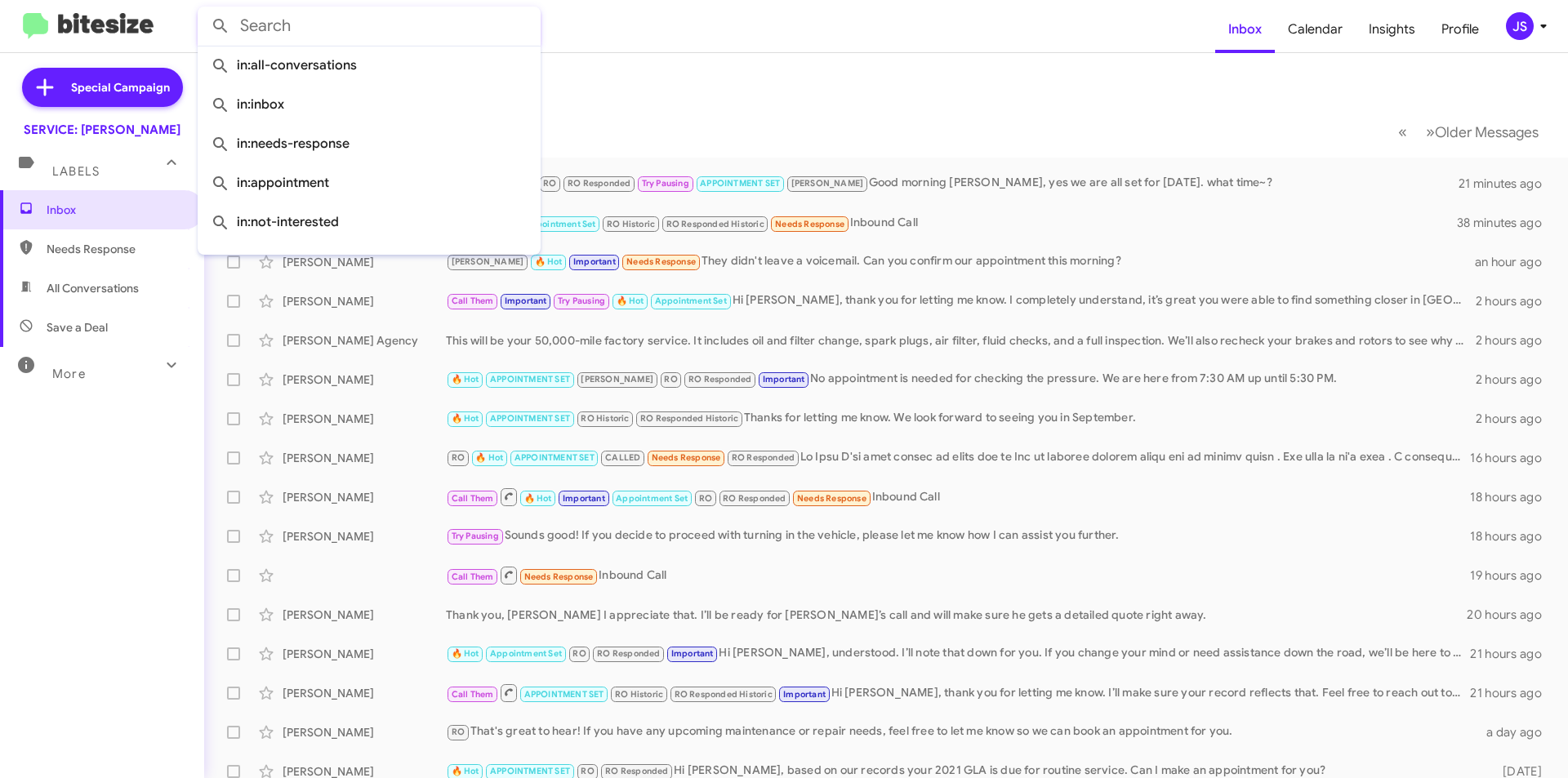
click at [476, 10] on input "text" at bounding box center [369, 26] width 343 height 39
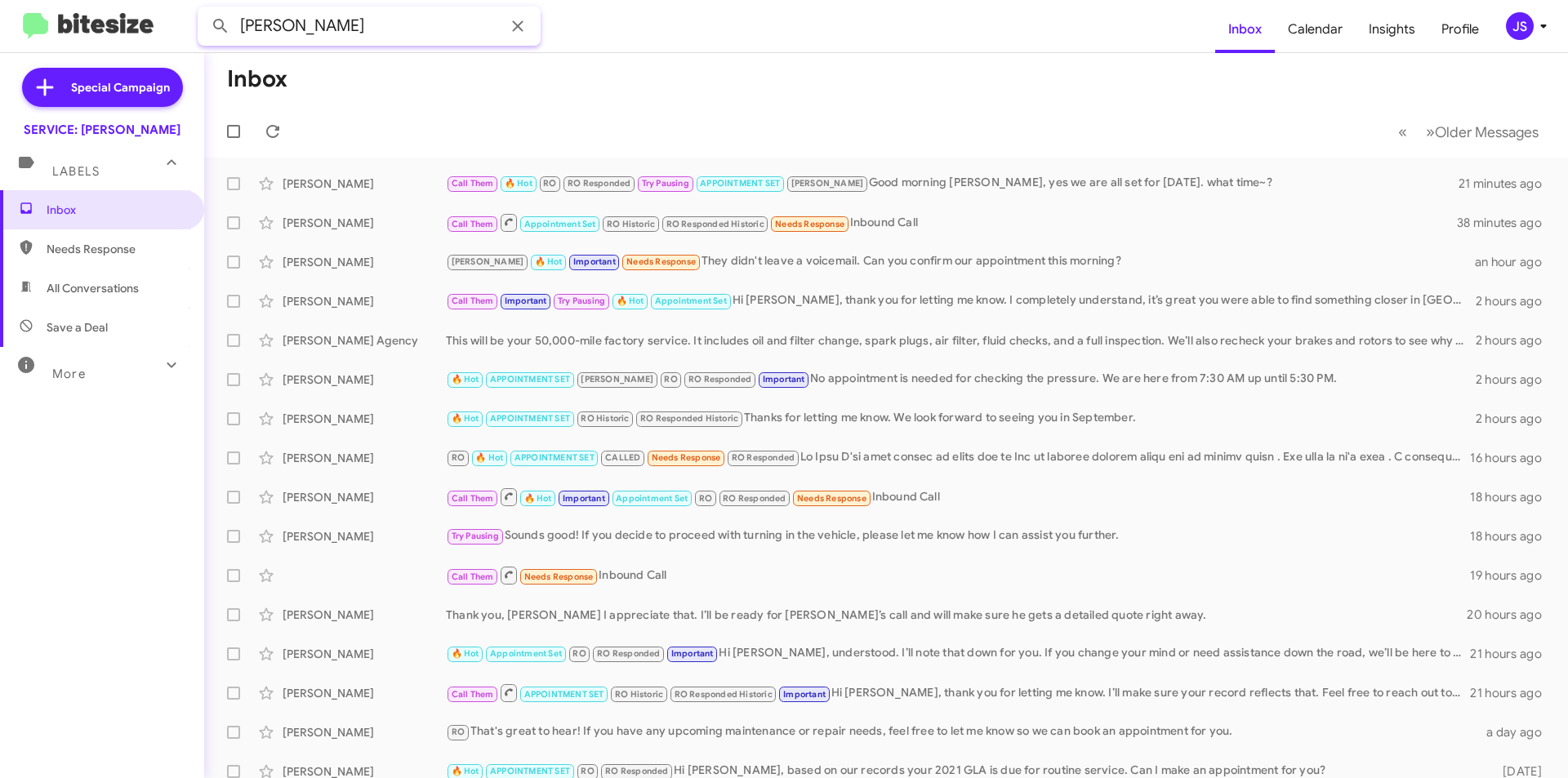
type input "[PERSON_NAME]"
click at [204, 10] on button at bounding box center [220, 27] width 33 height 33
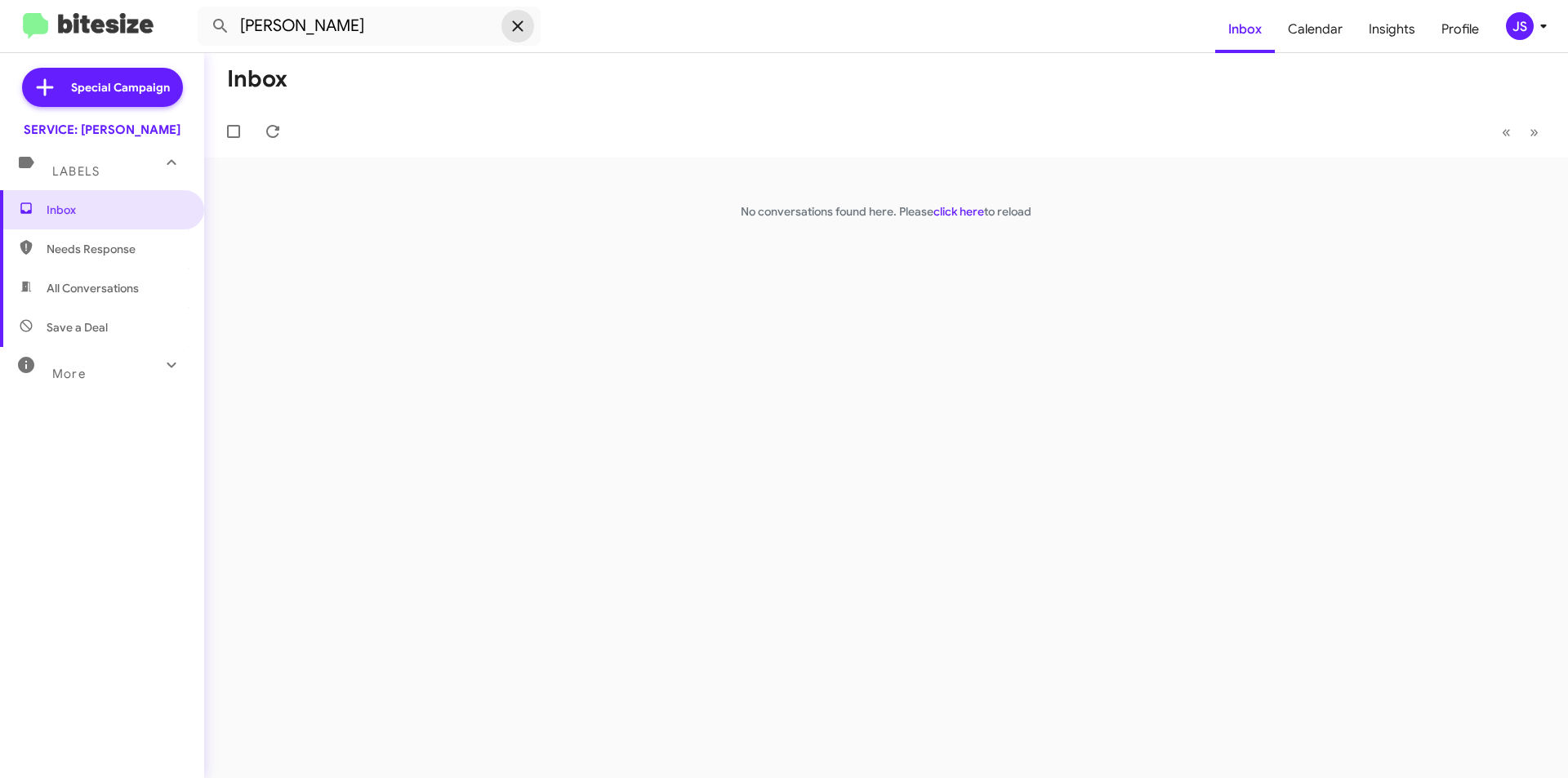
click at [517, 28] on icon at bounding box center [517, 26] width 19 height 19
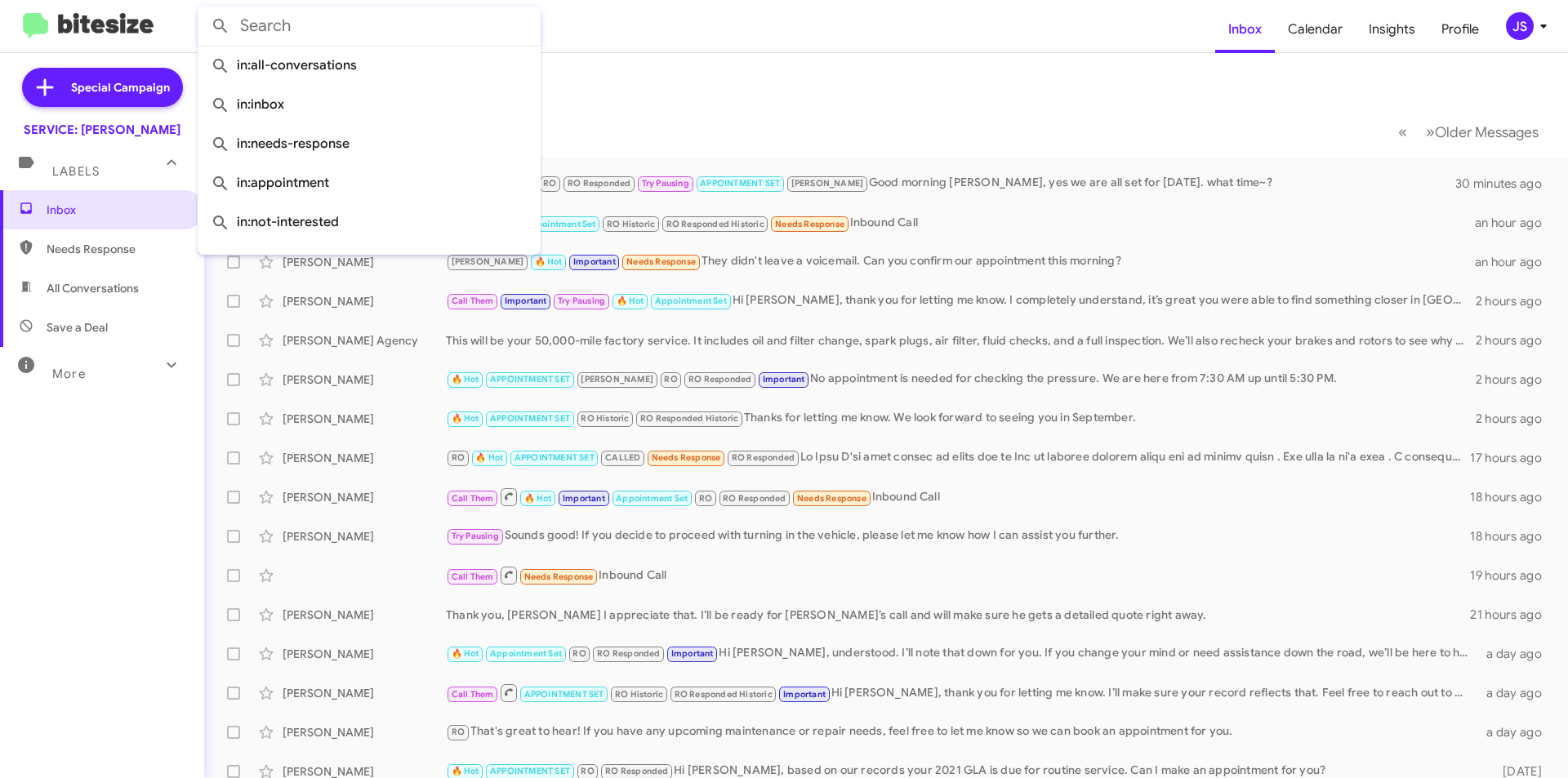
click at [666, 113] on mat-toolbar-row "« Previous » Next Older Messages" at bounding box center [886, 131] width 1364 height 52
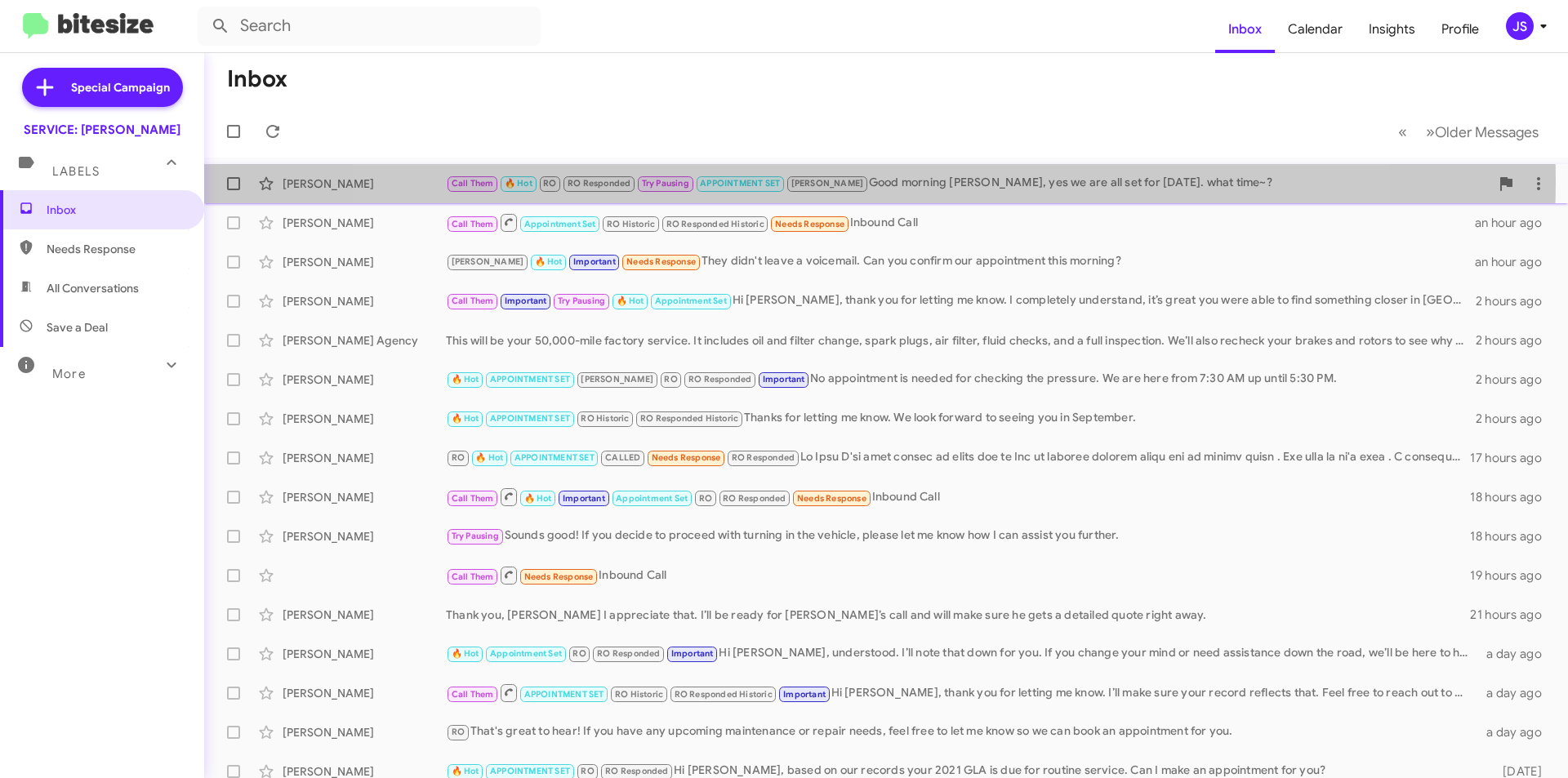
click at [850, 181] on div "Call Them 🔥 Hot RO RO Responded Try Pausing APPOINTMENT SET [PERSON_NAME] Good …" at bounding box center [968, 183] width 1044 height 18
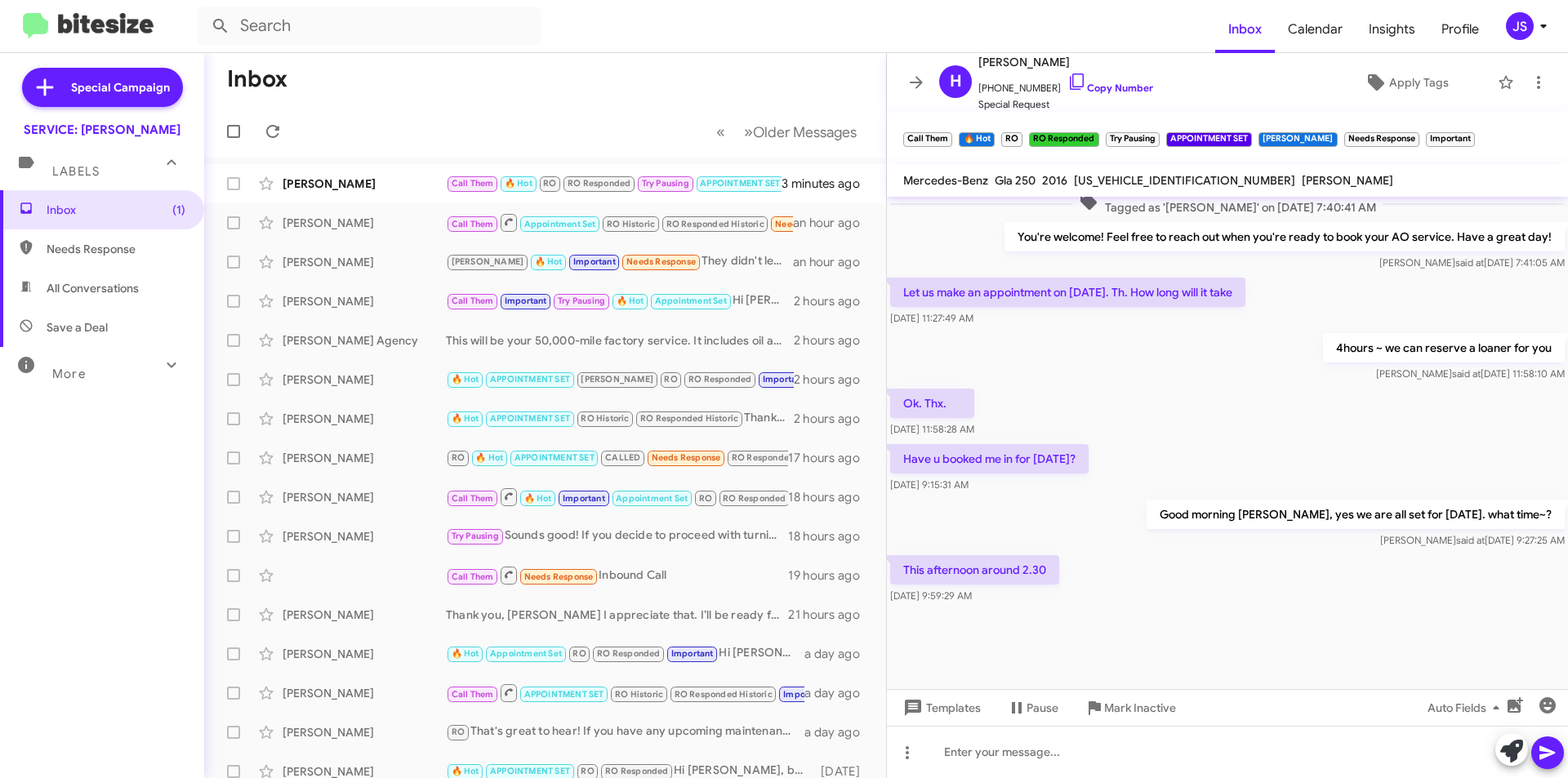
scroll to position [682, 0]
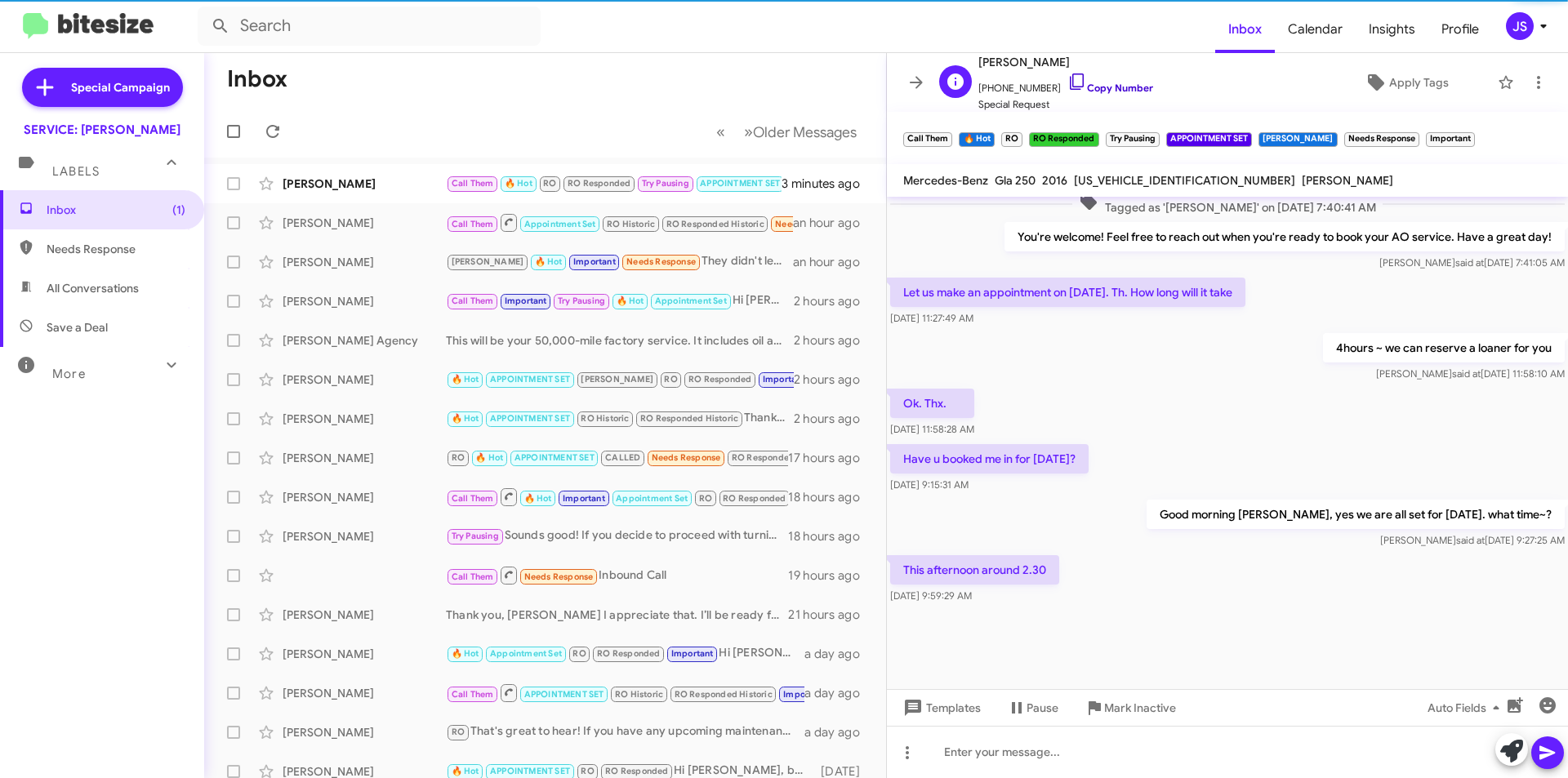
click at [1068, 78] on icon at bounding box center [1077, 81] width 19 height 19
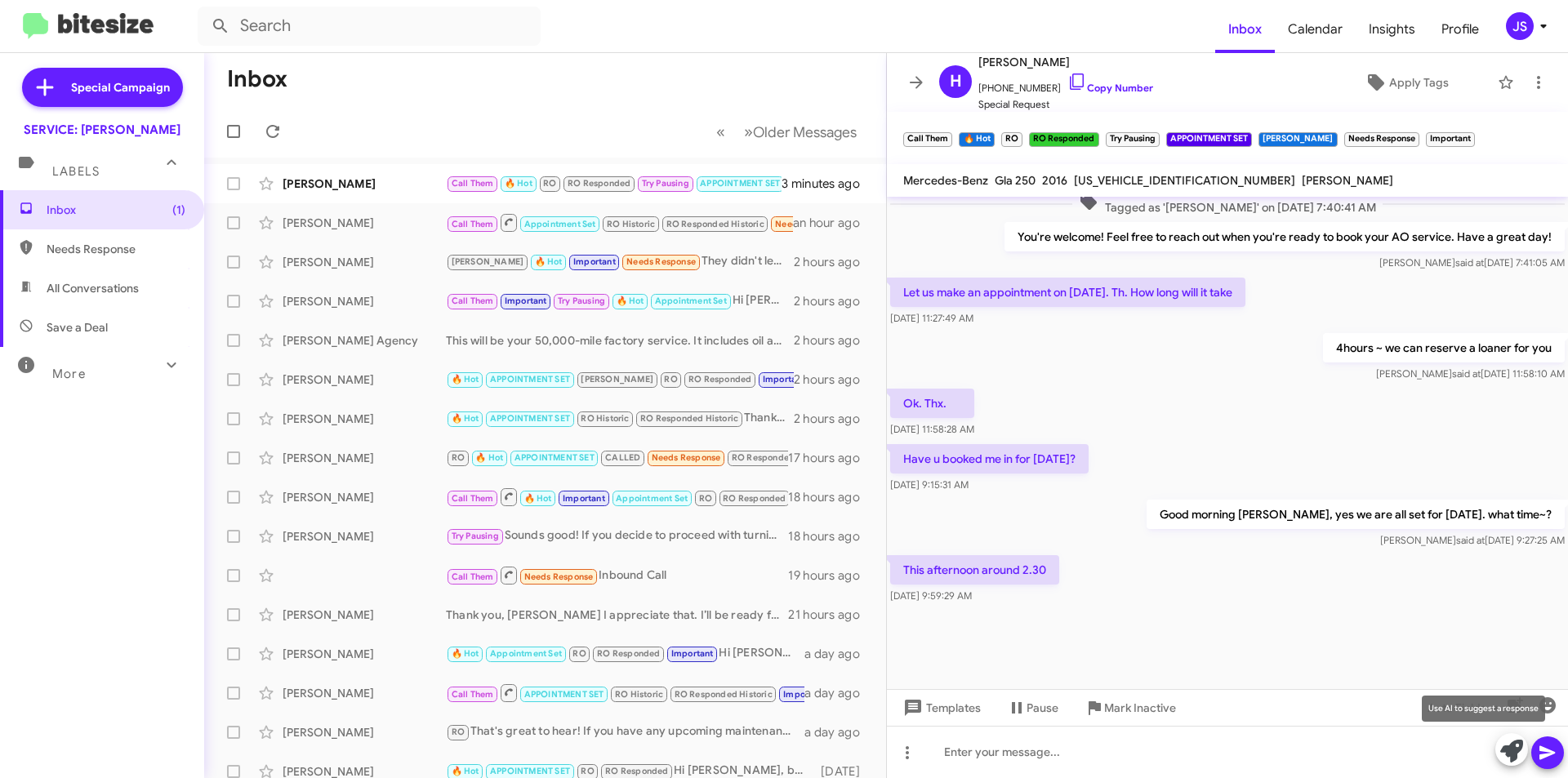
click at [1518, 746] on icon at bounding box center [1511, 750] width 23 height 23
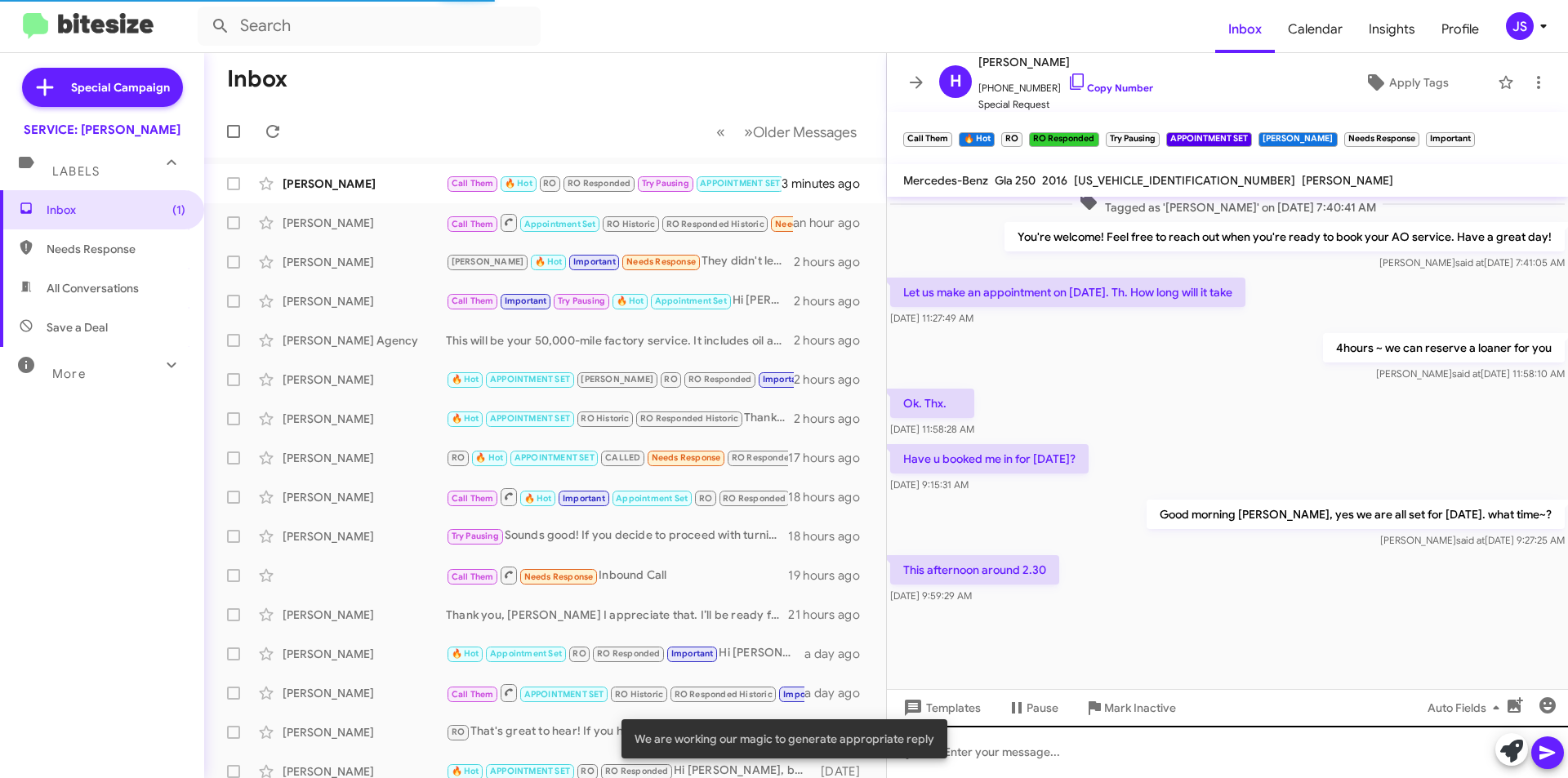
scroll to position [695, 0]
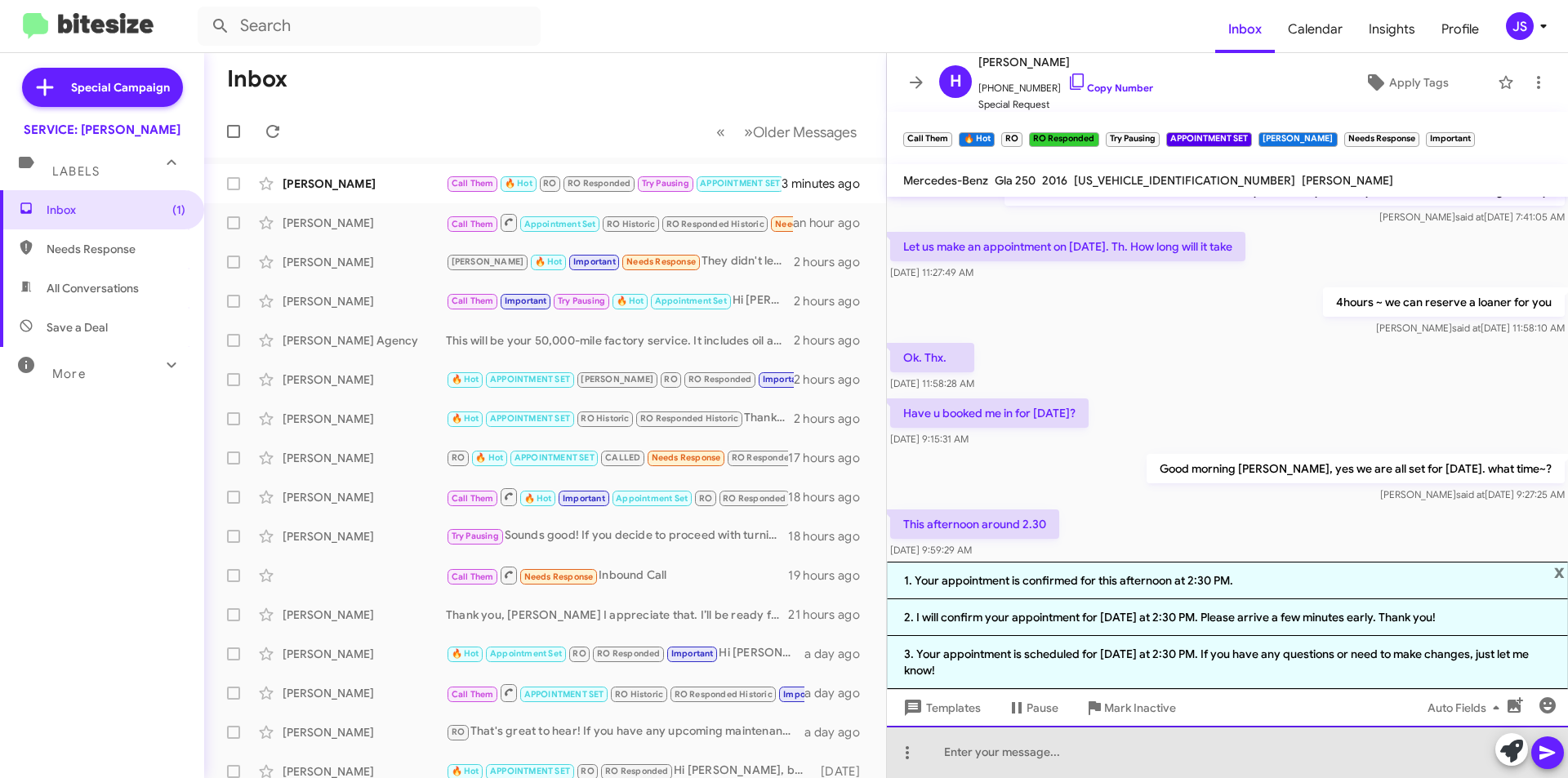
click at [1172, 735] on div at bounding box center [1227, 751] width 681 height 52
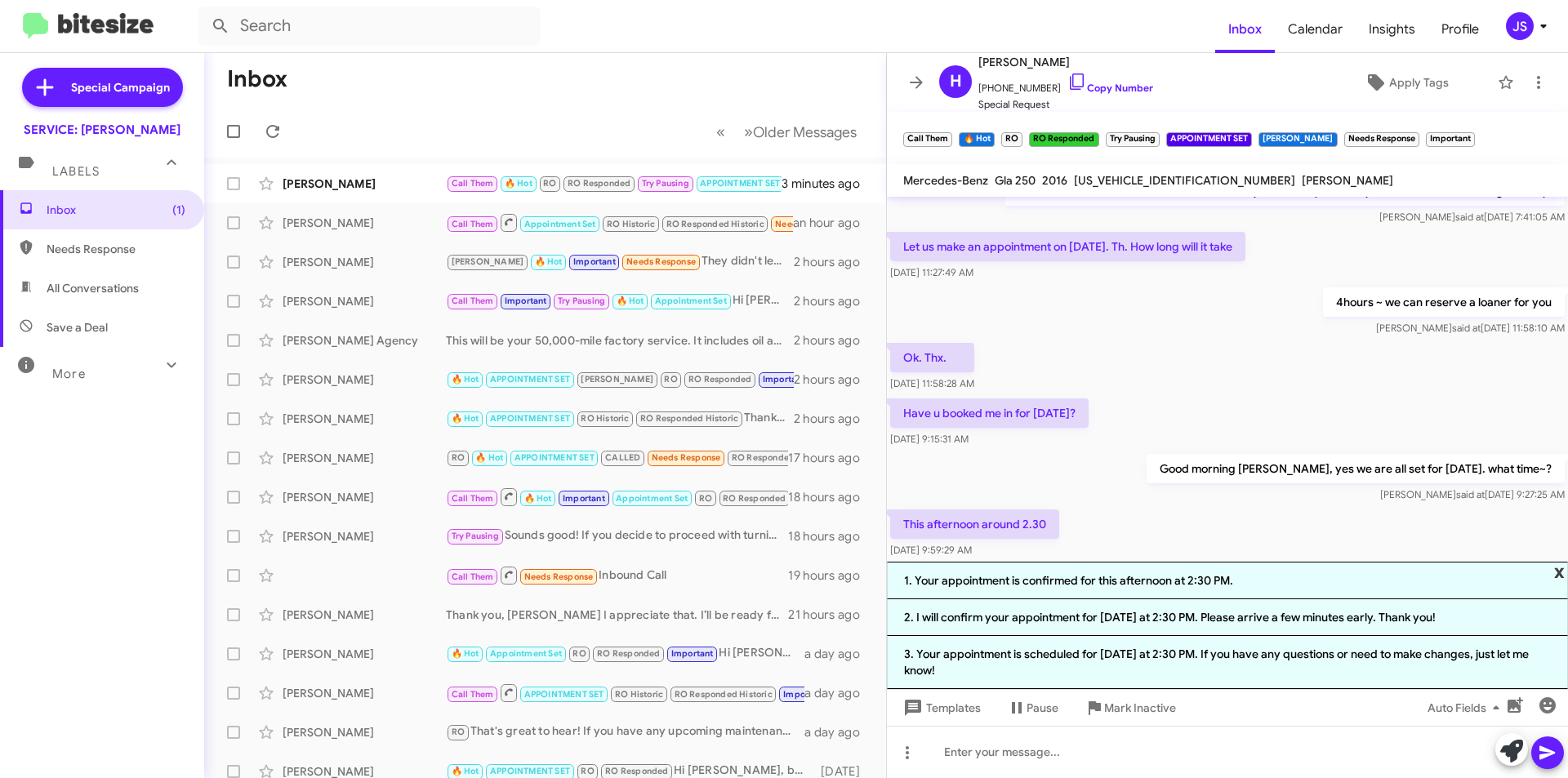
click at [1558, 571] on span "x" at bounding box center [1560, 571] width 11 height 19
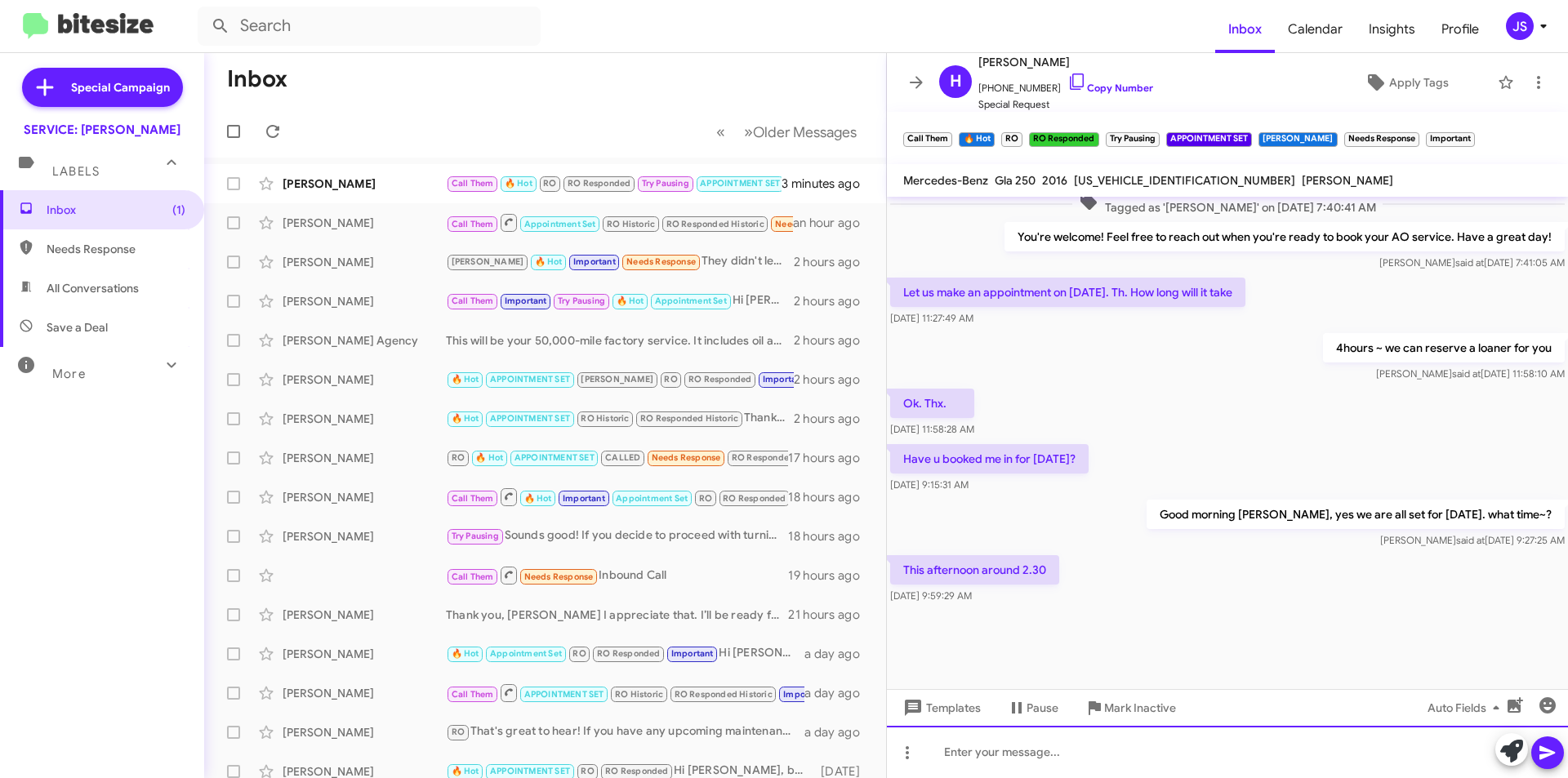
click at [1314, 751] on div at bounding box center [1227, 751] width 681 height 52
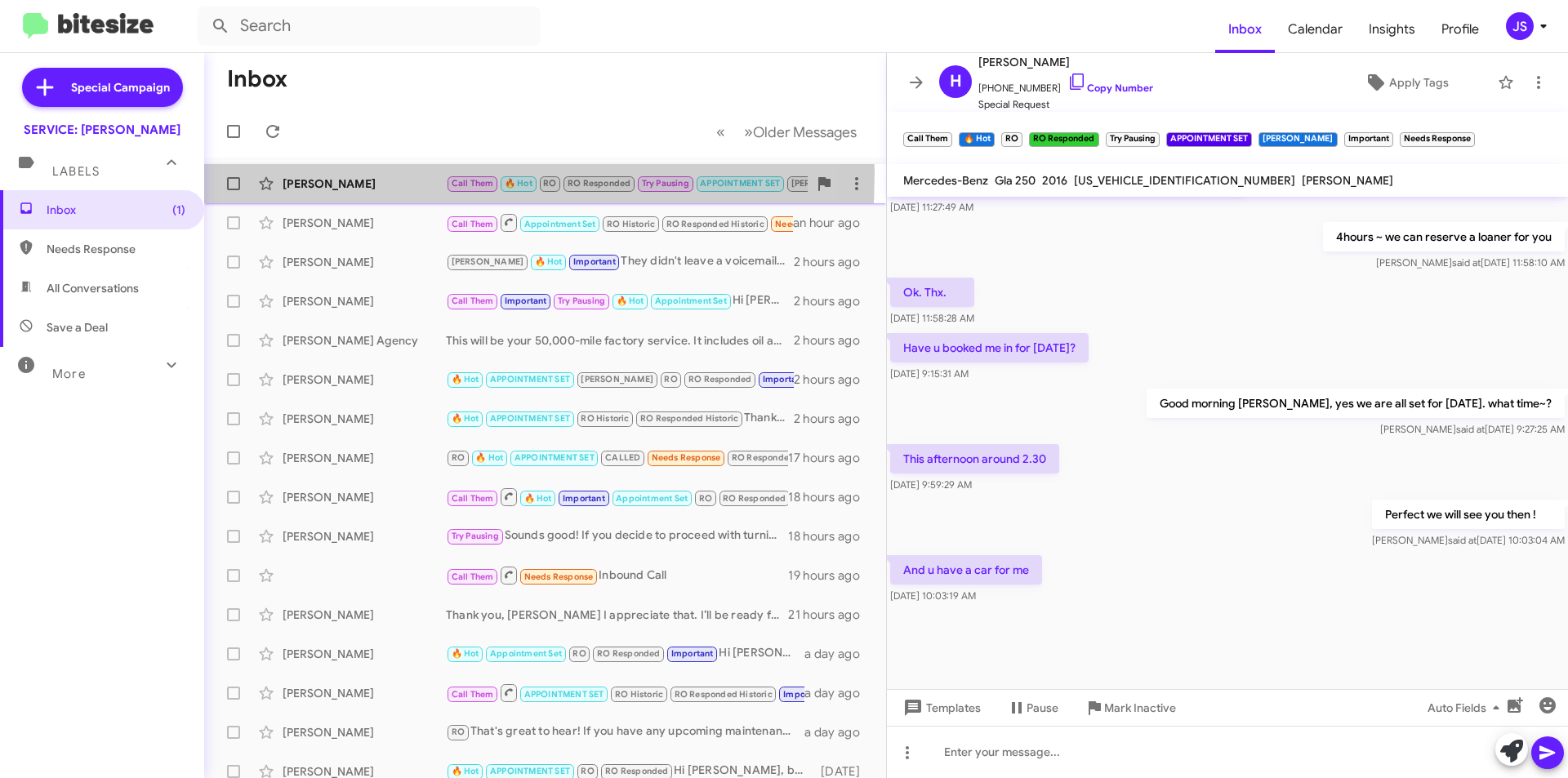
click at [337, 173] on div "[PERSON_NAME] Call Them 🔥 Hot RO RO Responded Try Pausing APPOINTMENT SET [PERS…" at bounding box center [545, 183] width 655 height 33
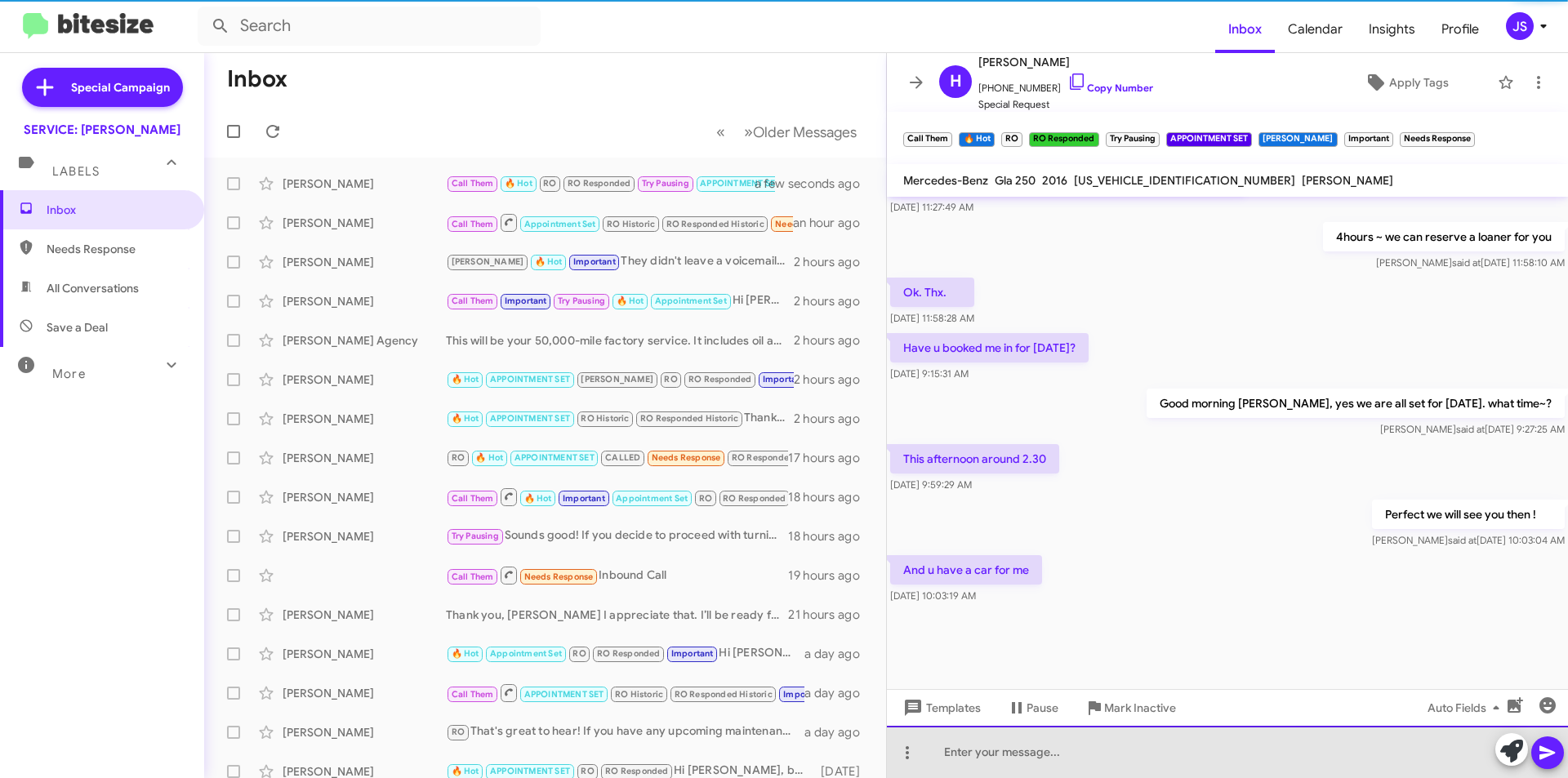
click at [1121, 765] on div at bounding box center [1227, 751] width 681 height 52
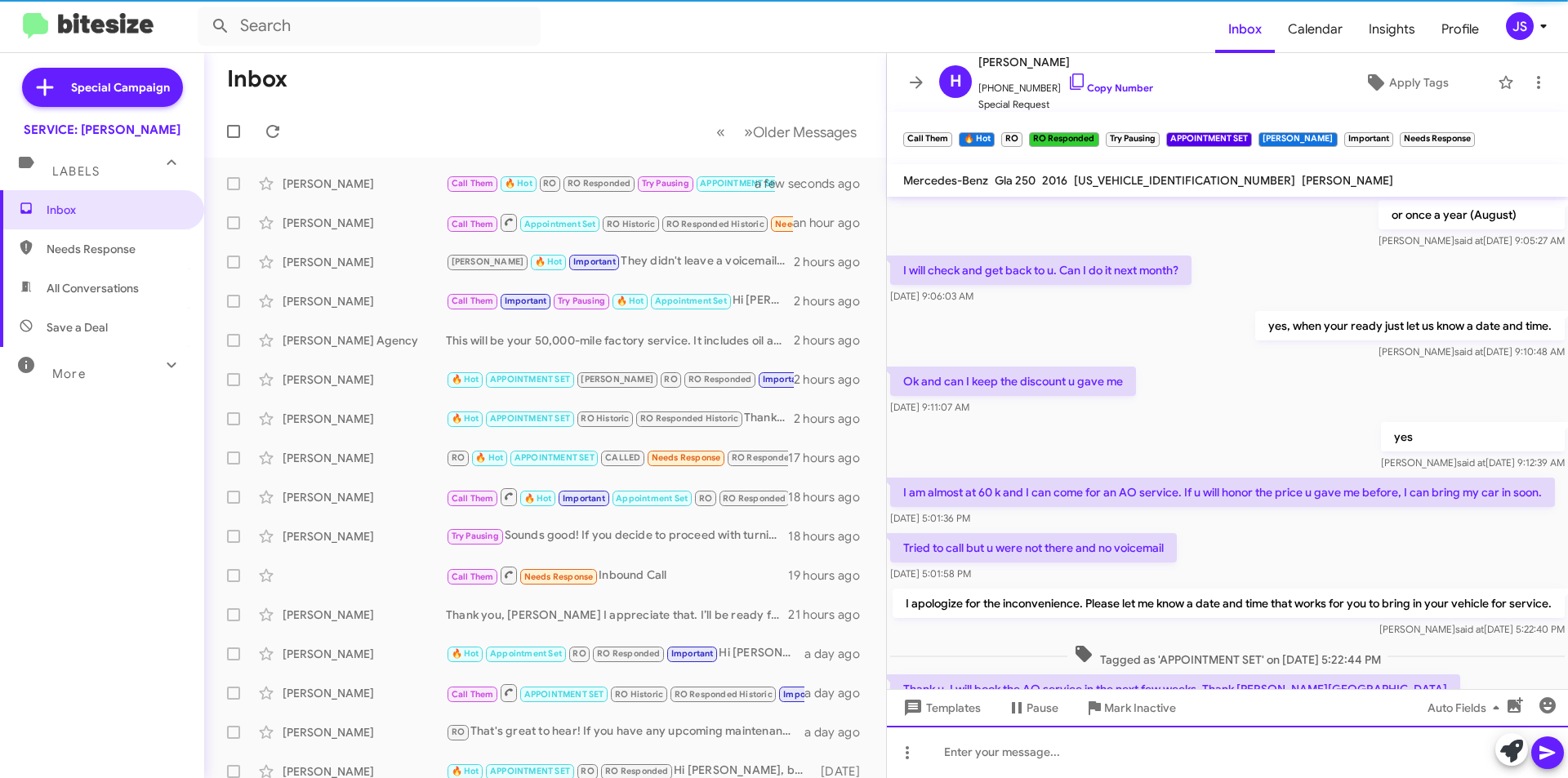
scroll to position [82, 0]
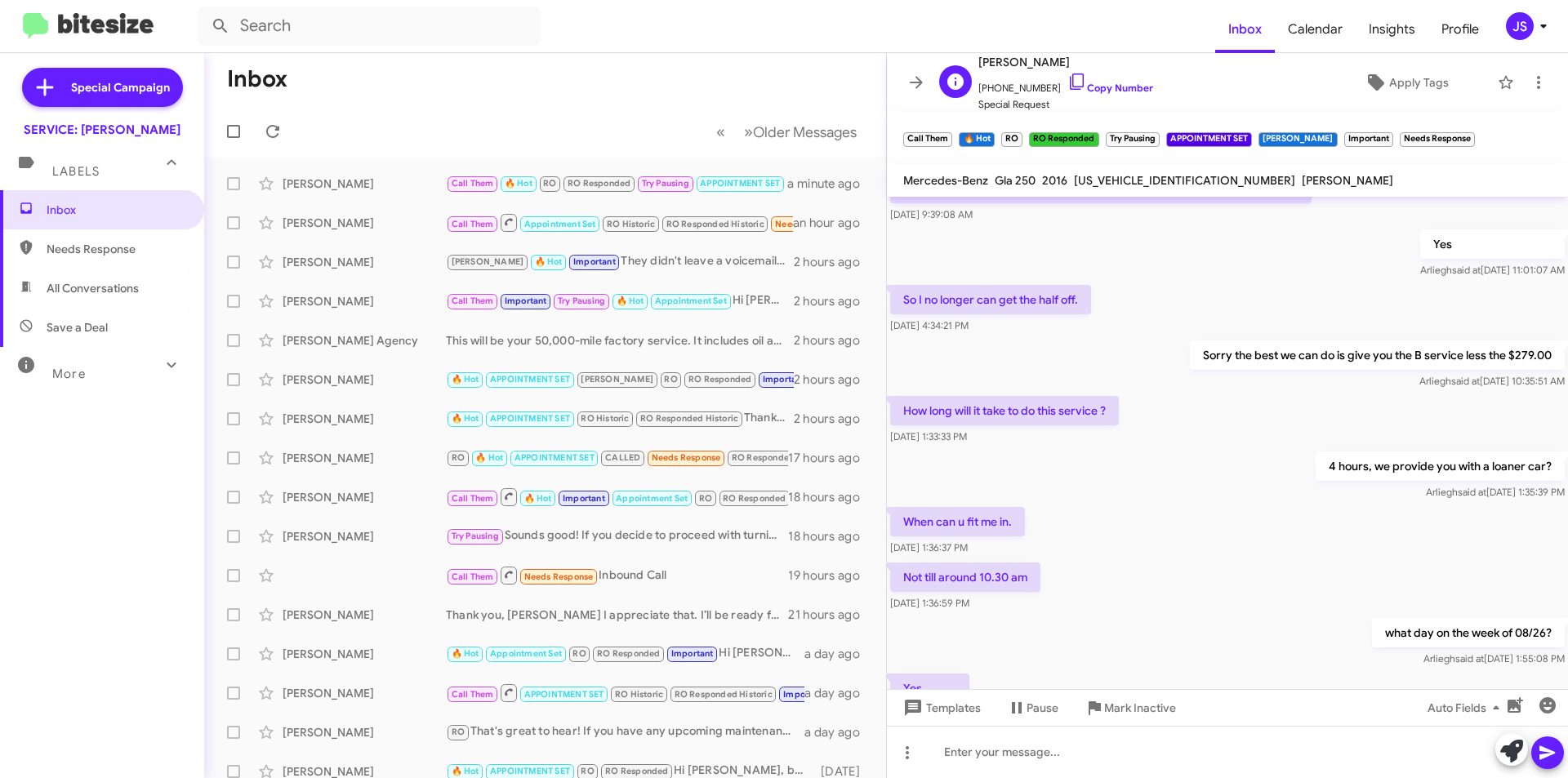
click at [1068, 78] on span "[PHONE_NUMBER] Copy Number" at bounding box center [1066, 83] width 174 height 25
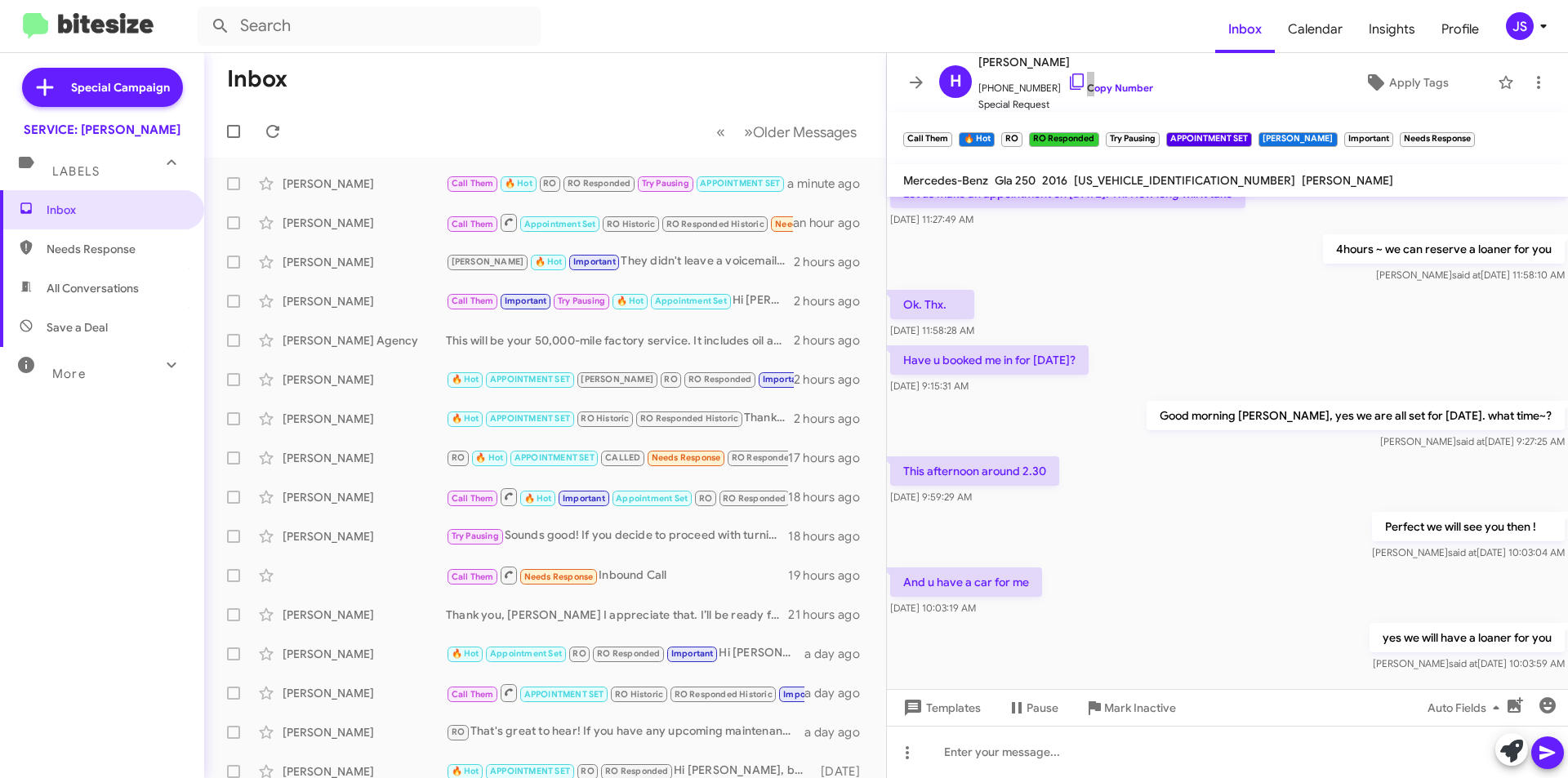
scroll to position [2614, 0]
